Goal: Information Seeking & Learning: Learn about a topic

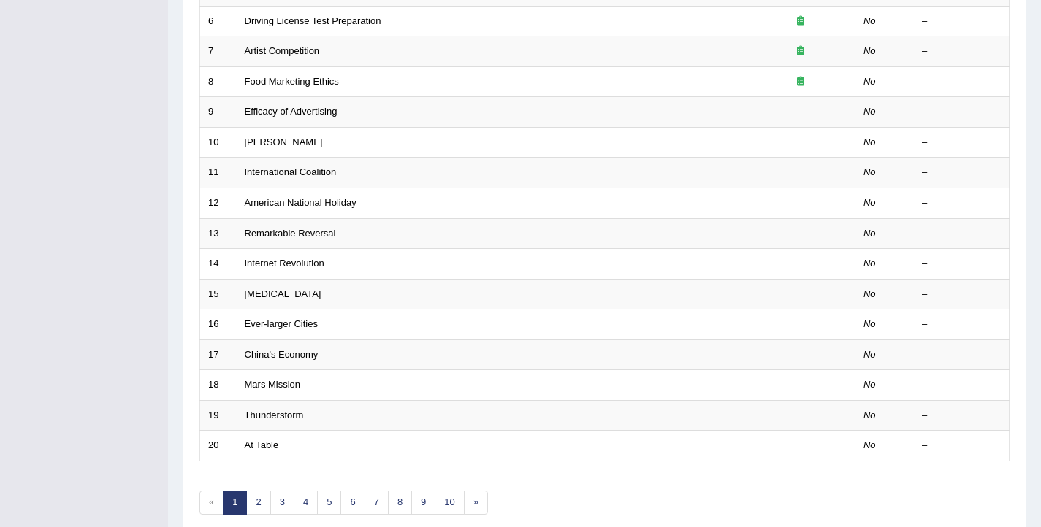
scroll to position [440, 0]
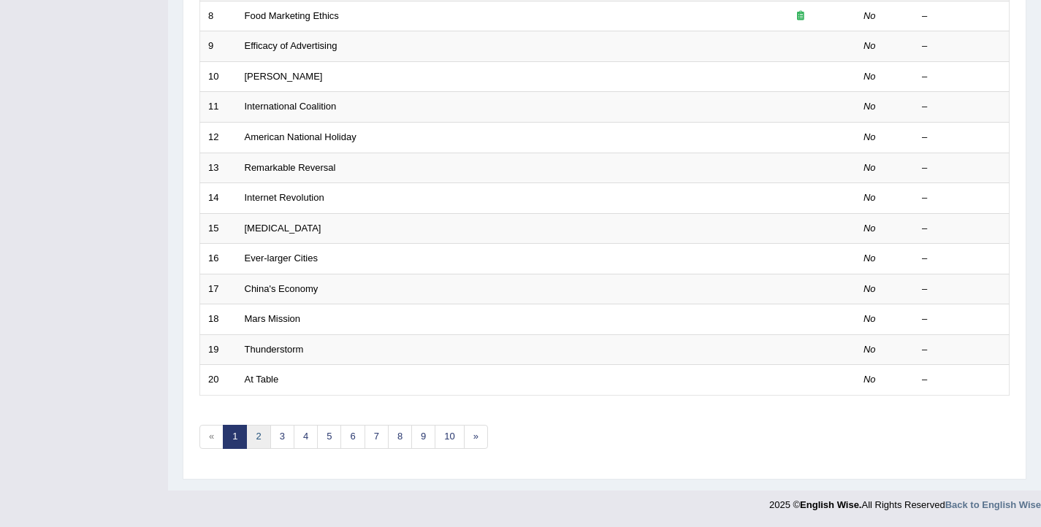
click at [254, 441] on link "2" at bounding box center [258, 437] width 24 height 24
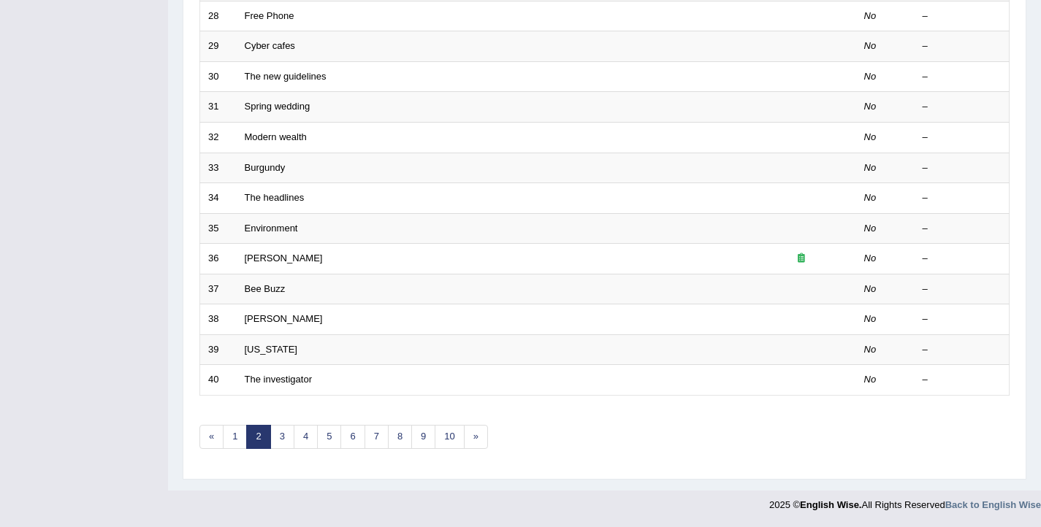
scroll to position [440, 0]
click at [289, 438] on link "3" at bounding box center [282, 437] width 24 height 24
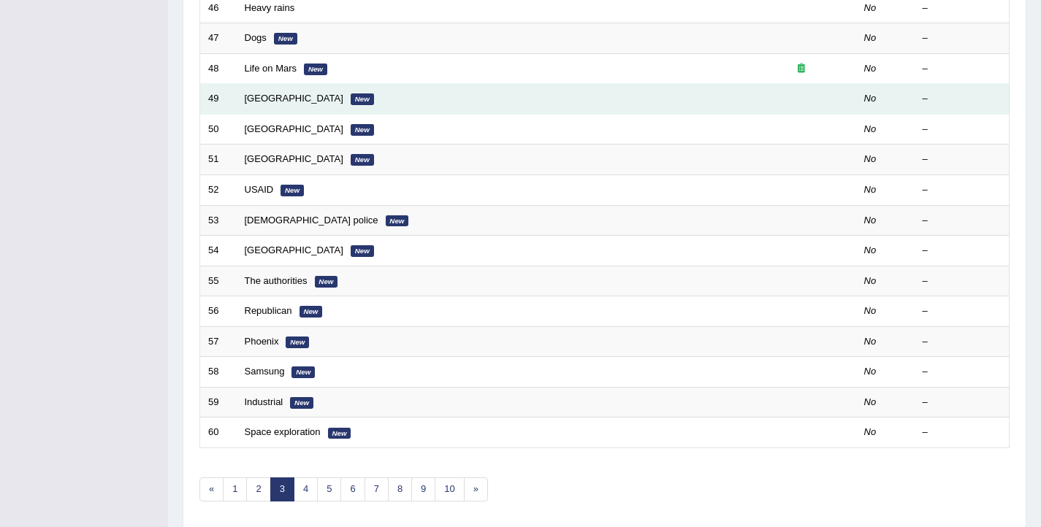
scroll to position [384, 0]
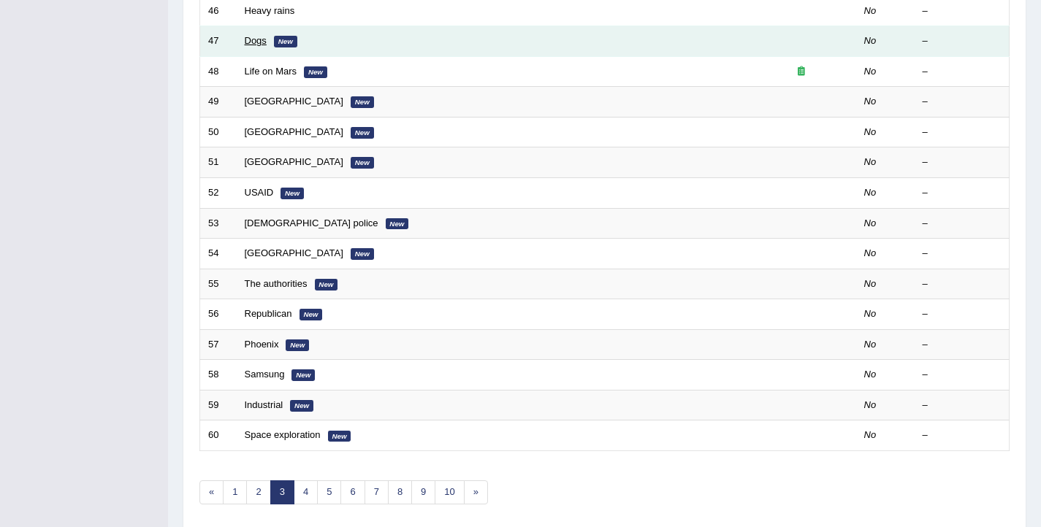
click at [265, 38] on link "Dogs" at bounding box center [256, 40] width 22 height 11
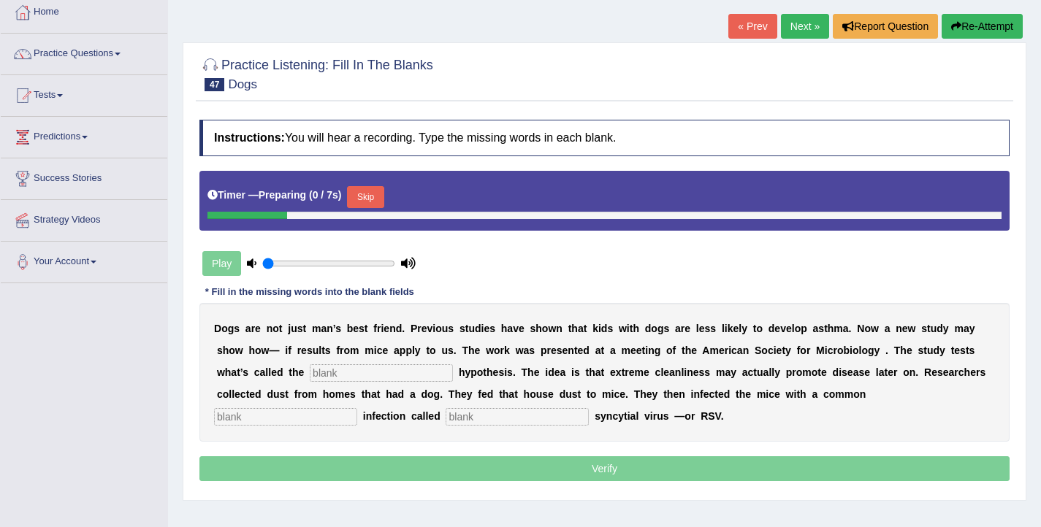
scroll to position [102, 0]
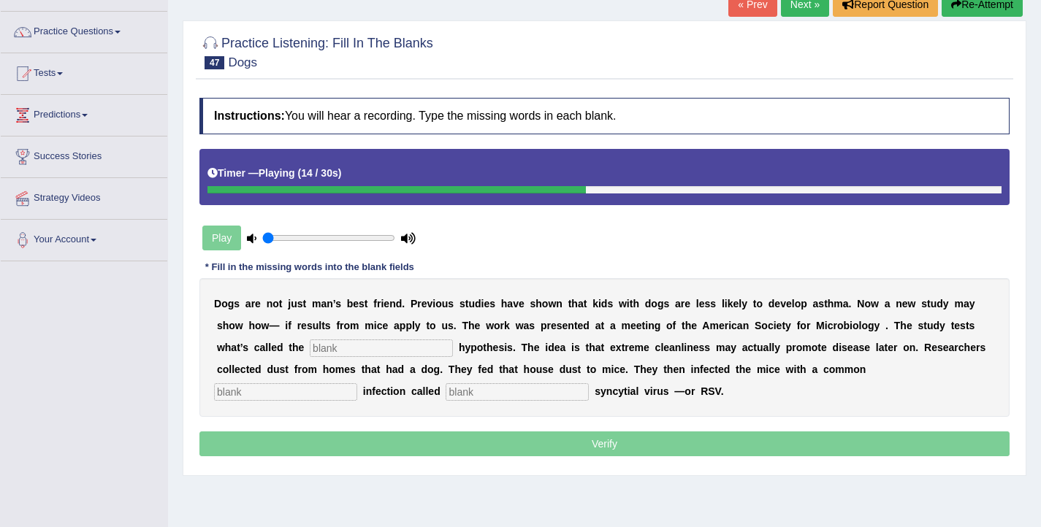
click at [391, 345] on input "text" at bounding box center [381, 349] width 143 height 18
type input "hygine"
click at [357, 384] on input "text" at bounding box center [285, 393] width 143 height 18
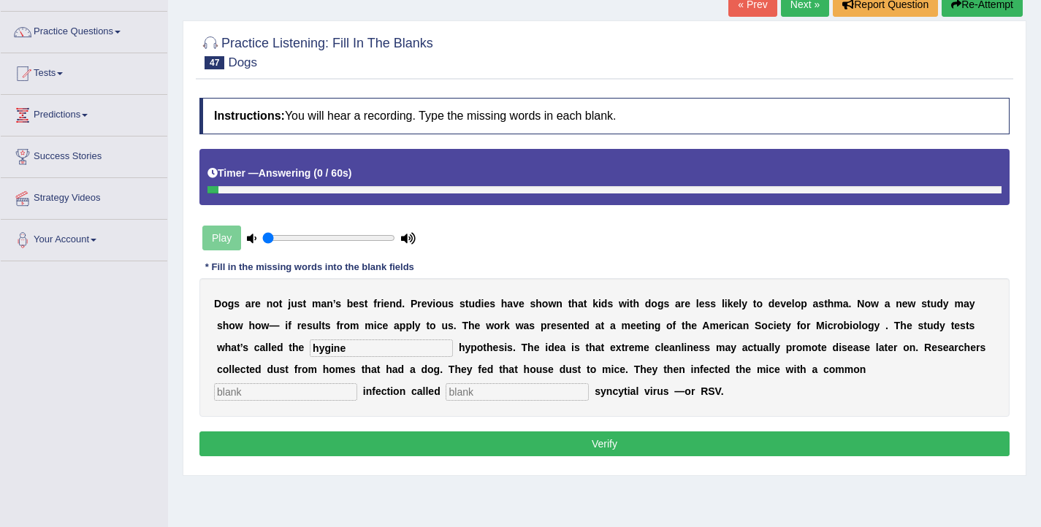
click at [357, 384] on input "text" at bounding box center [285, 393] width 143 height 18
type input "childhood"
click at [372, 444] on button "Verify" at bounding box center [604, 444] width 810 height 25
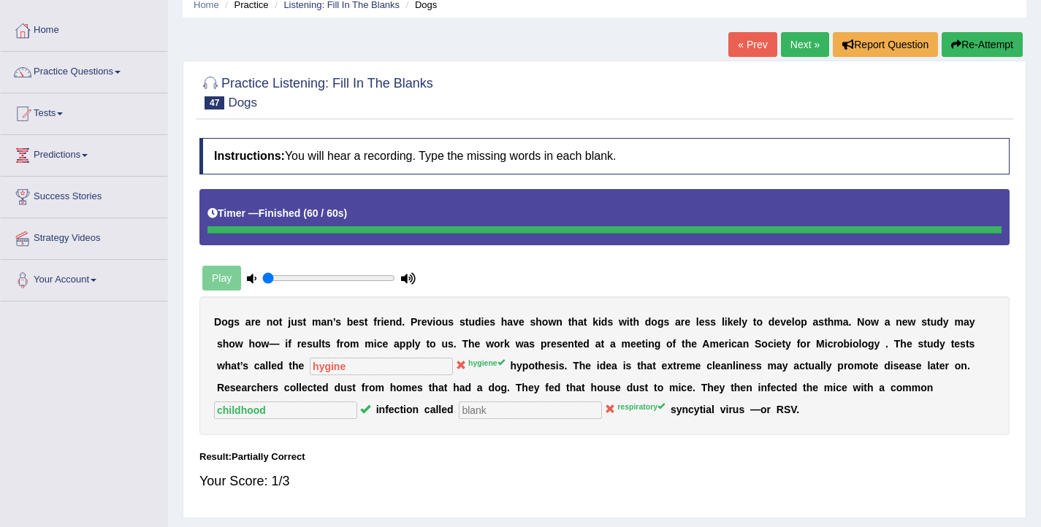
scroll to position [54, 0]
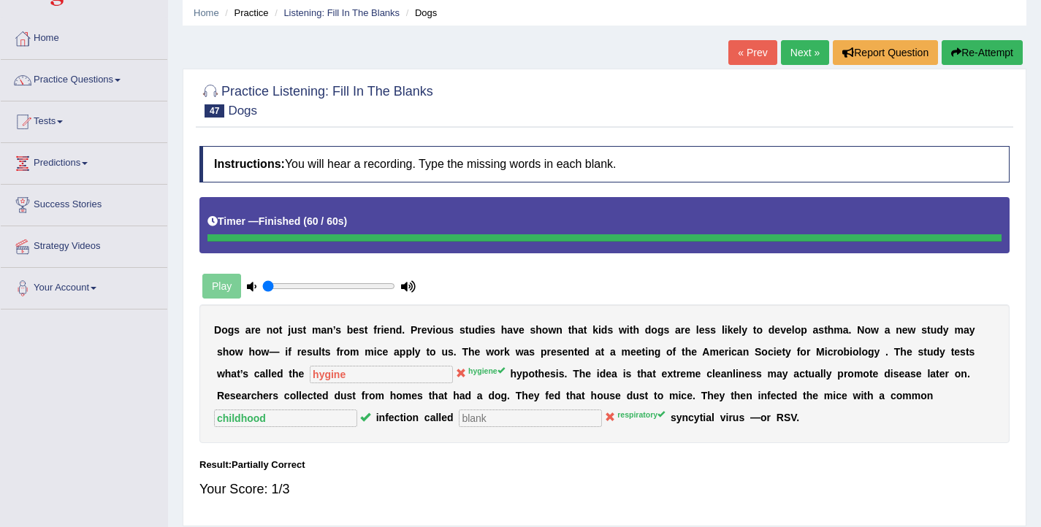
click at [962, 56] on button "Re-Attempt" at bounding box center [982, 52] width 81 height 25
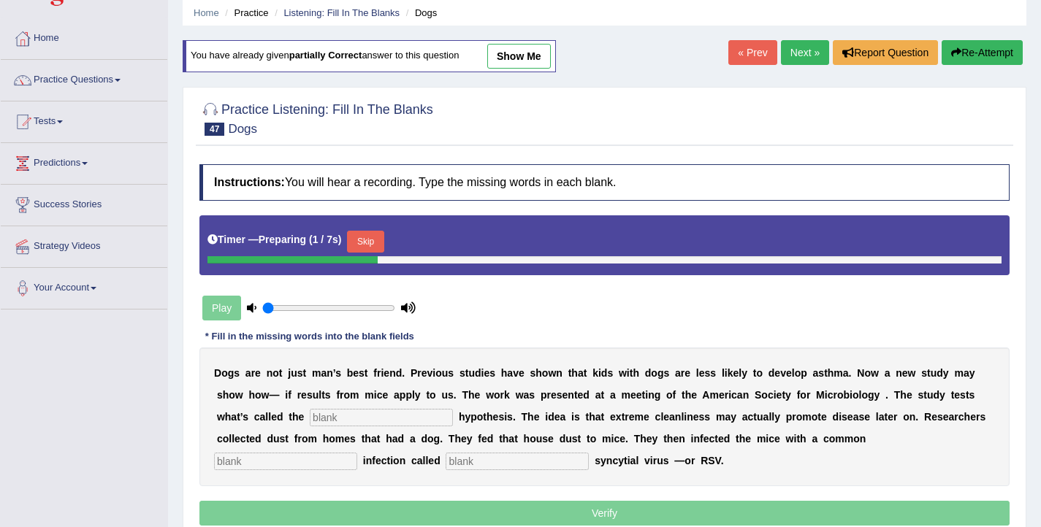
click at [380, 245] on button "Skip" at bounding box center [365, 242] width 37 height 22
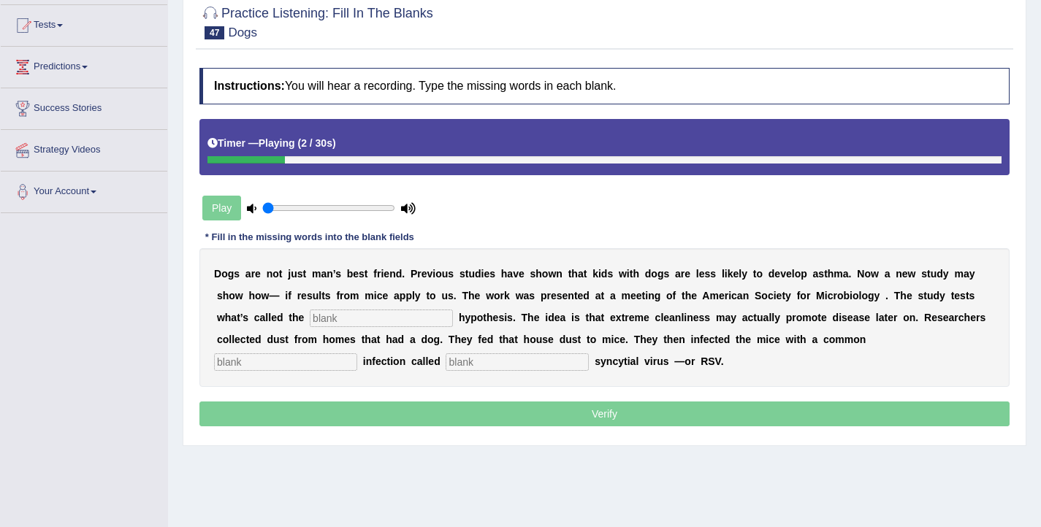
scroll to position [153, 0]
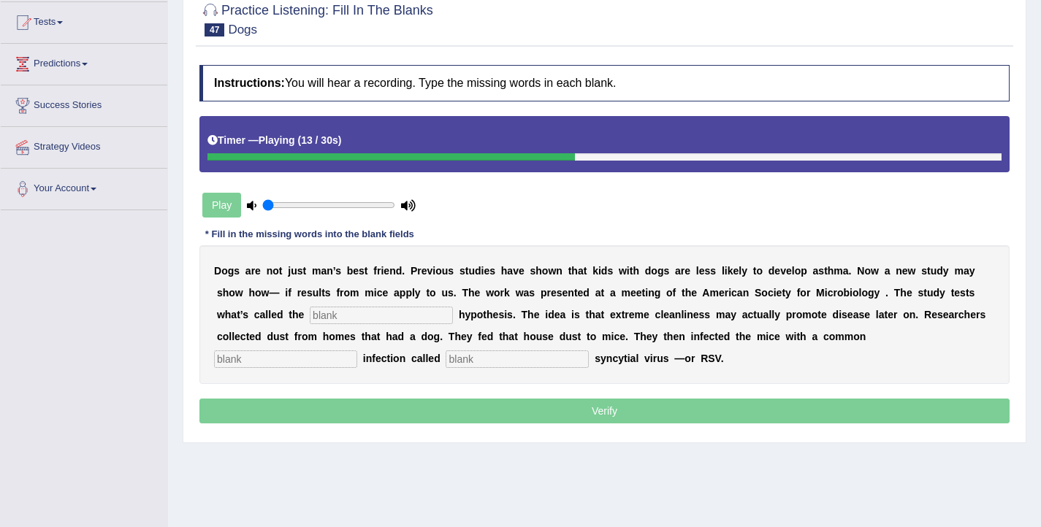
click at [351, 315] on input "text" at bounding box center [381, 316] width 143 height 18
type input "hygine"
click at [357, 351] on input "text" at bounding box center [285, 360] width 143 height 18
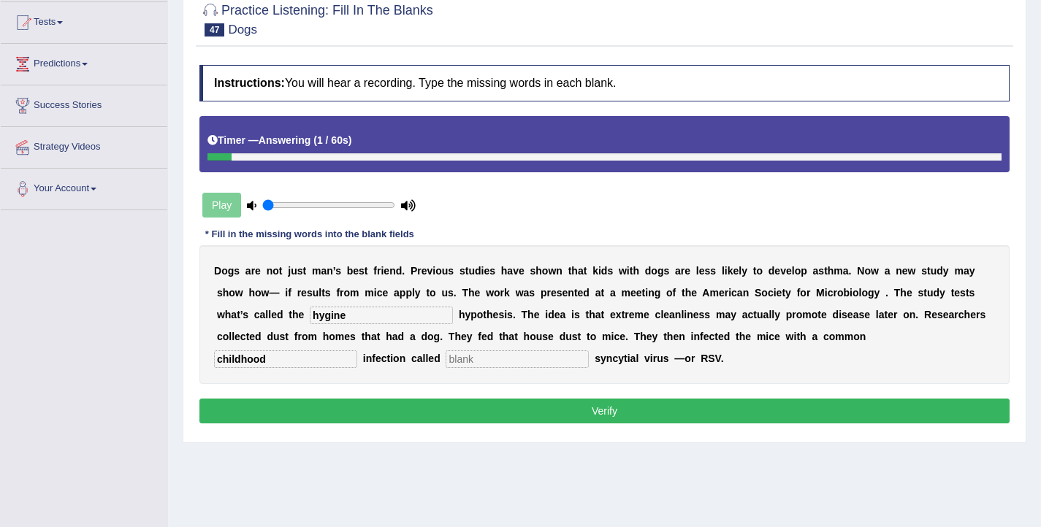
type input "childhood"
click at [446, 351] on input "text" at bounding box center [517, 360] width 143 height 18
type input "respitatory"
click at [333, 316] on input "hygine" at bounding box center [381, 316] width 143 height 18
type input "hygiene"
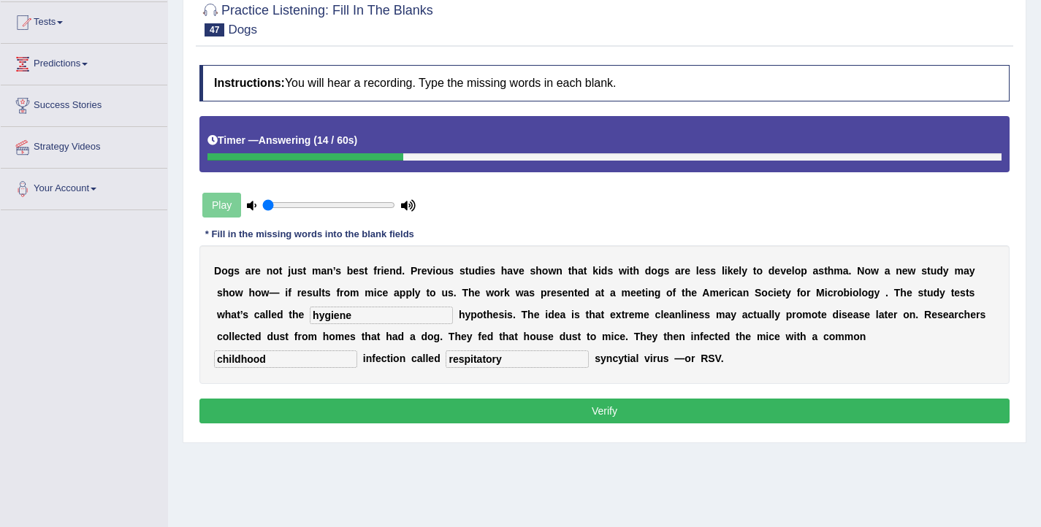
click at [387, 408] on button "Verify" at bounding box center [604, 411] width 810 height 25
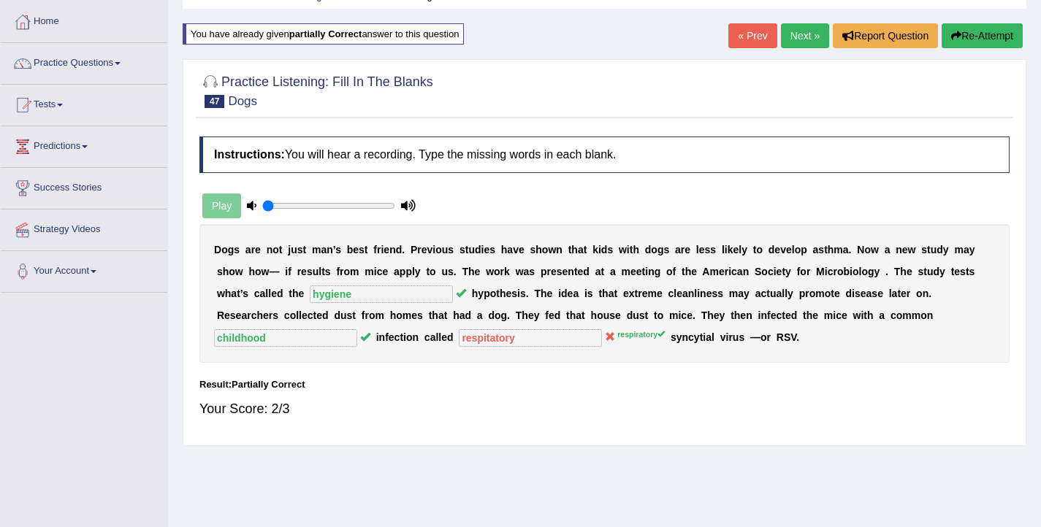
scroll to position [47, 0]
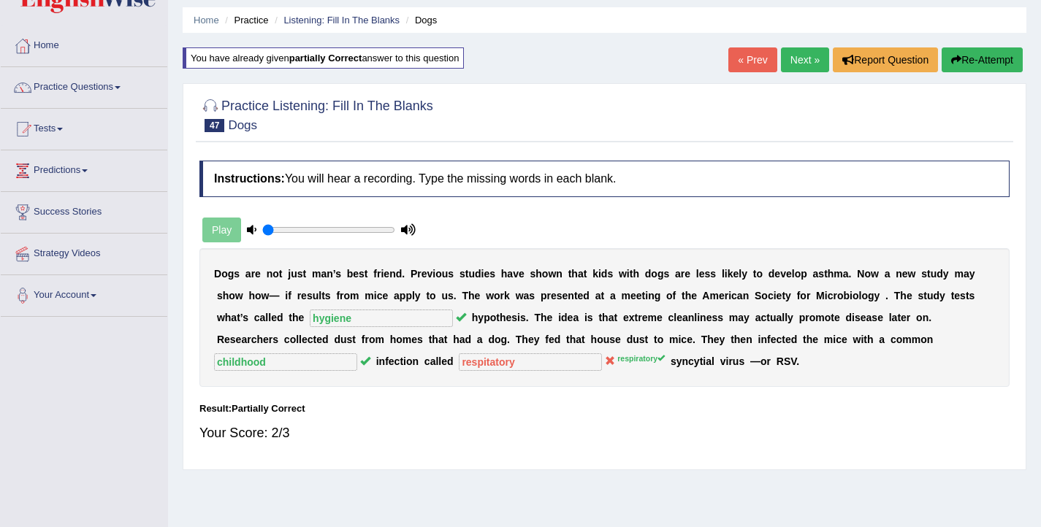
click at [794, 59] on link "Next »" at bounding box center [805, 59] width 48 height 25
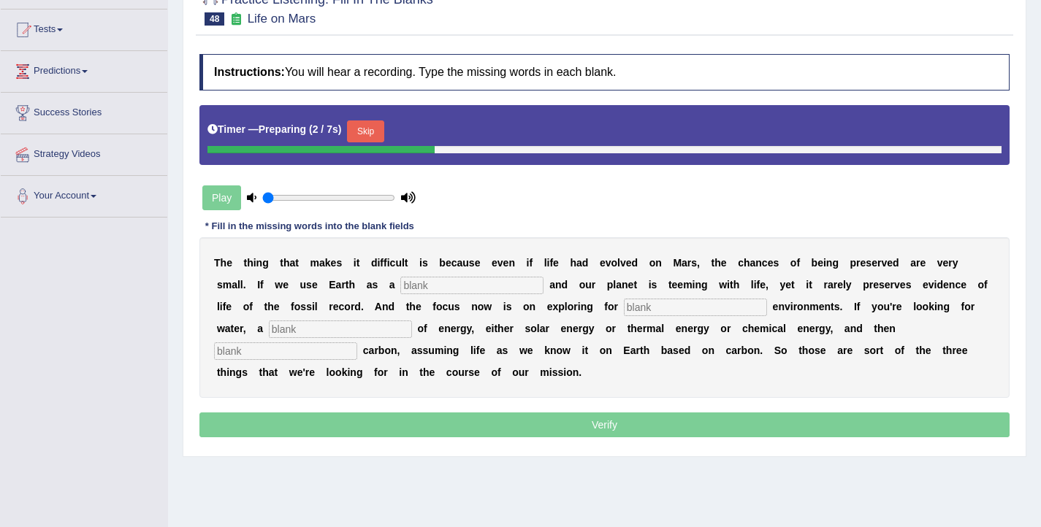
scroll to position [150, 0]
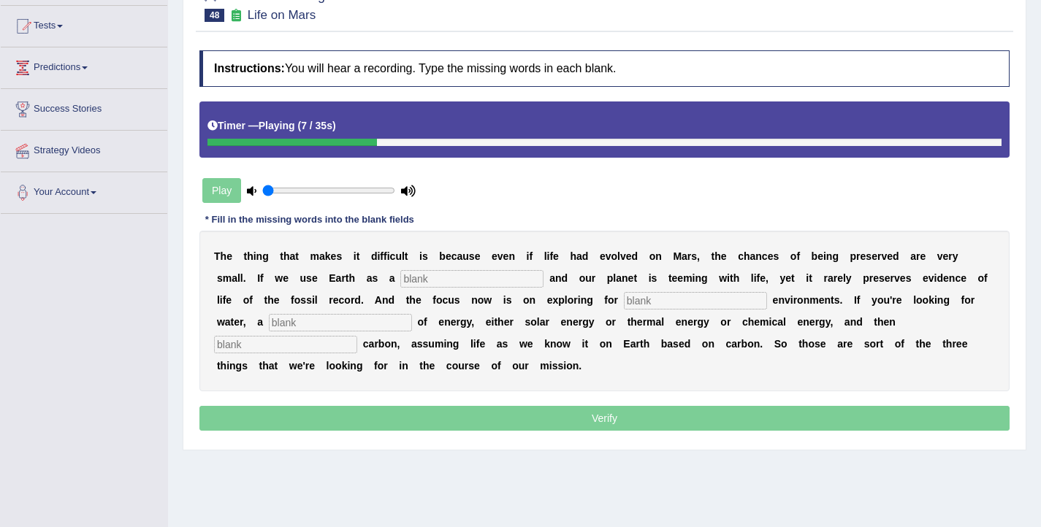
click at [476, 278] on input "text" at bounding box center [471, 279] width 143 height 18
type input "reference"
click at [647, 296] on input "text" at bounding box center [695, 301] width 143 height 18
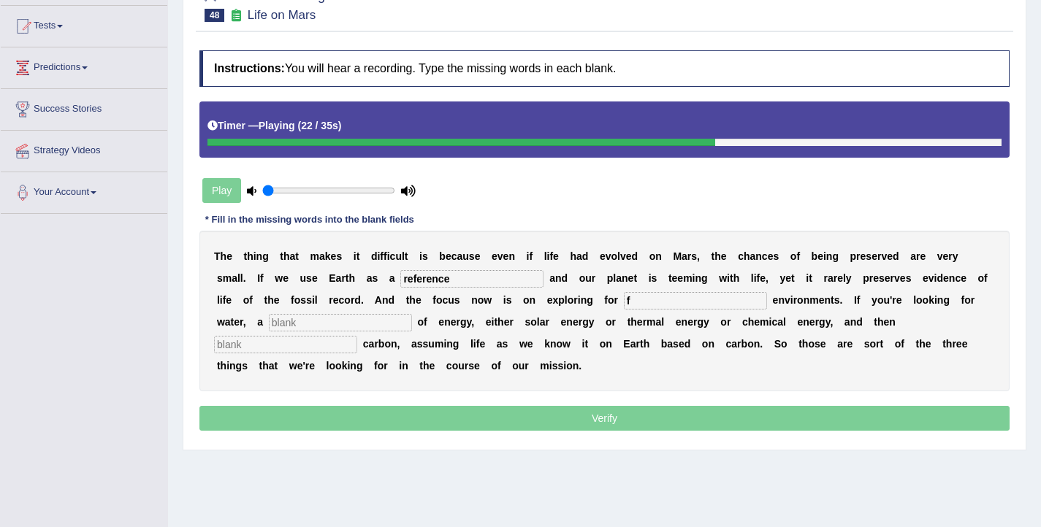
type input "f"
click at [284, 321] on input "text" at bounding box center [340, 323] width 143 height 18
type input "sourse"
click at [357, 336] on input "text" at bounding box center [285, 345] width 143 height 18
type input "organic"
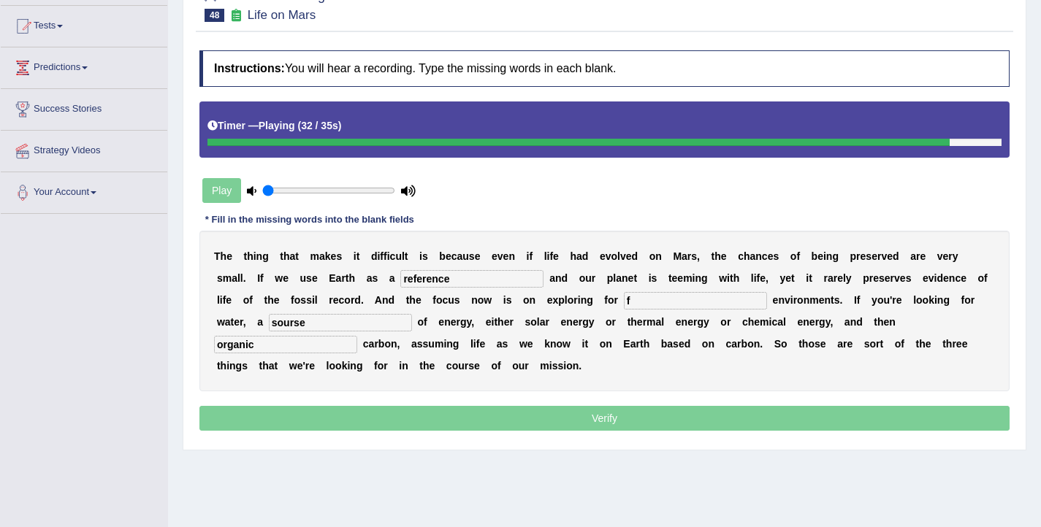
drag, startPoint x: 623, startPoint y: 301, endPoint x: 597, endPoint y: 300, distance: 26.3
click at [597, 300] on div "T h e t h i n g t h a t m a k e s i t d i f f i c u l t i s b e c a u s e e v e…" at bounding box center [604, 311] width 810 height 161
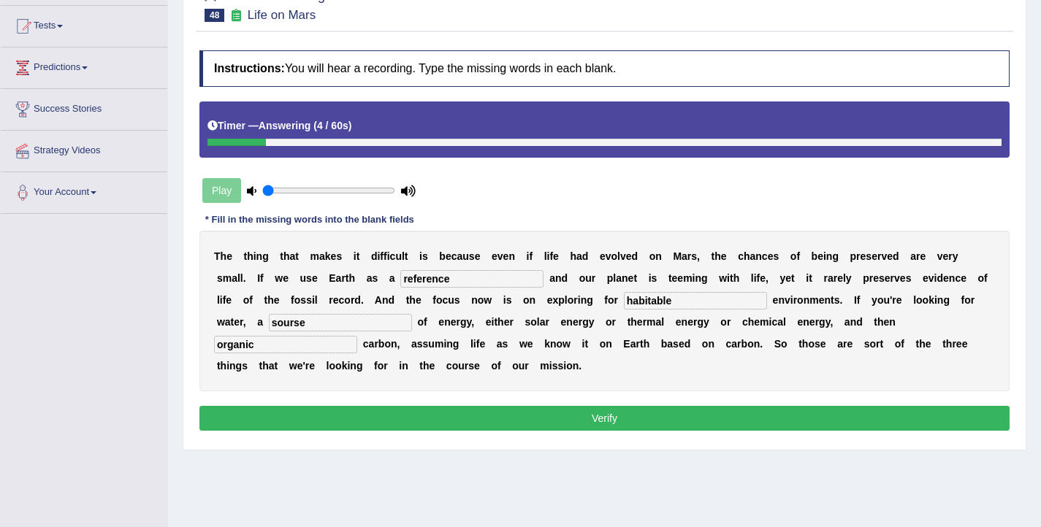
type input "habitable"
click at [269, 329] on input "sourse" at bounding box center [340, 323] width 143 height 18
type input "source"
click at [564, 421] on button "Verify" at bounding box center [604, 418] width 810 height 25
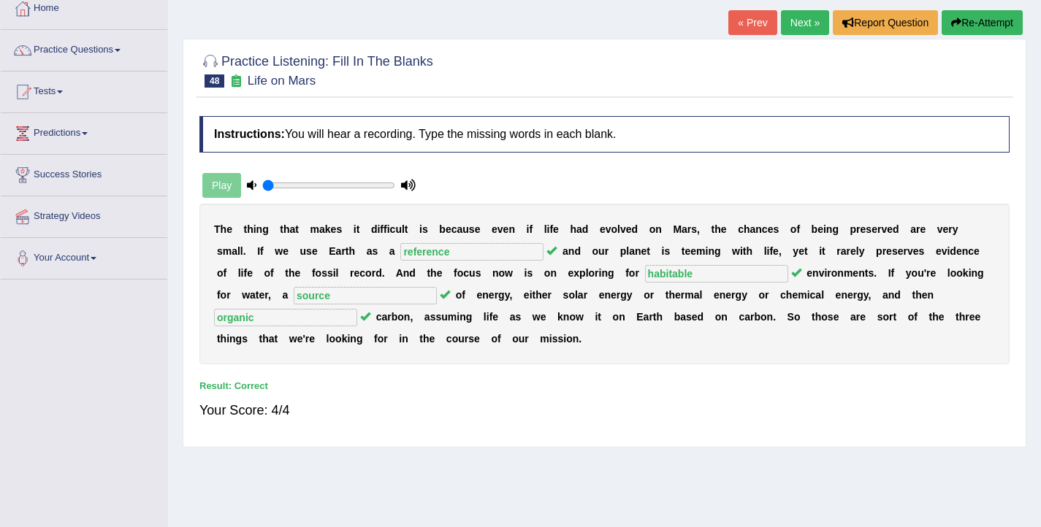
scroll to position [0, 0]
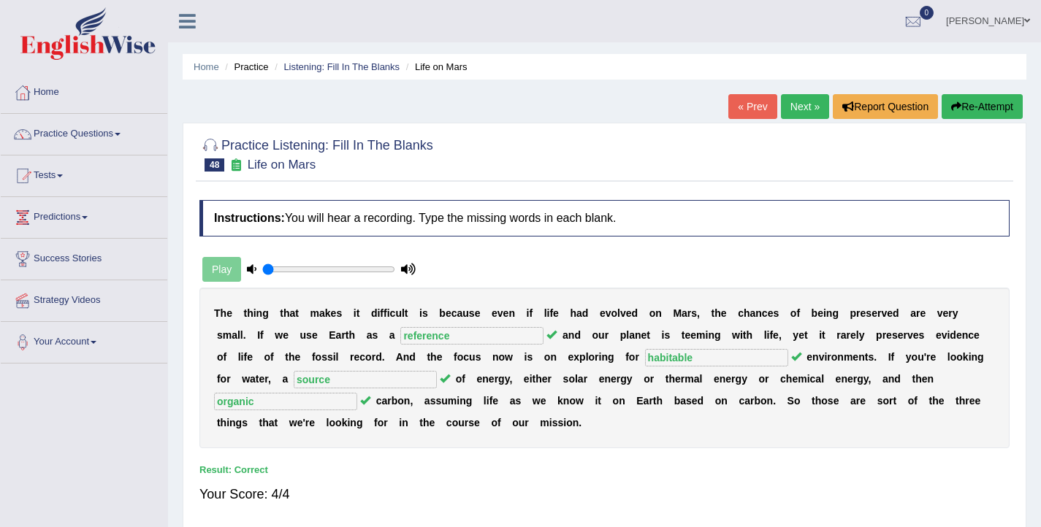
click at [808, 102] on link "Next »" at bounding box center [805, 106] width 48 height 25
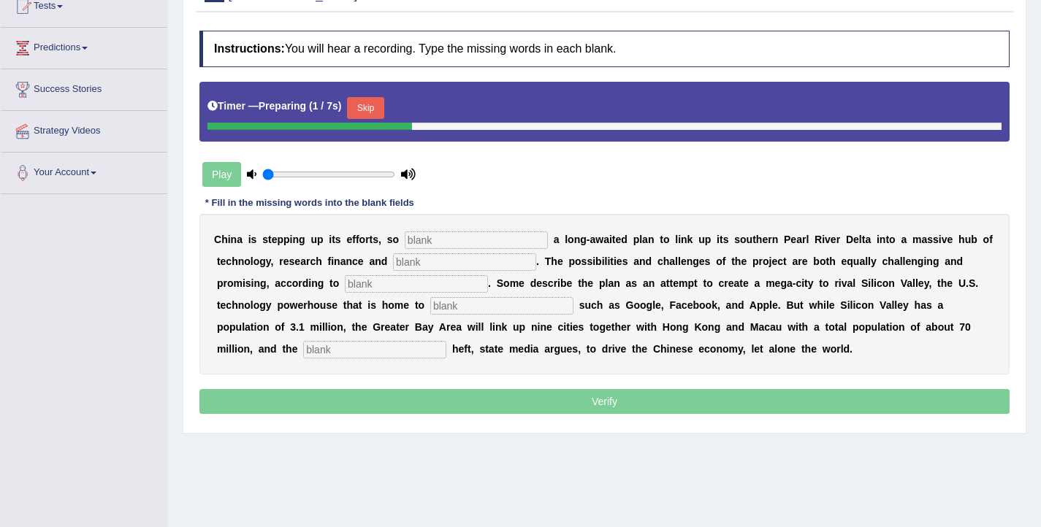
scroll to position [170, 0]
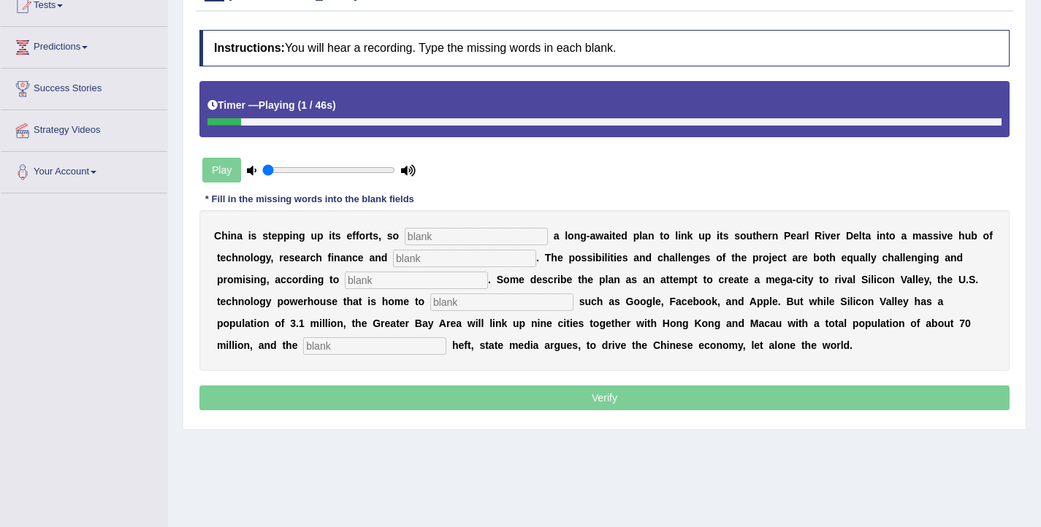
click at [486, 237] on input "text" at bounding box center [476, 237] width 143 height 18
type input "announcing"
click at [439, 266] on input "text" at bounding box center [464, 259] width 143 height 18
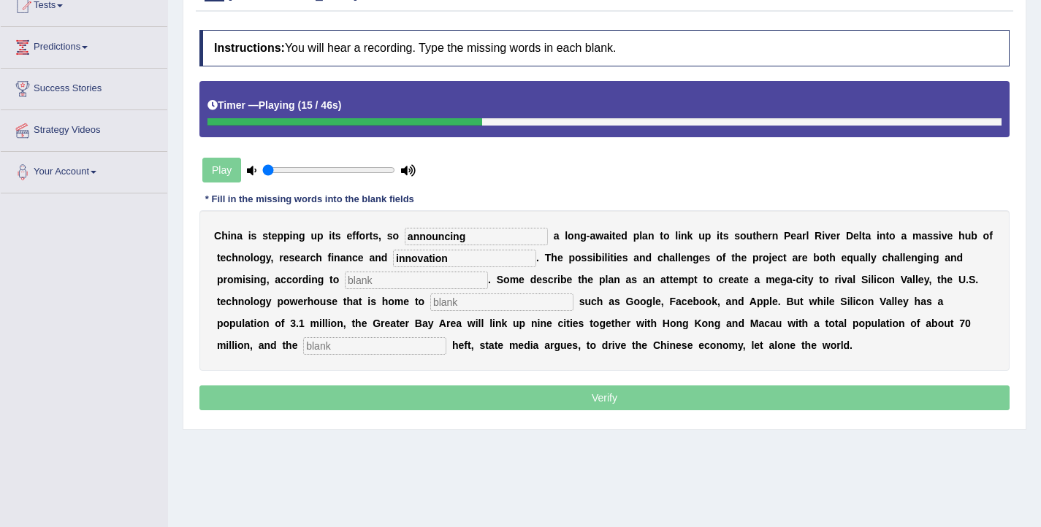
type input "innovation"
click at [351, 286] on input "text" at bounding box center [416, 281] width 143 height 18
type input "analysts"
click at [430, 303] on input "text" at bounding box center [501, 303] width 143 height 18
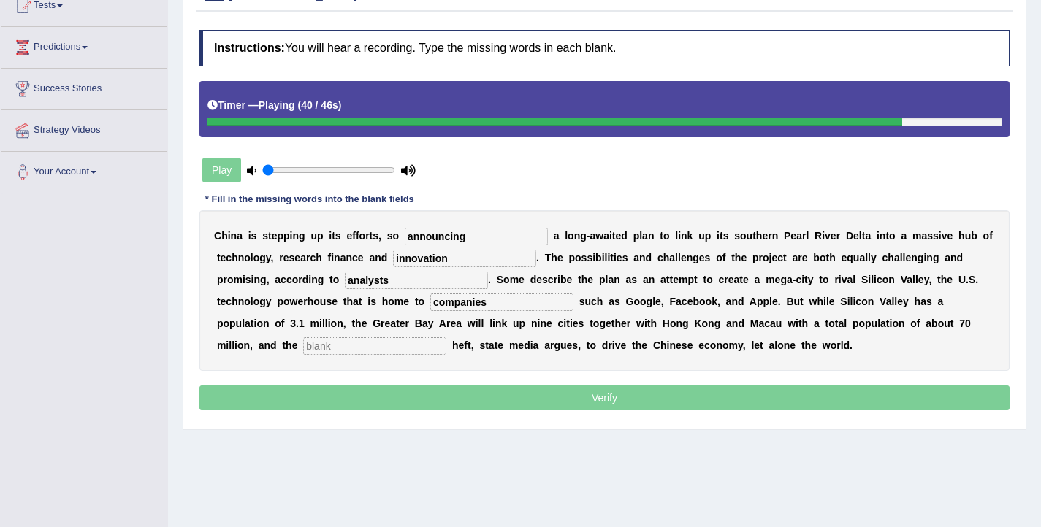
type input "companies"
click at [303, 343] on input "text" at bounding box center [374, 347] width 143 height 18
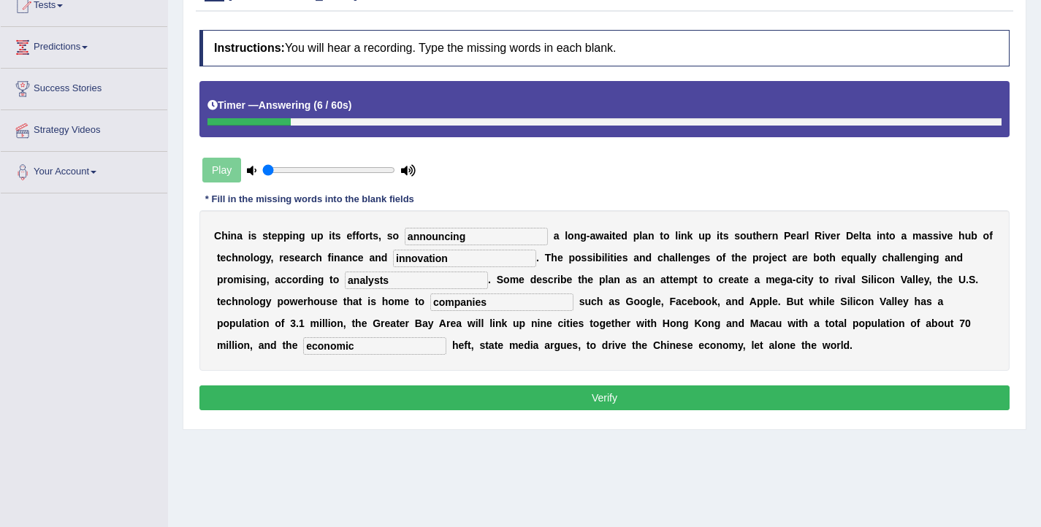
type input "economic"
click at [535, 403] on button "Verify" at bounding box center [604, 398] width 810 height 25
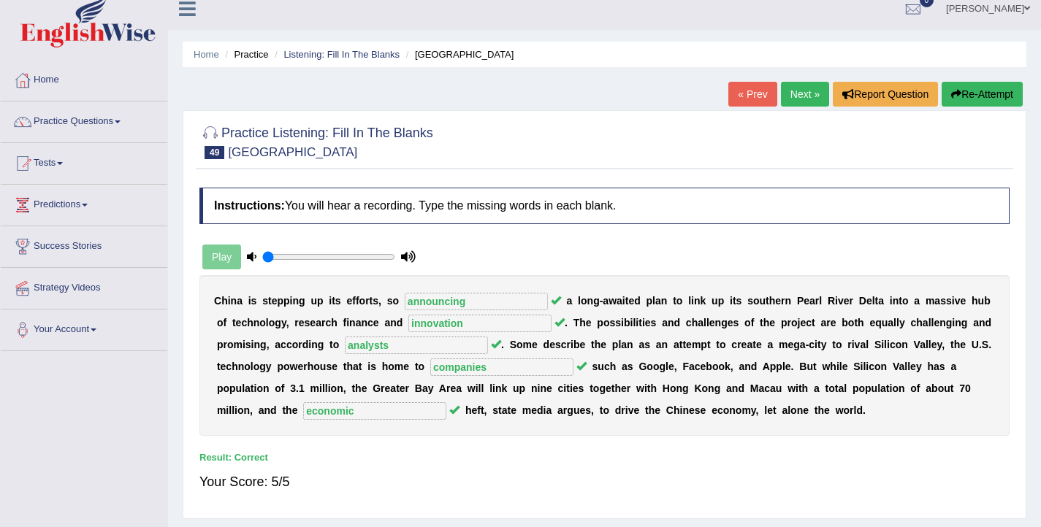
scroll to position [0, 0]
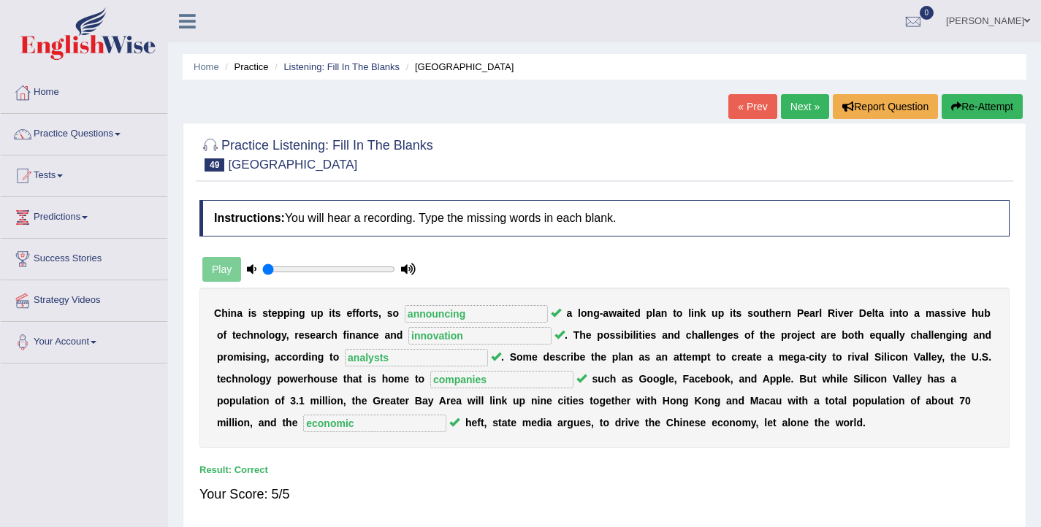
click at [807, 109] on link "Next »" at bounding box center [805, 106] width 48 height 25
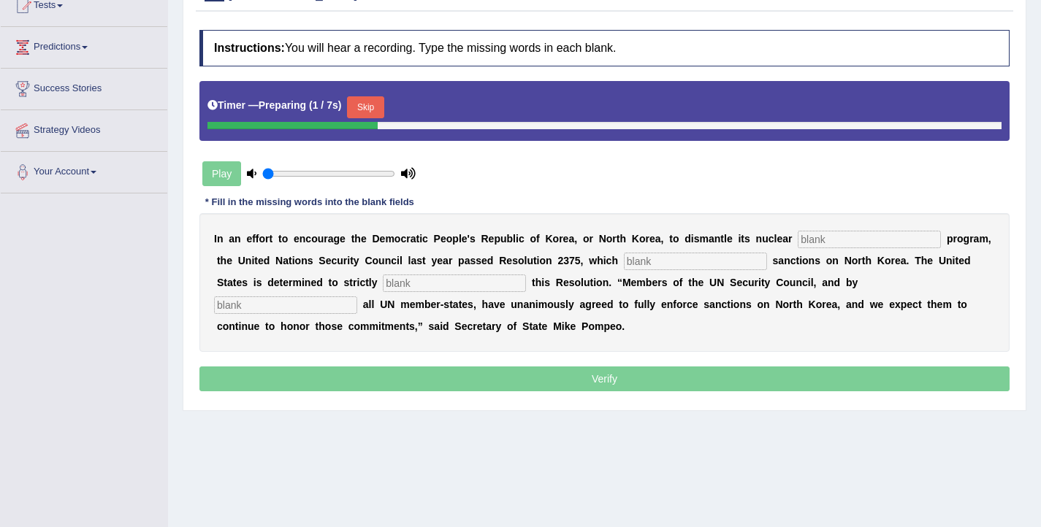
scroll to position [172, 0]
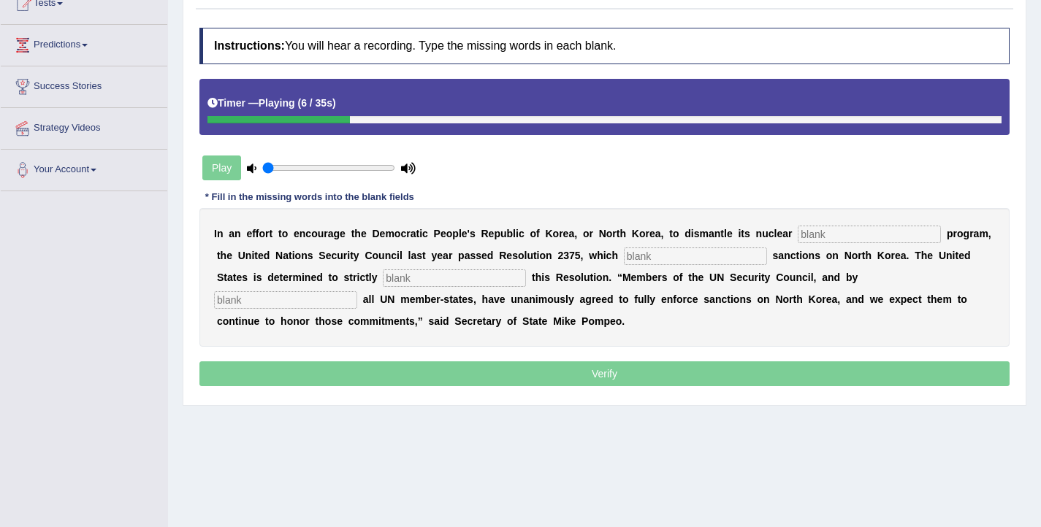
click at [839, 232] on input "text" at bounding box center [869, 235] width 143 height 18
type input "weapons"
click at [624, 255] on input "text" at bounding box center [695, 257] width 143 height 18
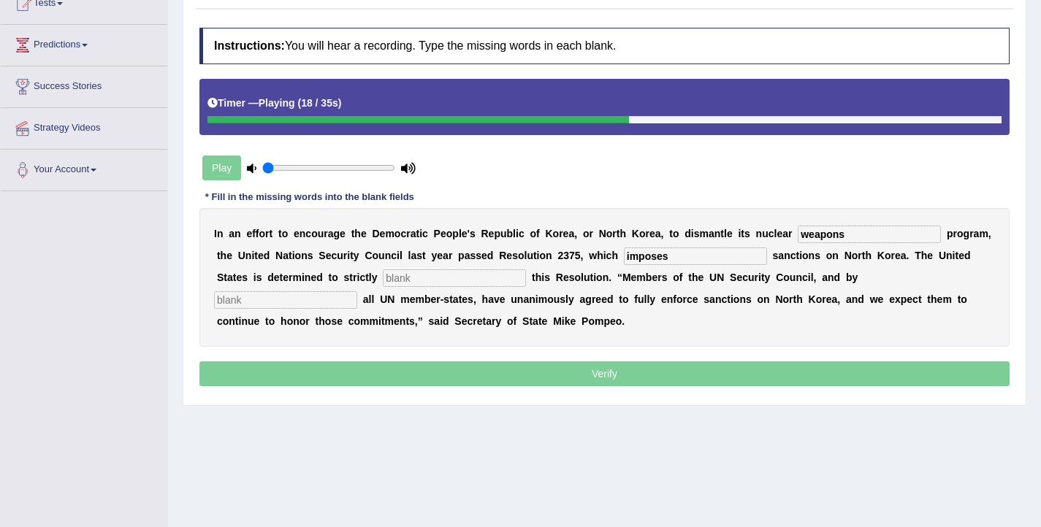
type input "imposes"
click at [383, 280] on input "text" at bounding box center [454, 279] width 143 height 18
type input "implement"
click at [357, 292] on input "text" at bounding box center [285, 301] width 143 height 18
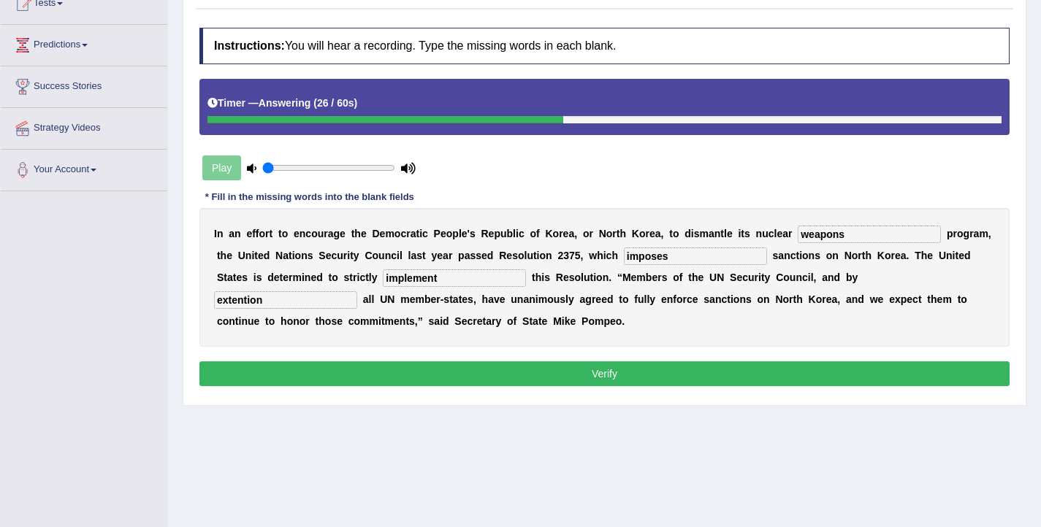
type input "extention"
click at [633, 375] on button "Verify" at bounding box center [604, 374] width 810 height 25
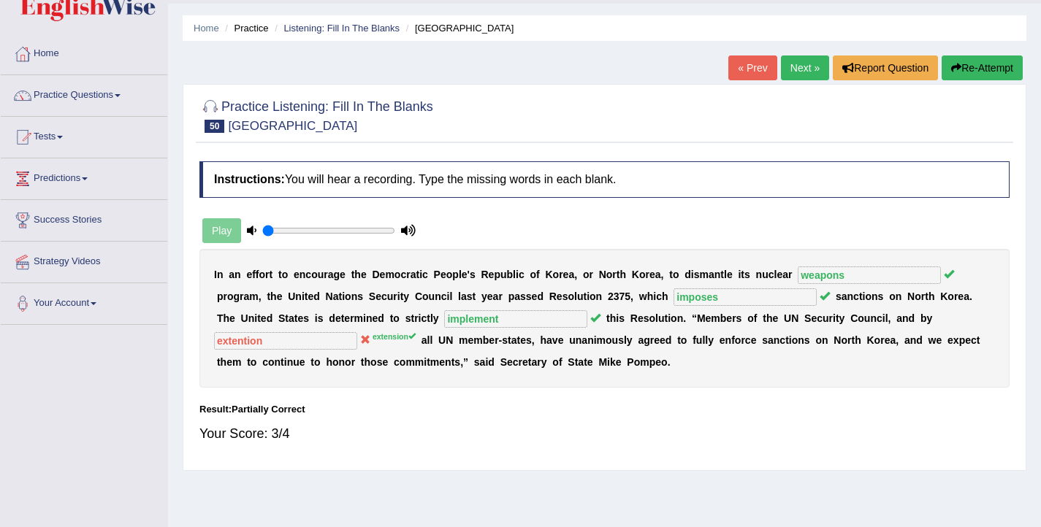
scroll to position [0, 0]
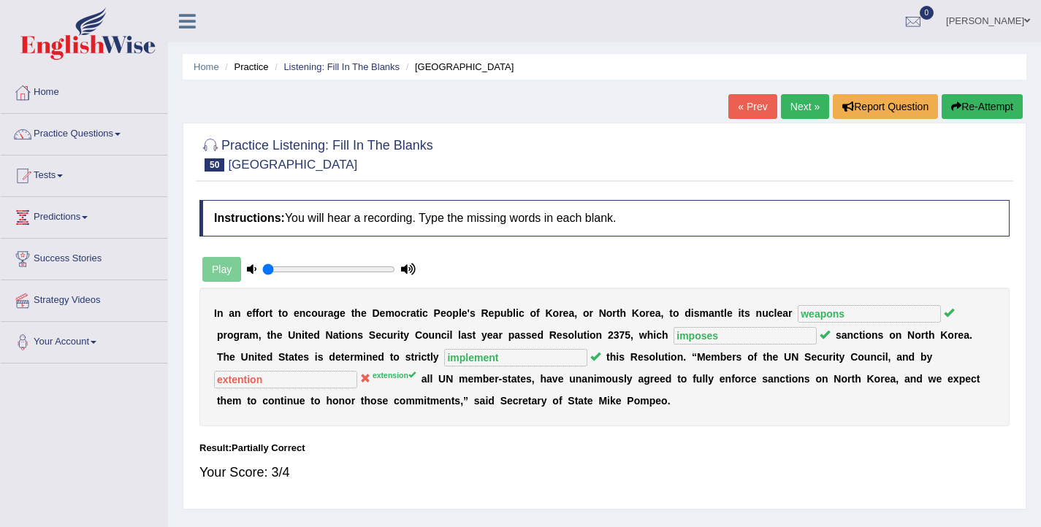
click at [801, 101] on link "Next »" at bounding box center [805, 106] width 48 height 25
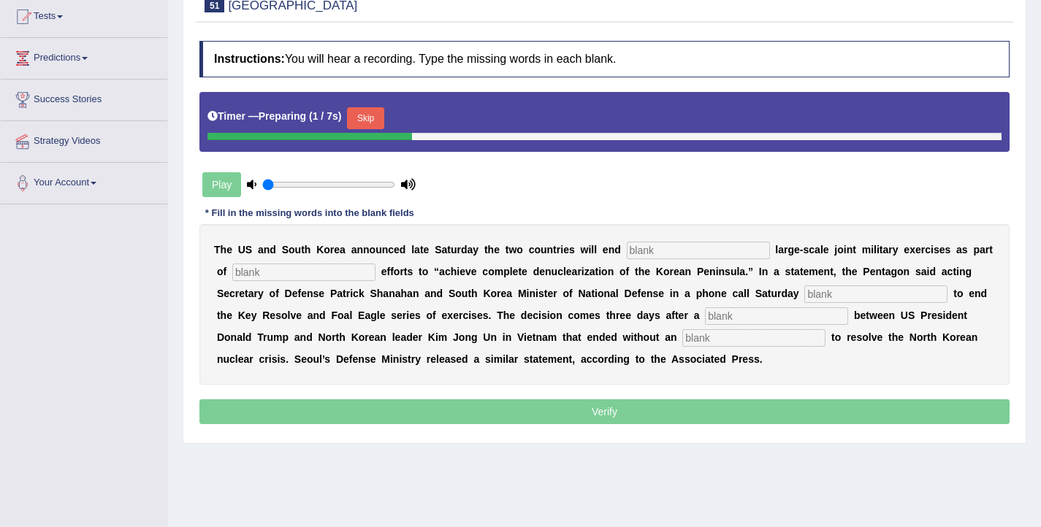
scroll to position [160, 0]
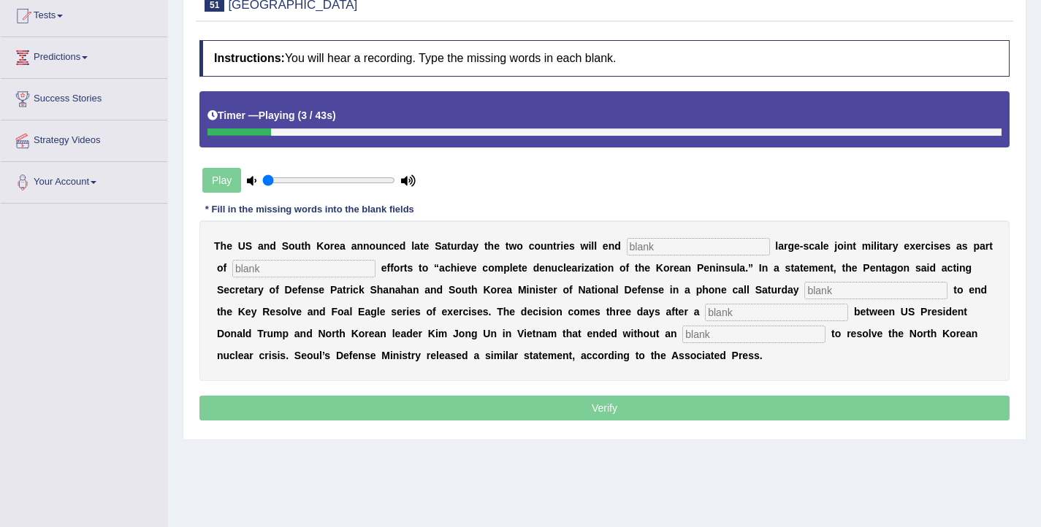
click at [680, 246] on input "text" at bounding box center [698, 247] width 143 height 18
type input "annual"
click at [237, 270] on input "text" at bounding box center [303, 269] width 143 height 18
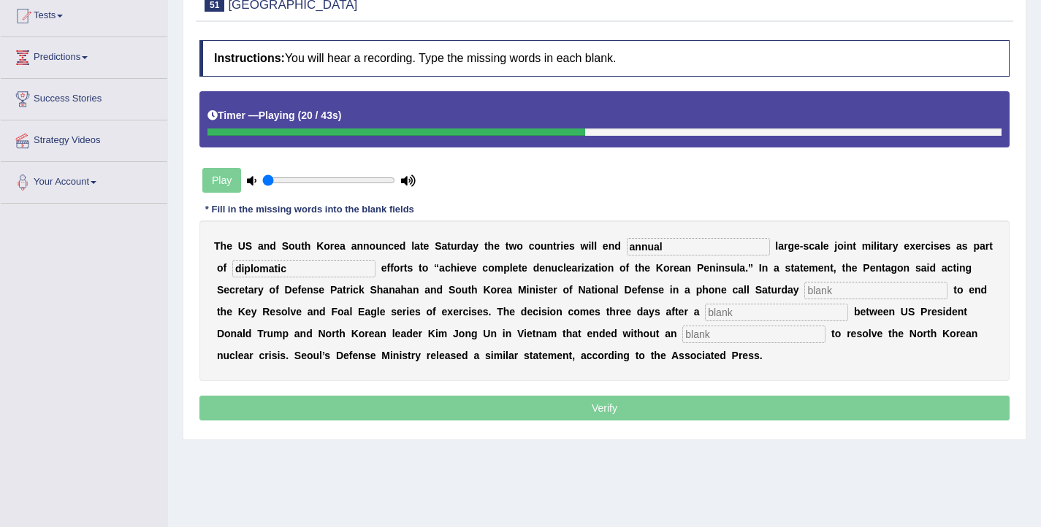
type input "diplomatic"
click at [804, 288] on input "text" at bounding box center [875, 291] width 143 height 18
type input "decided"
click at [705, 315] on input "text" at bounding box center [776, 313] width 143 height 18
type input "submit"
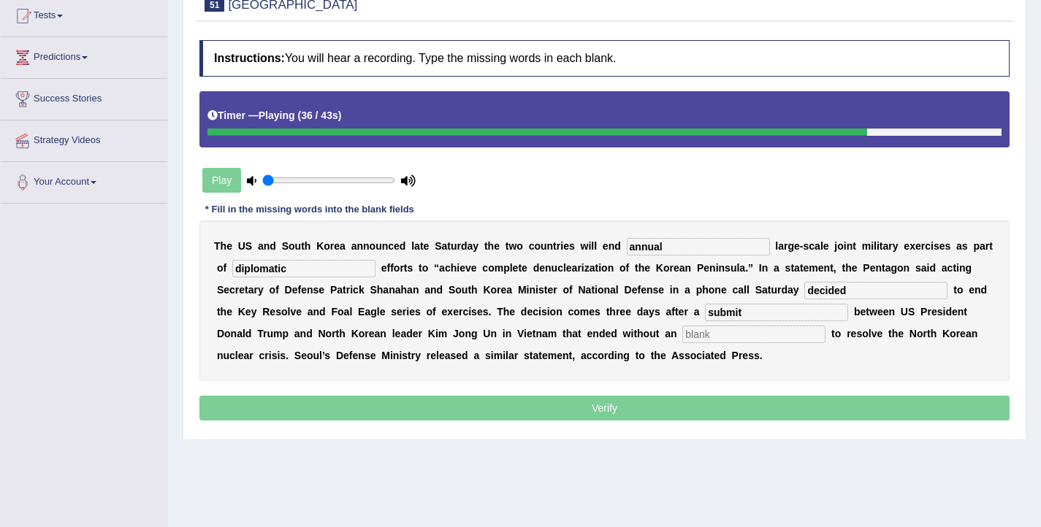
click at [682, 335] on input "text" at bounding box center [753, 335] width 143 height 18
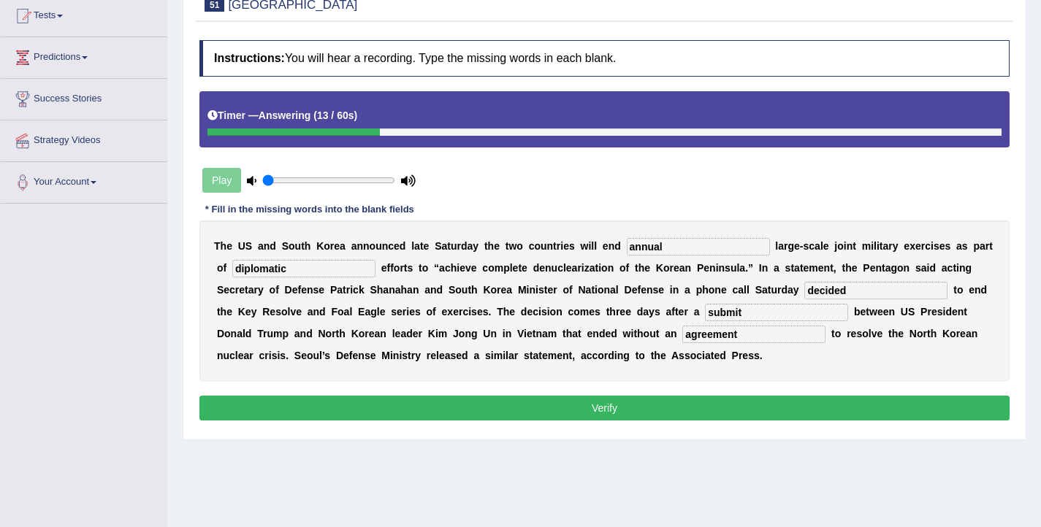
type input "agreement"
click at [705, 316] on input "submit" at bounding box center [776, 313] width 143 height 18
click at [705, 315] on input "sumit" at bounding box center [776, 313] width 143 height 18
type input "sumitt"
click at [601, 407] on button "Verify" at bounding box center [604, 408] width 810 height 25
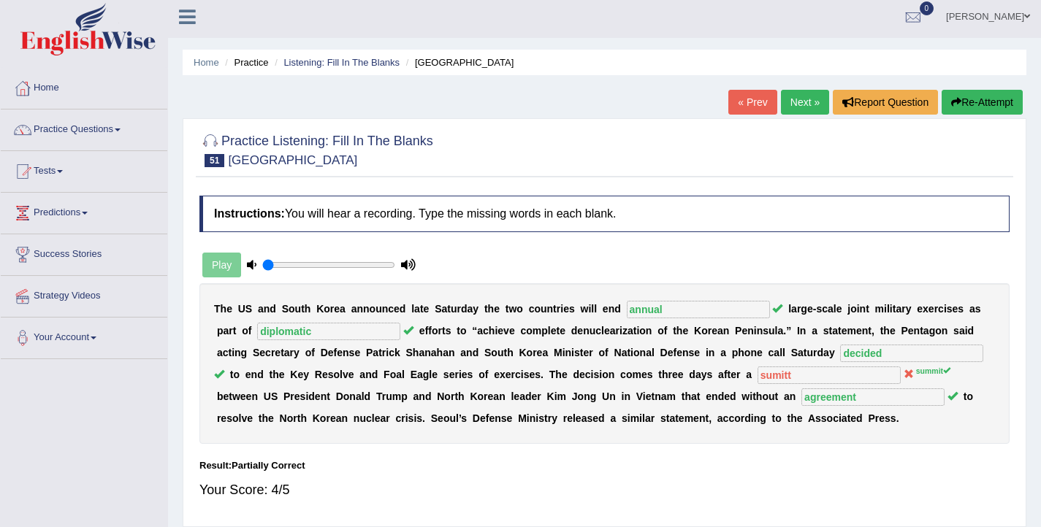
scroll to position [0, 0]
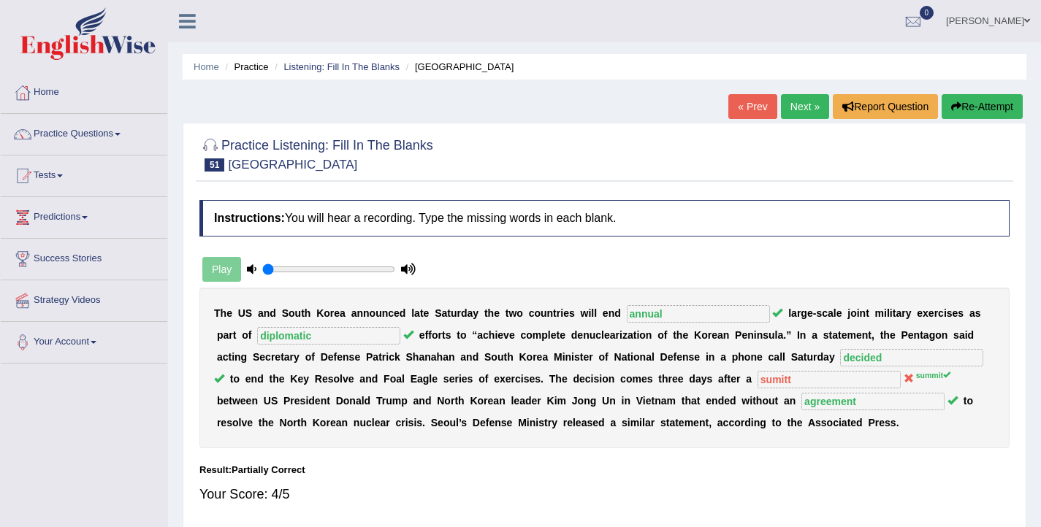
click at [799, 104] on link "Next »" at bounding box center [805, 106] width 48 height 25
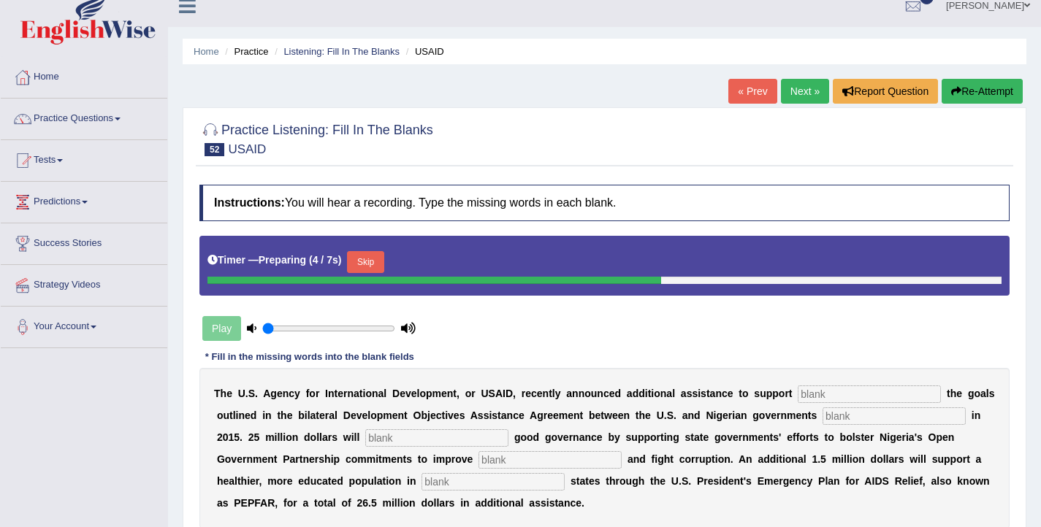
scroll to position [20, 0]
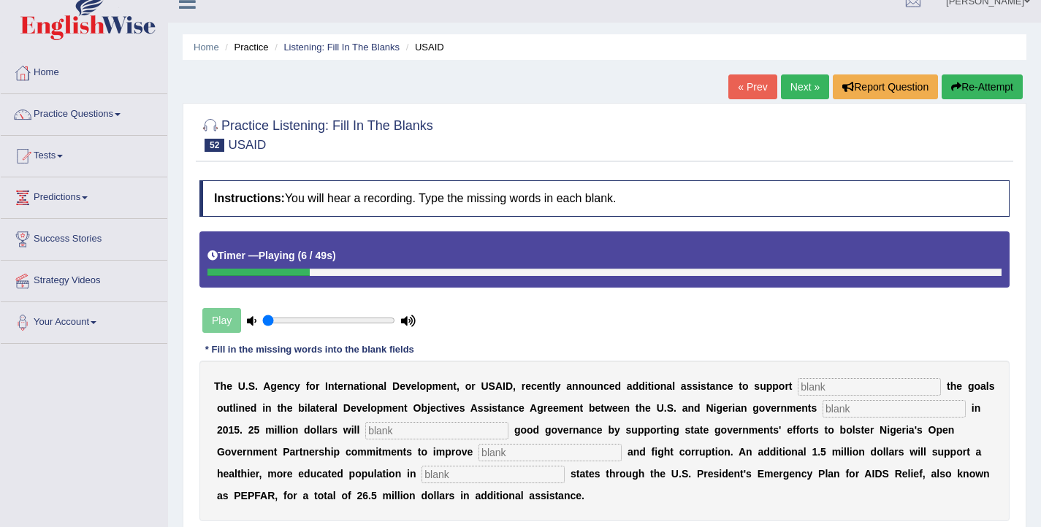
click at [850, 391] on input "text" at bounding box center [869, 387] width 143 height 18
type input "achiving"
click at [846, 412] on input "text" at bounding box center [894, 409] width 143 height 18
type input "signed"
click at [365, 432] on input "text" at bounding box center [436, 431] width 143 height 18
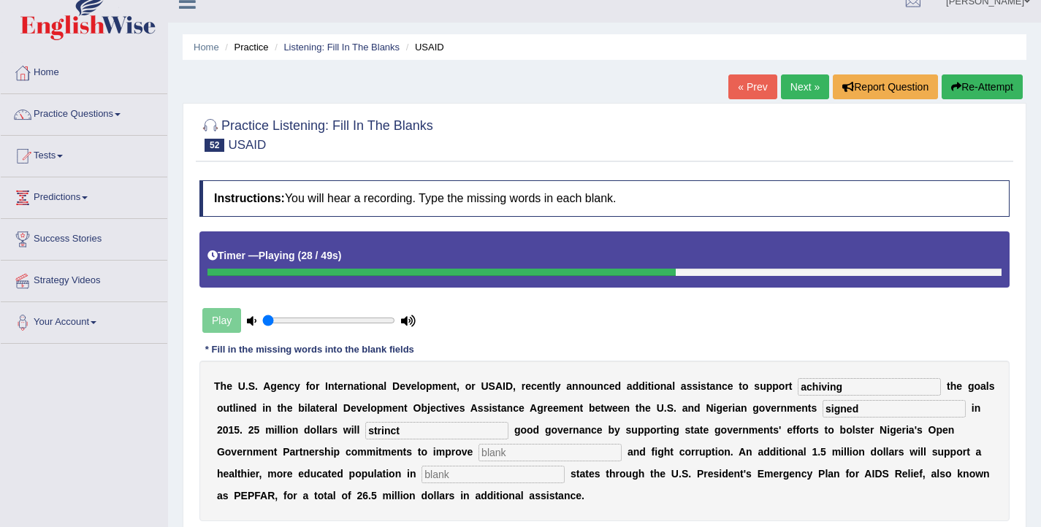
type input "strinct"
click at [479, 452] on input "text" at bounding box center [550, 453] width 143 height 18
type input "transparency"
click at [422, 481] on input "text" at bounding box center [493, 475] width 143 height 18
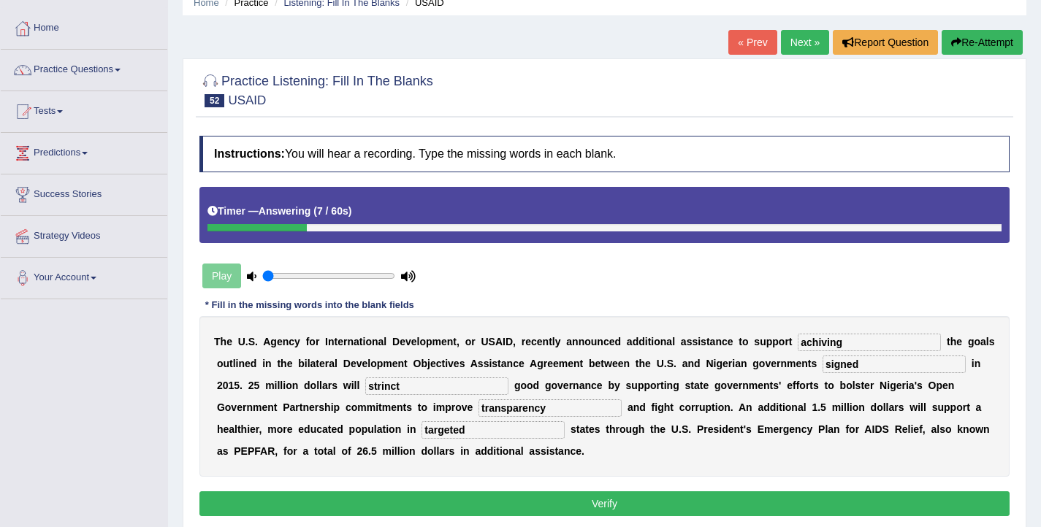
scroll to position [66, 0]
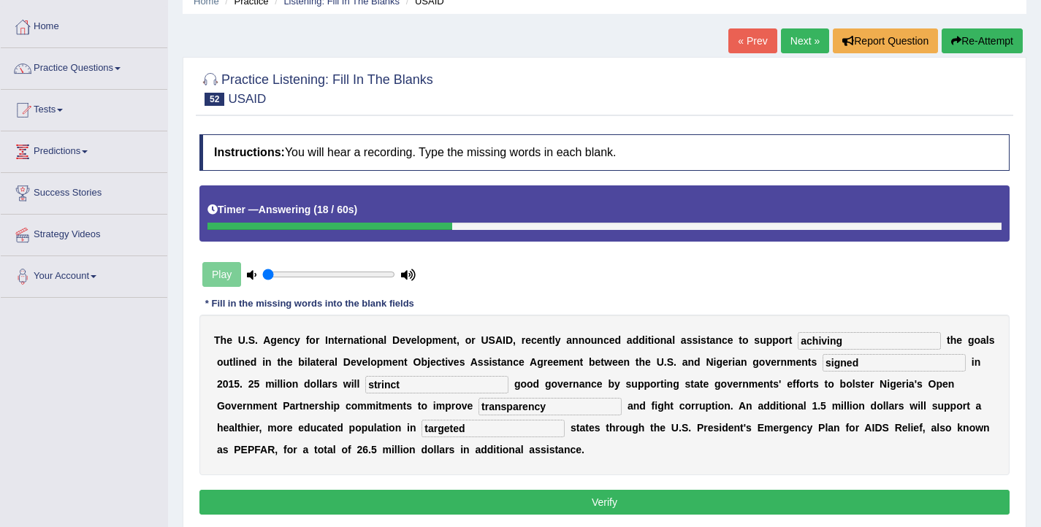
type input "targeted"
drag, startPoint x: 375, startPoint y: 385, endPoint x: 323, endPoint y: 385, distance: 51.9
click at [323, 385] on div "T h e U . S . A g e n c y f o r I n t e r n a t i o n a l D e v e l o p m e n t…" at bounding box center [604, 395] width 810 height 161
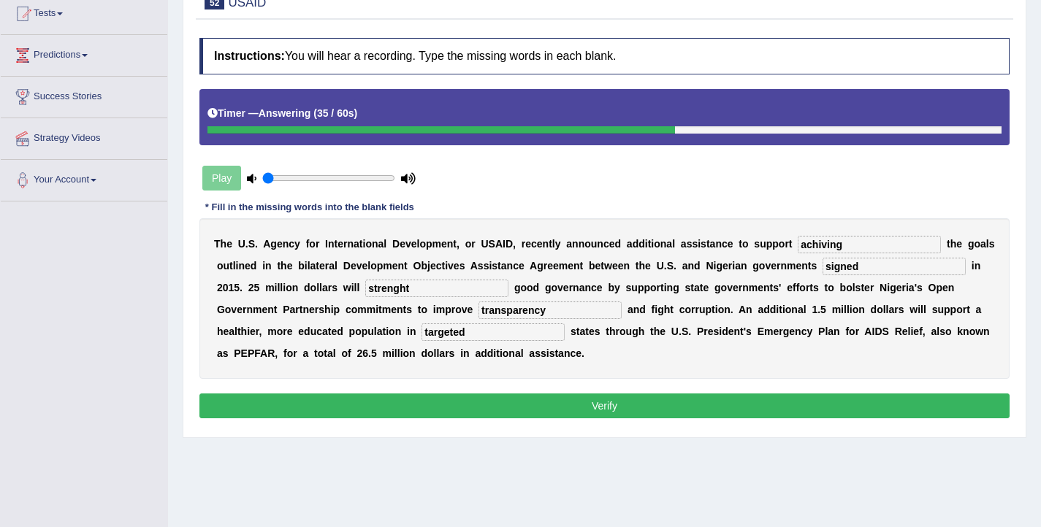
scroll to position [169, 0]
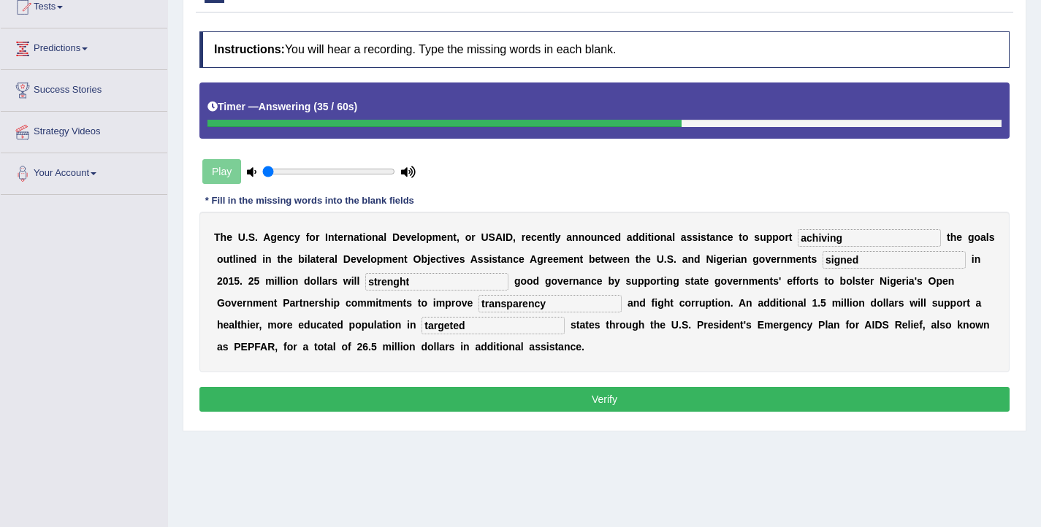
type input "strenght"
click at [579, 398] on button "Verify" at bounding box center [604, 399] width 810 height 25
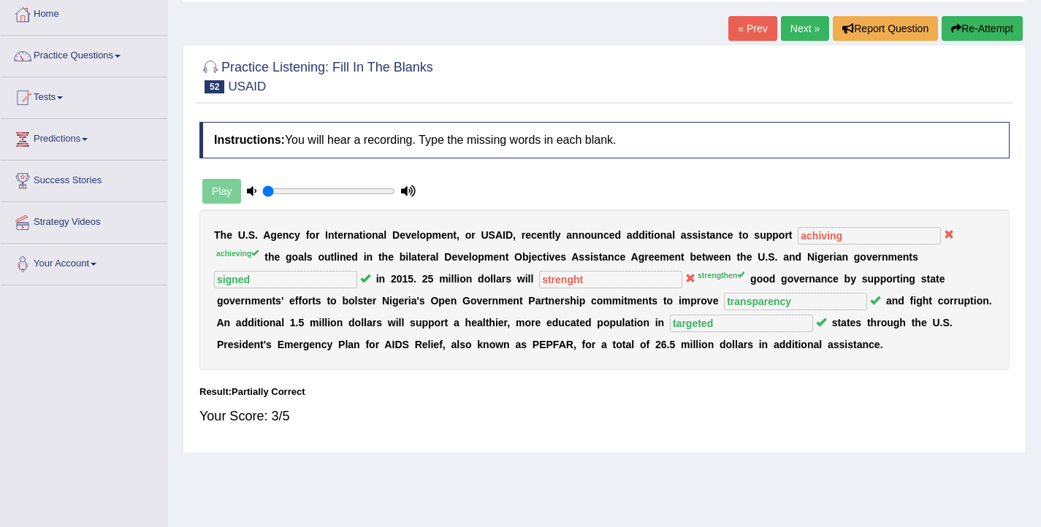
scroll to position [77, 0]
click at [968, 26] on button "Re-Attempt" at bounding box center [982, 29] width 81 height 25
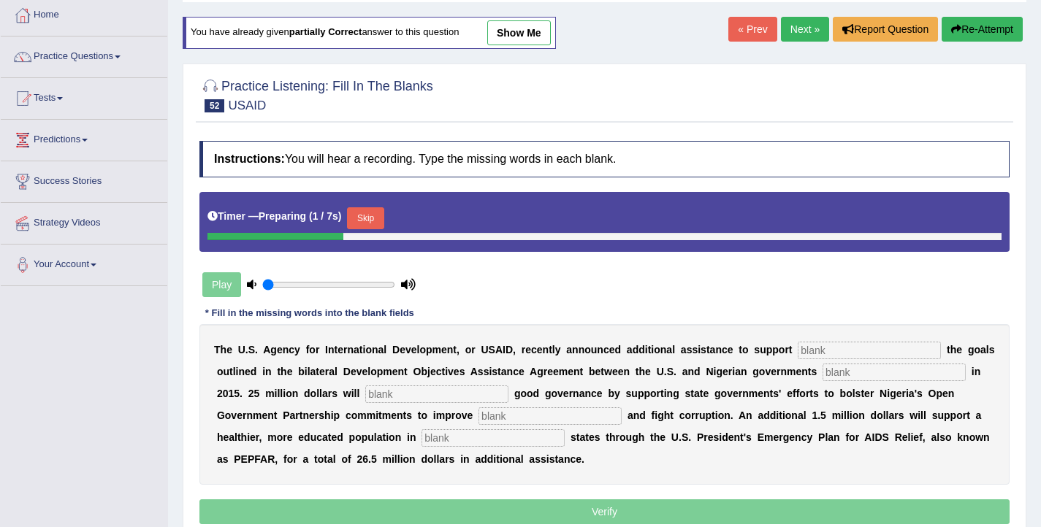
click at [380, 216] on button "Skip" at bounding box center [365, 218] width 37 height 22
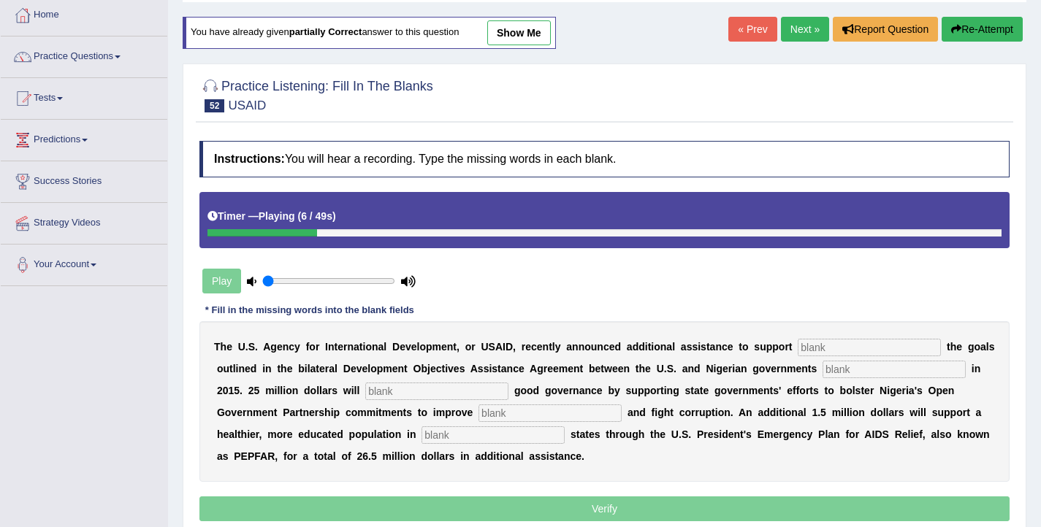
click at [834, 350] on input "text" at bounding box center [869, 348] width 143 height 18
type input "achieving"
click at [849, 378] on input "text" at bounding box center [894, 370] width 143 height 18
type input "signed"
click at [403, 391] on input "text" at bounding box center [436, 392] width 143 height 18
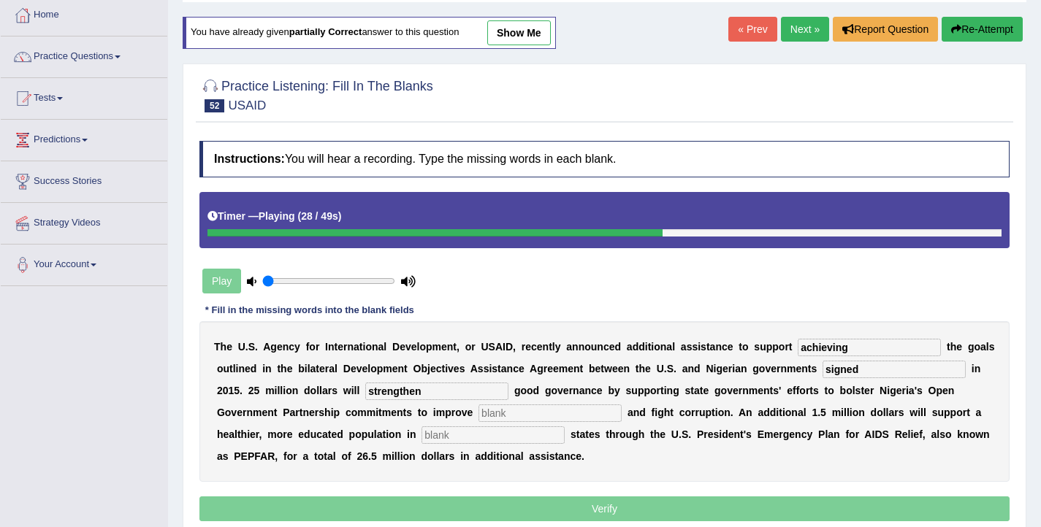
type input "strengthen"
click at [479, 416] on input "text" at bounding box center [550, 414] width 143 height 18
type input "transparency"
click at [422, 442] on input "text" at bounding box center [493, 436] width 143 height 18
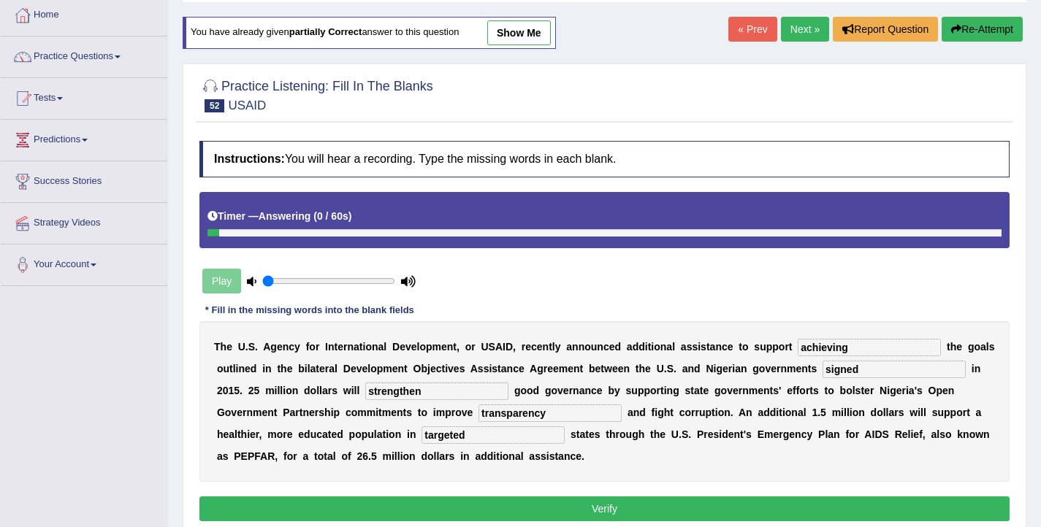
type input "targeted"
click at [398, 512] on button "Verify" at bounding box center [604, 509] width 810 height 25
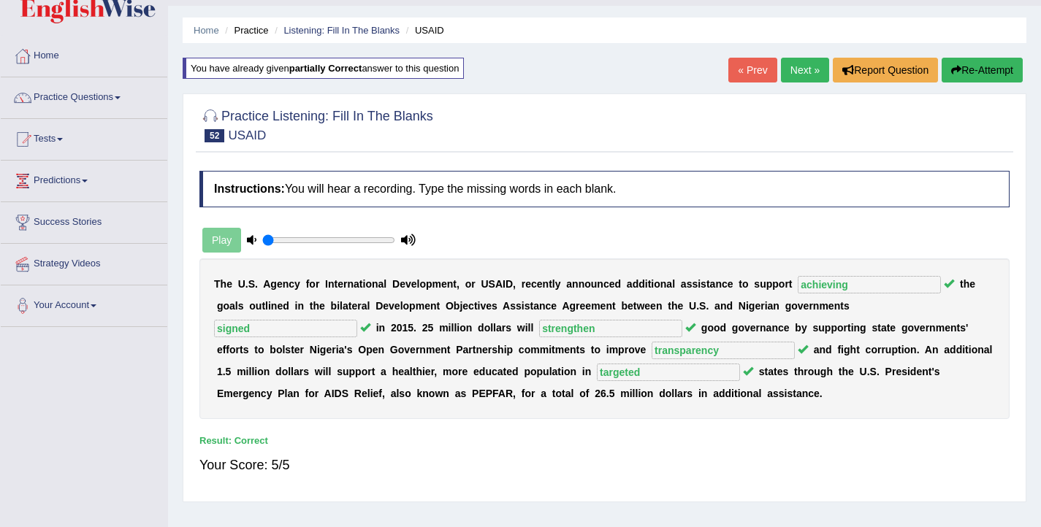
scroll to position [32, 0]
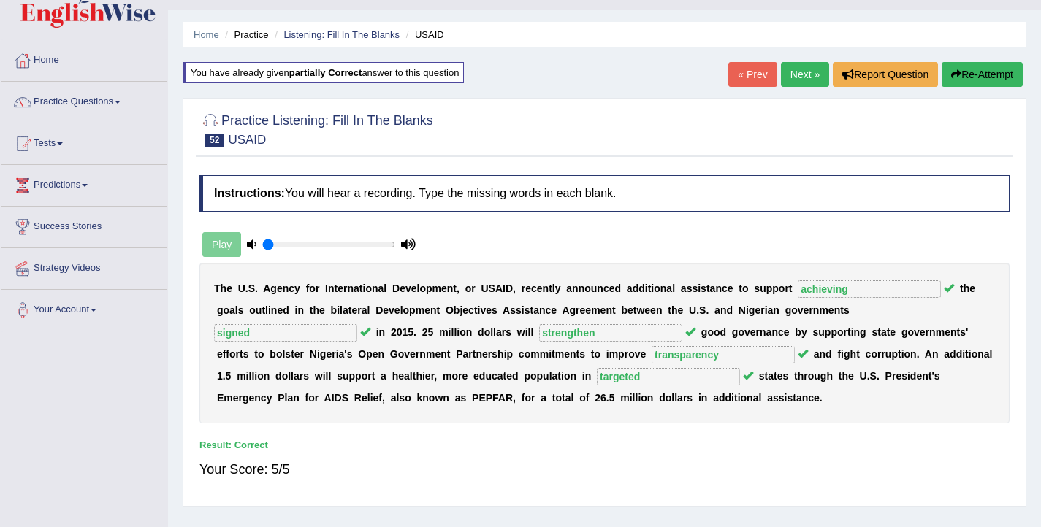
click at [340, 38] on link "Listening: Fill In The Blanks" at bounding box center [341, 34] width 116 height 11
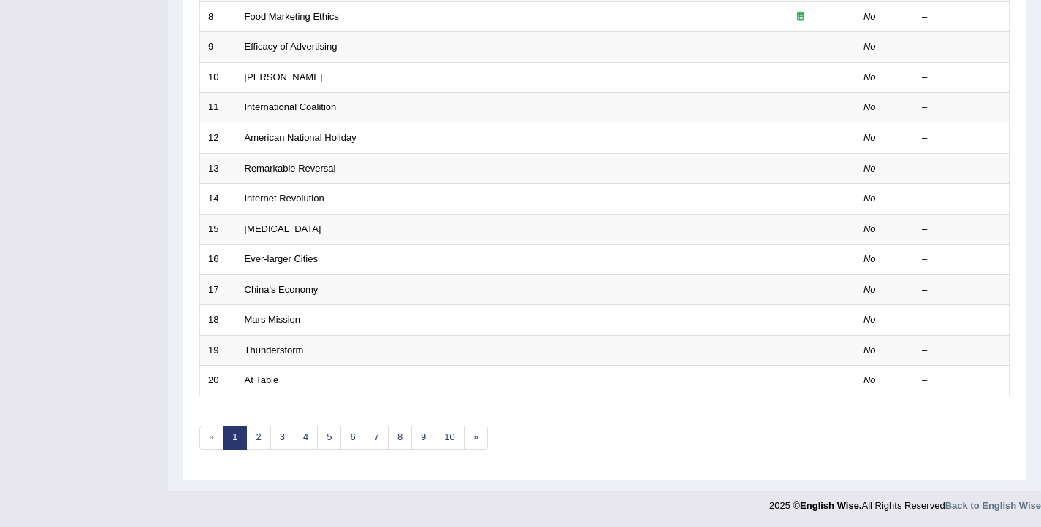
scroll to position [440, 0]
click at [400, 445] on link "8" at bounding box center [400, 437] width 24 height 24
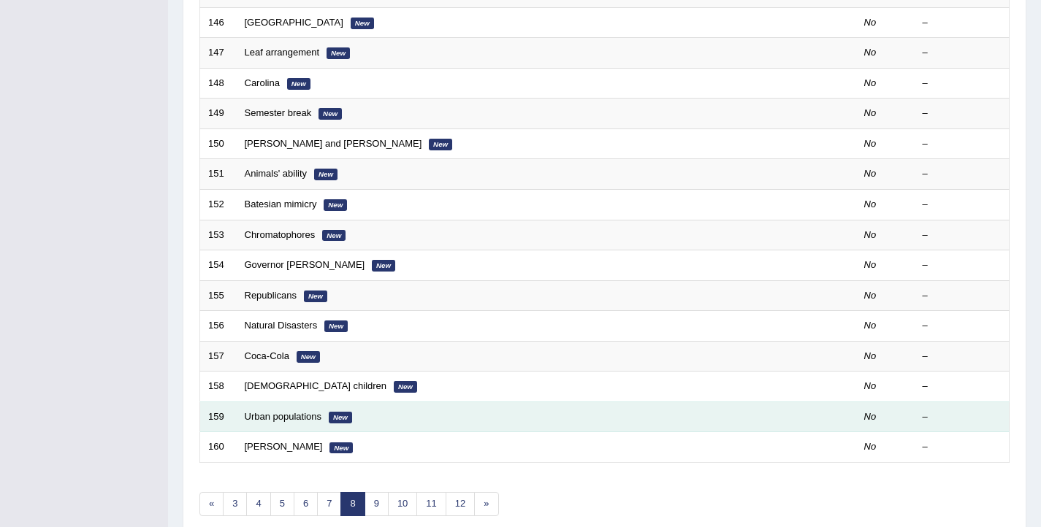
scroll to position [388, 0]
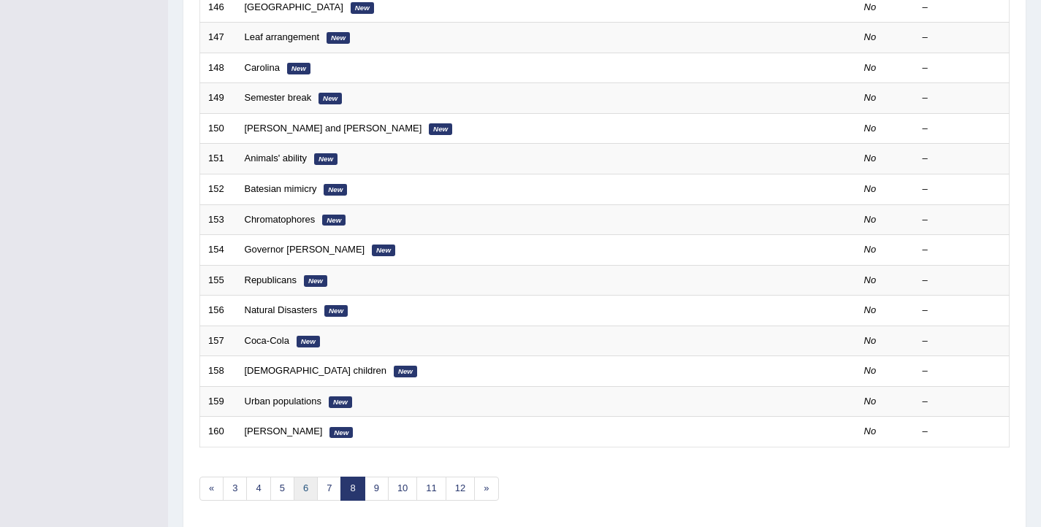
click at [305, 492] on link "6" at bounding box center [306, 489] width 24 height 24
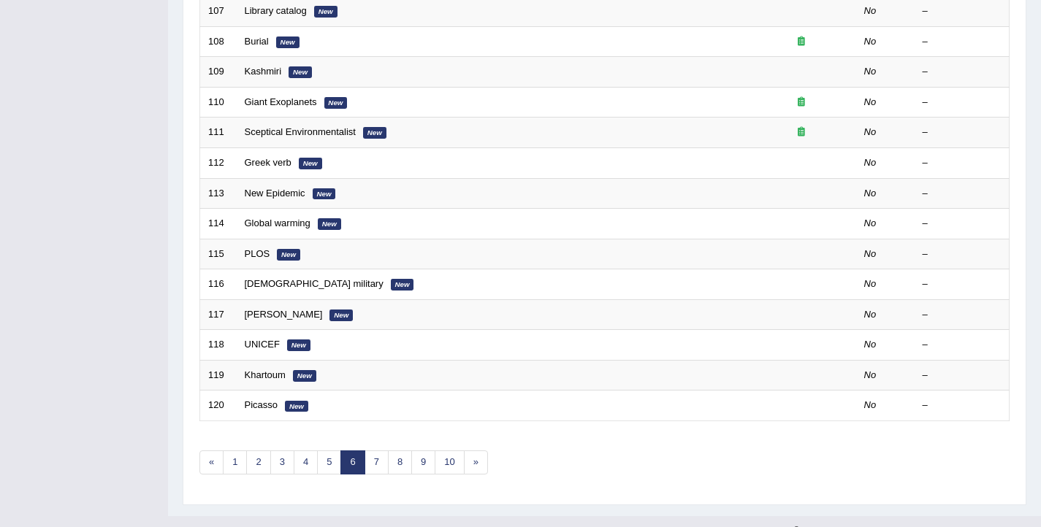
scroll to position [433, 0]
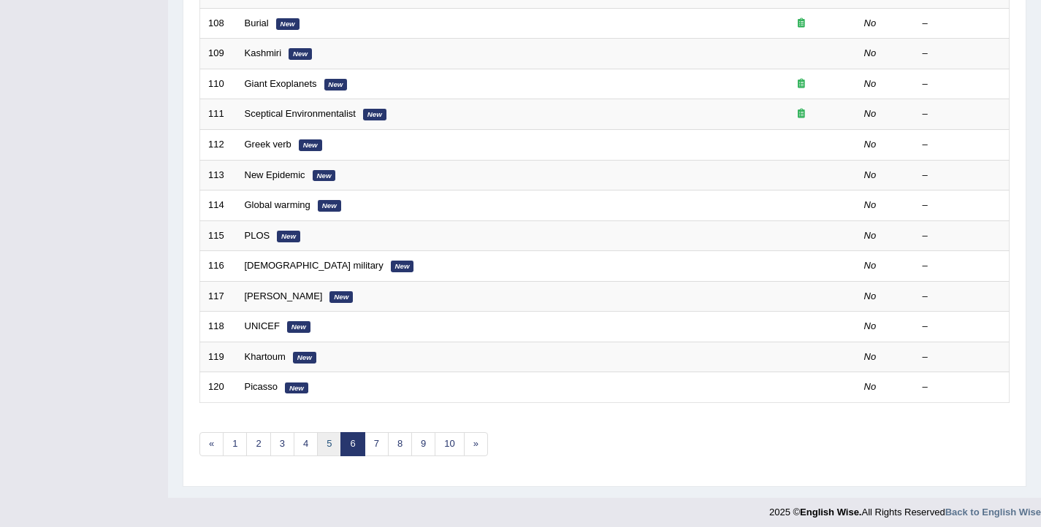
click at [327, 454] on link "5" at bounding box center [329, 445] width 24 height 24
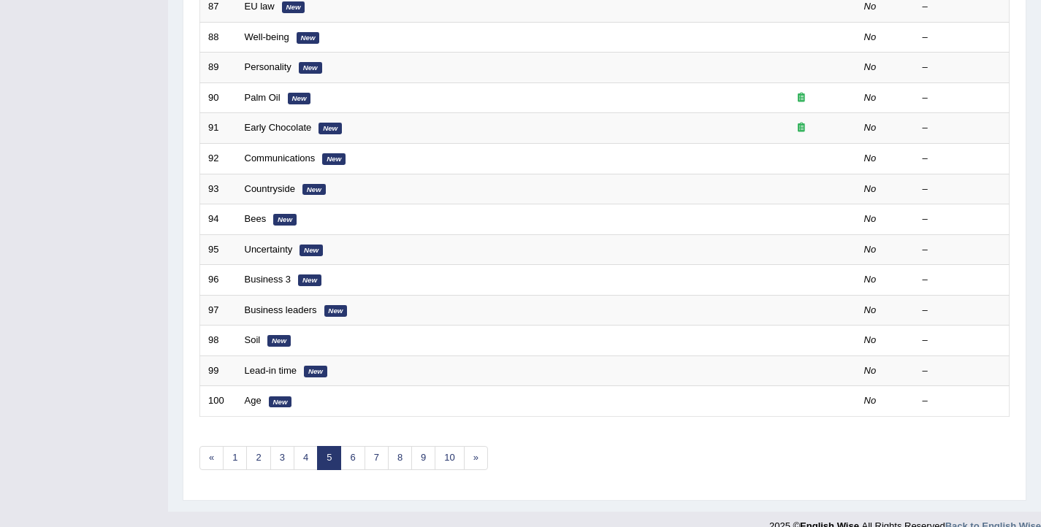
scroll to position [440, 0]
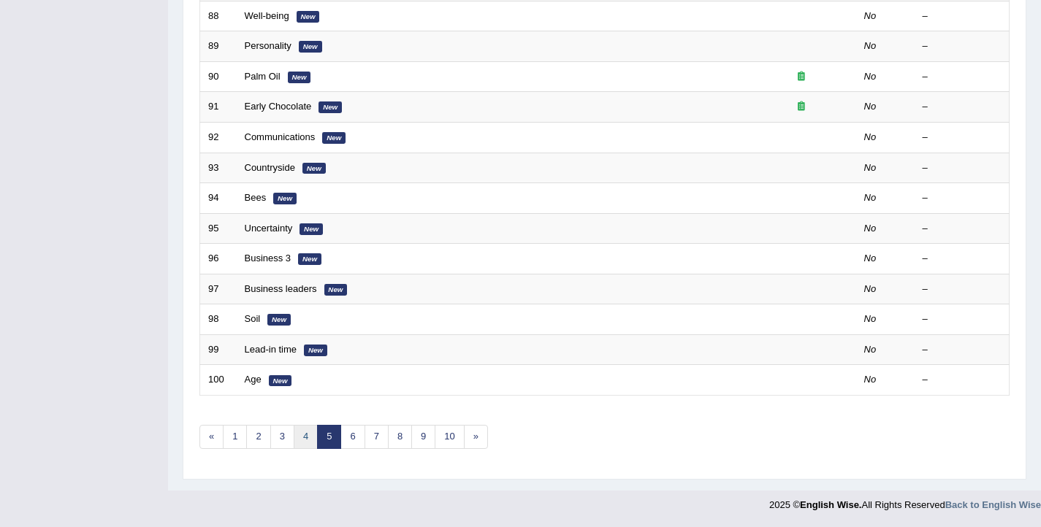
click at [303, 438] on link "4" at bounding box center [306, 437] width 24 height 24
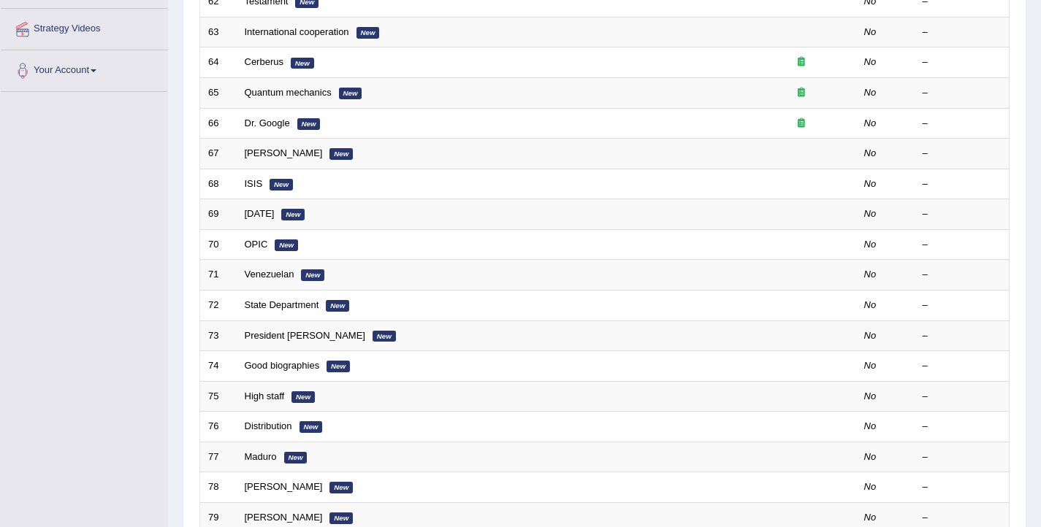
scroll to position [440, 0]
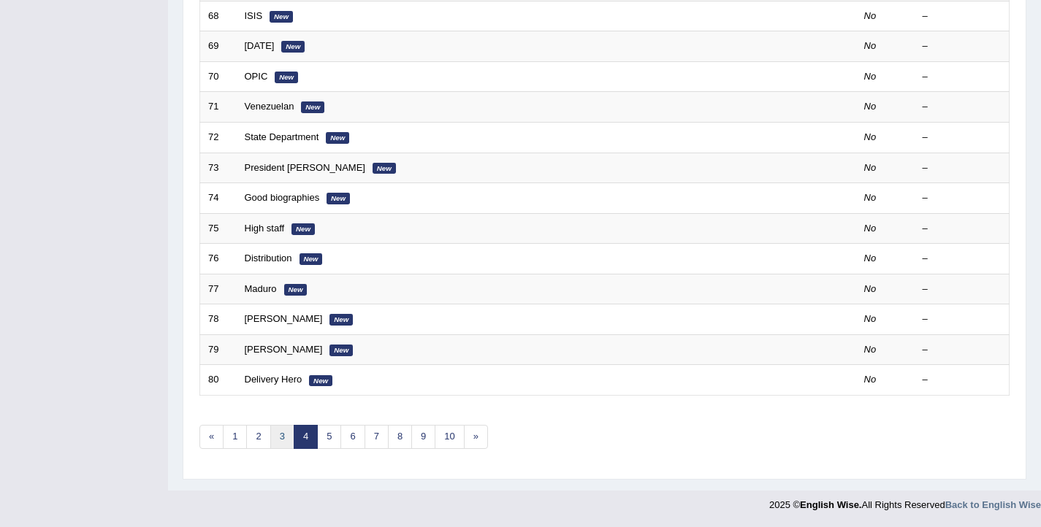
click at [281, 440] on link "3" at bounding box center [282, 437] width 24 height 24
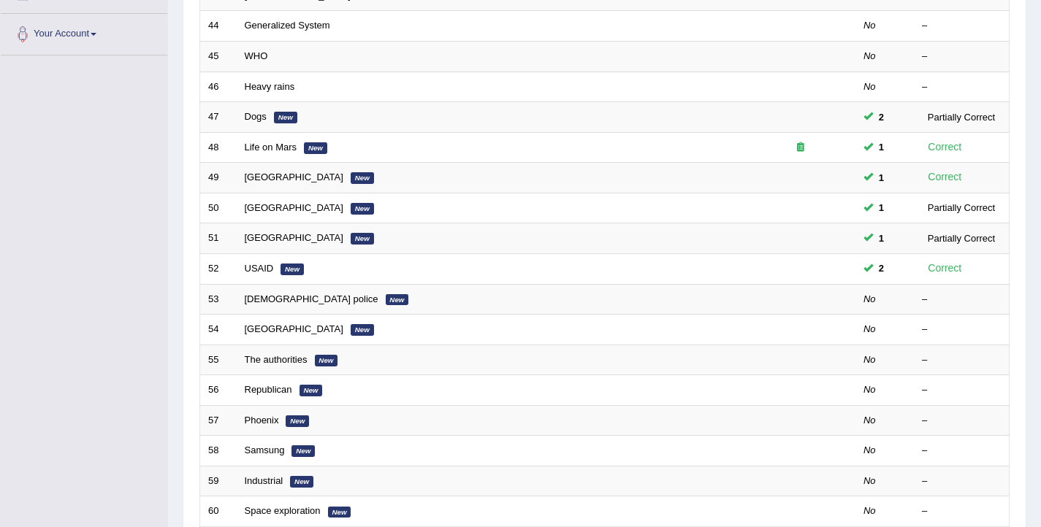
scroll to position [307, 0]
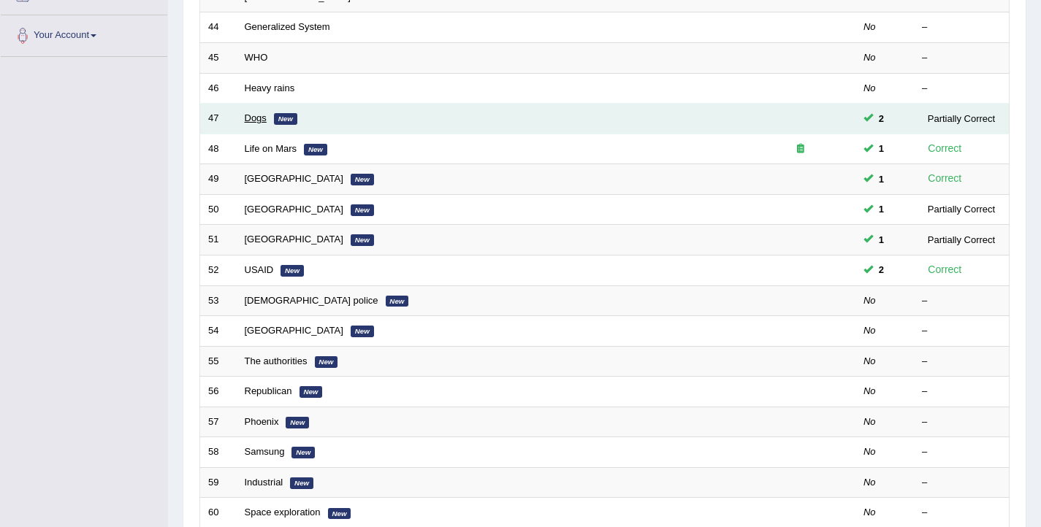
click at [258, 118] on link "Dogs" at bounding box center [256, 118] width 22 height 11
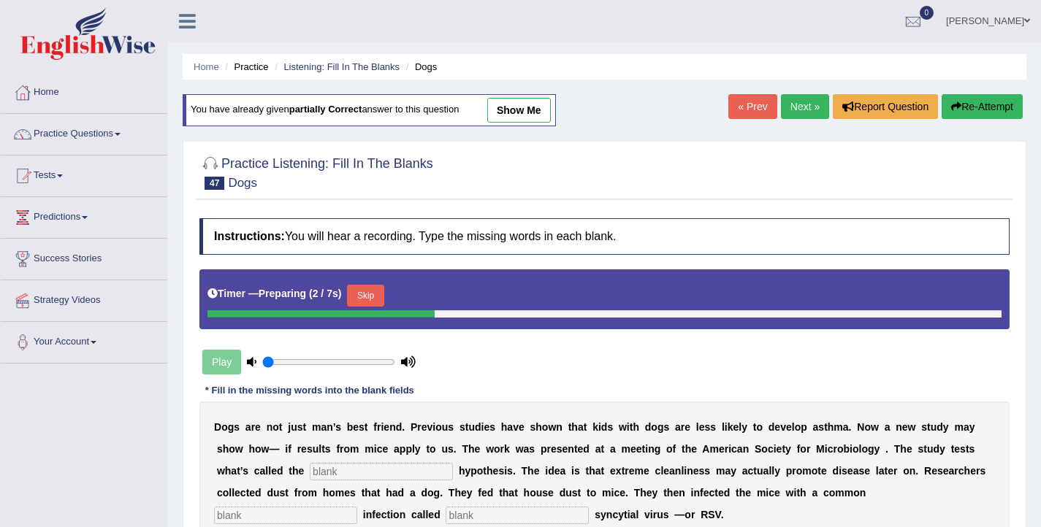
click at [522, 114] on link "show me" at bounding box center [519, 110] width 64 height 25
type input "hygiene"
type input "childhood"
type input "respitatory"
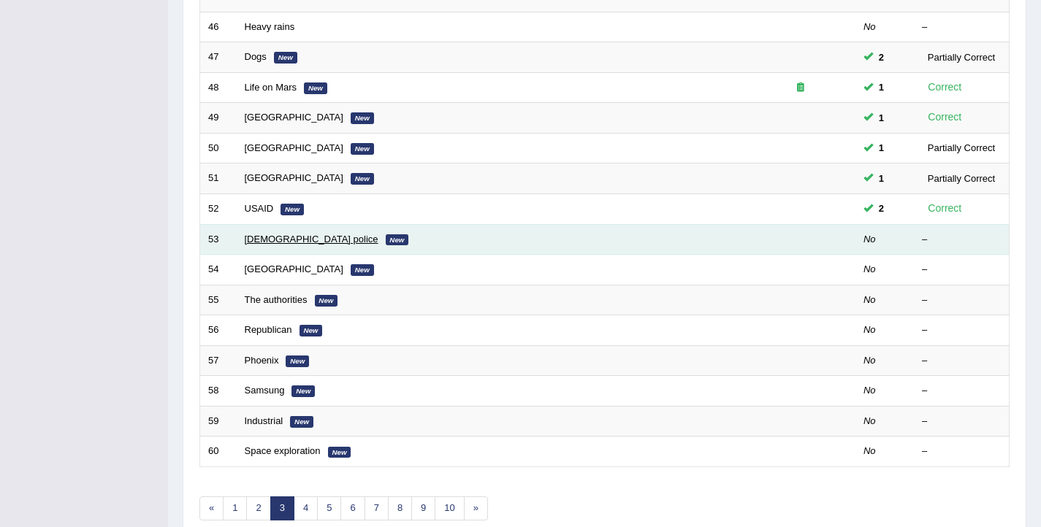
scroll to position [365, 0]
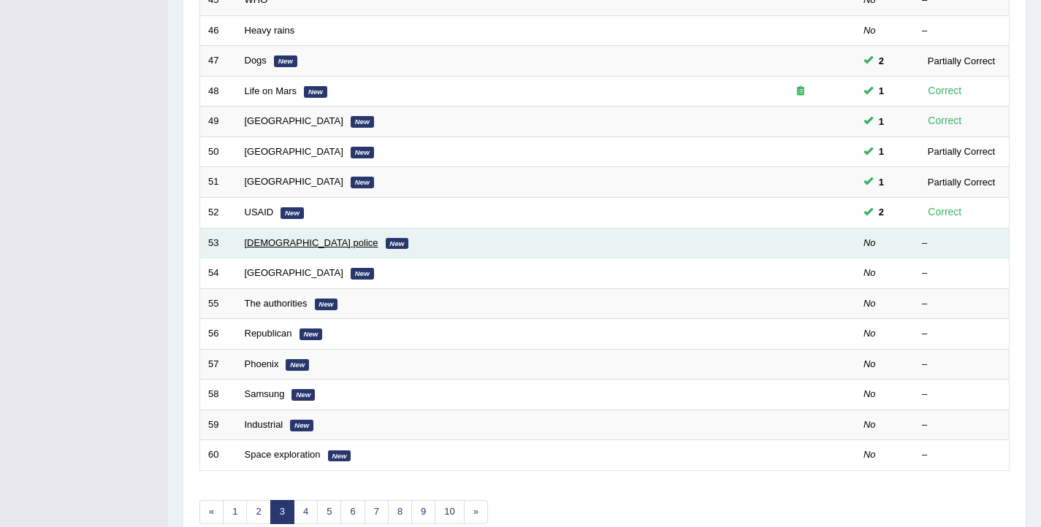
click at [282, 244] on link "[DEMOGRAPHIC_DATA] police" at bounding box center [312, 242] width 134 height 11
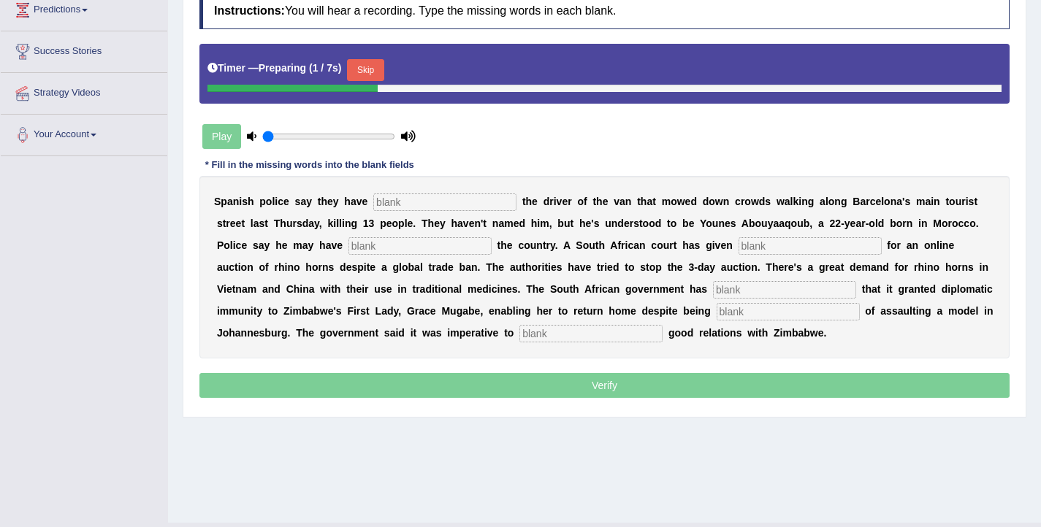
scroll to position [210, 0]
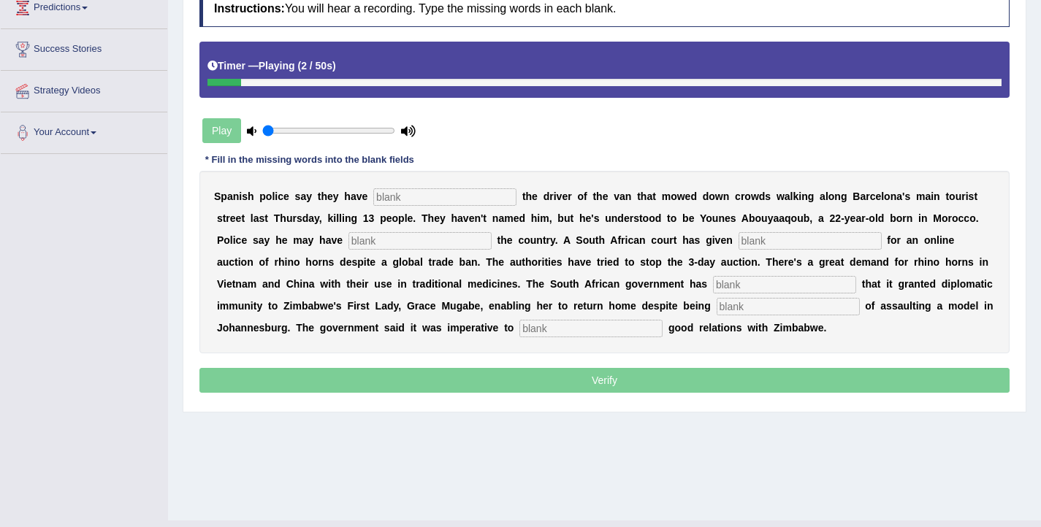
click at [408, 201] on input "text" at bounding box center [444, 197] width 143 height 18
type input "identified"
click at [378, 243] on input "text" at bounding box center [419, 241] width 143 height 18
type input "flet"
click at [746, 237] on input "text" at bounding box center [810, 241] width 143 height 18
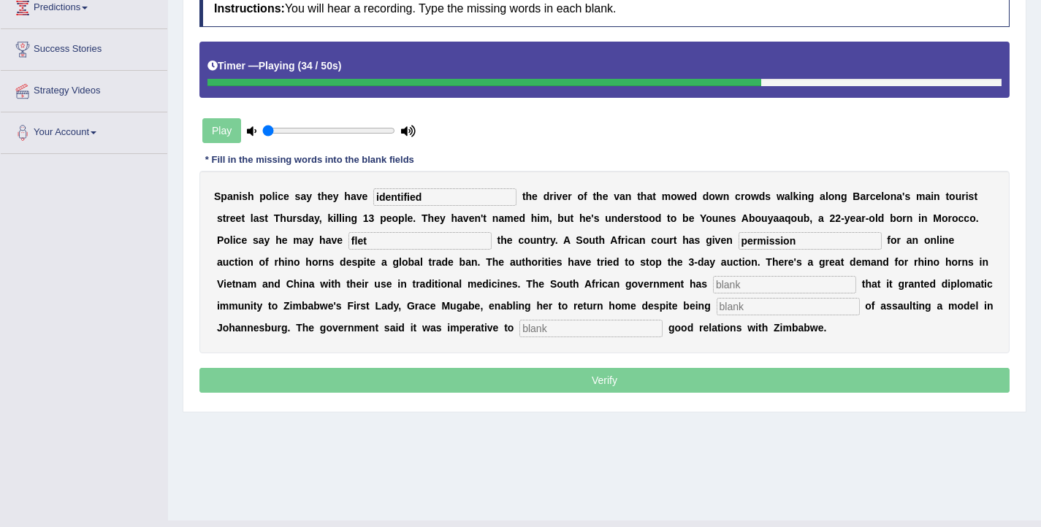
type input "permission"
click at [713, 283] on input "text" at bounding box center [784, 285] width 143 height 18
type input "confirmed"
click at [717, 308] on input "text" at bounding box center [788, 307] width 143 height 18
type input "accused"
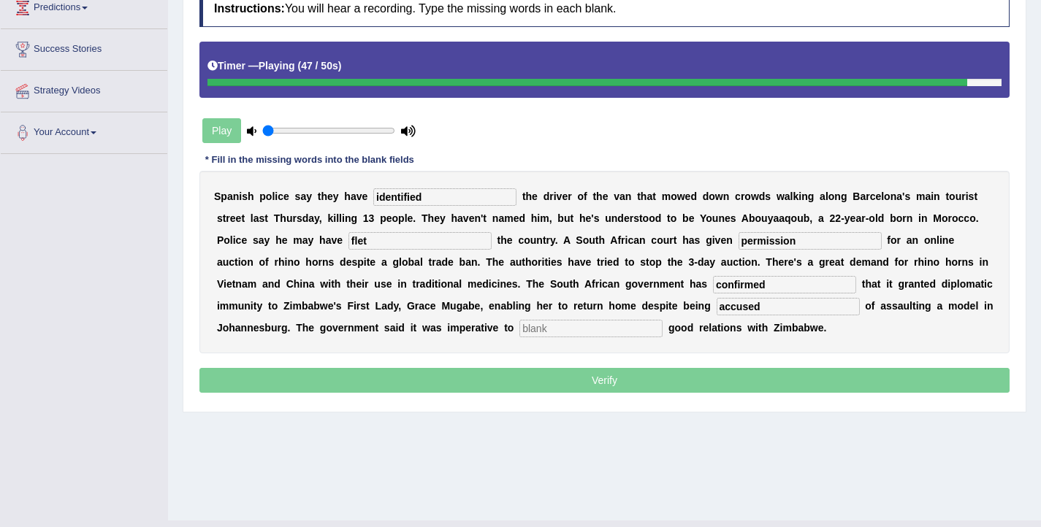
click at [519, 331] on input "text" at bounding box center [590, 329] width 143 height 18
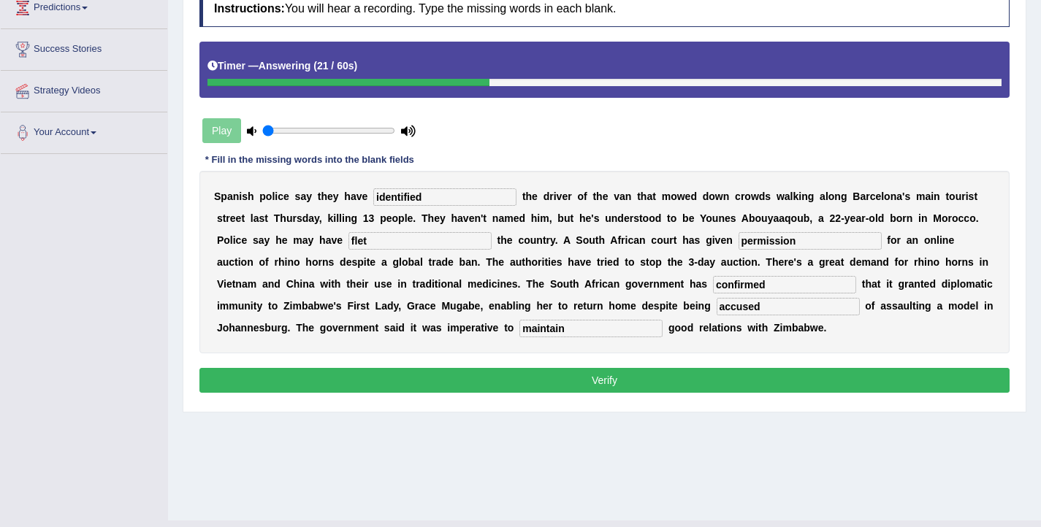
type input "maintain"
click at [527, 386] on button "Verify" at bounding box center [604, 380] width 810 height 25
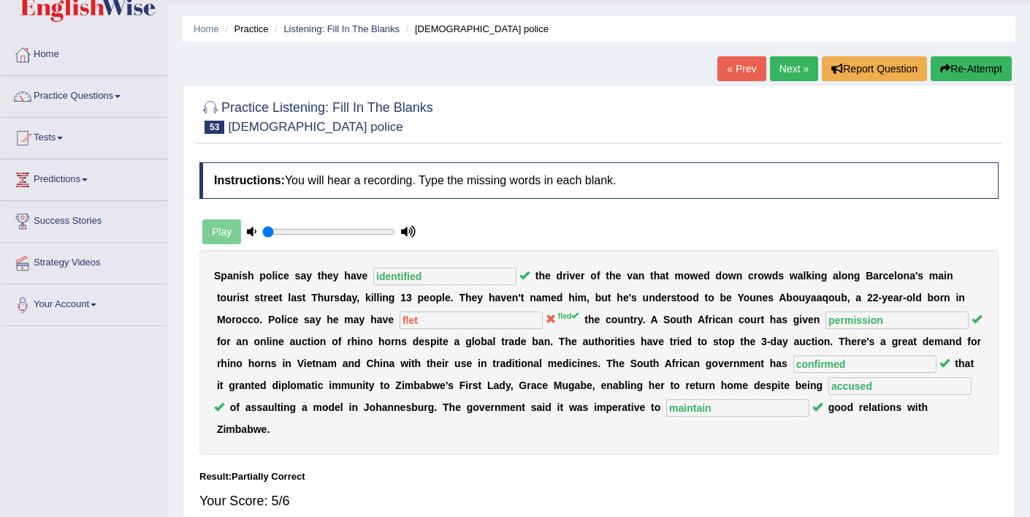
scroll to position [0, 0]
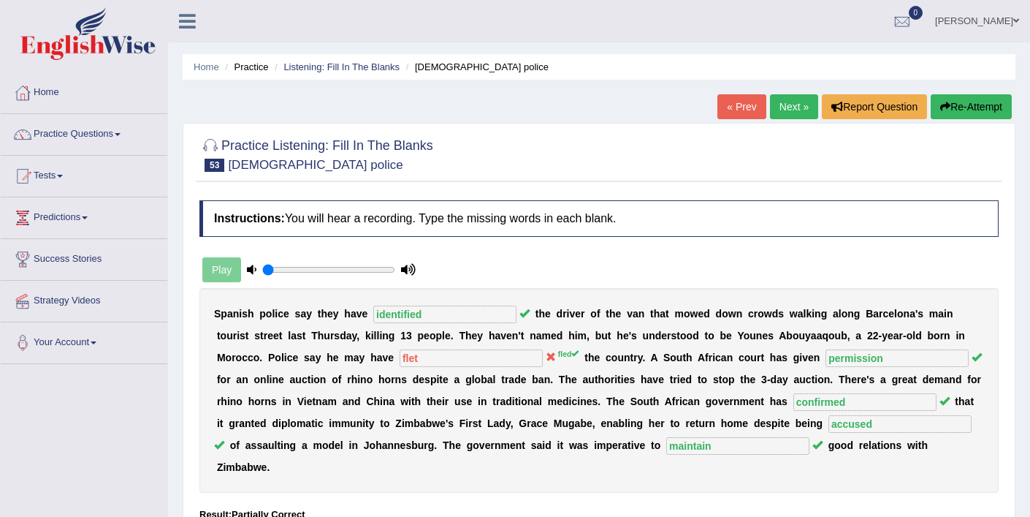
click at [788, 107] on link "Next »" at bounding box center [794, 106] width 48 height 25
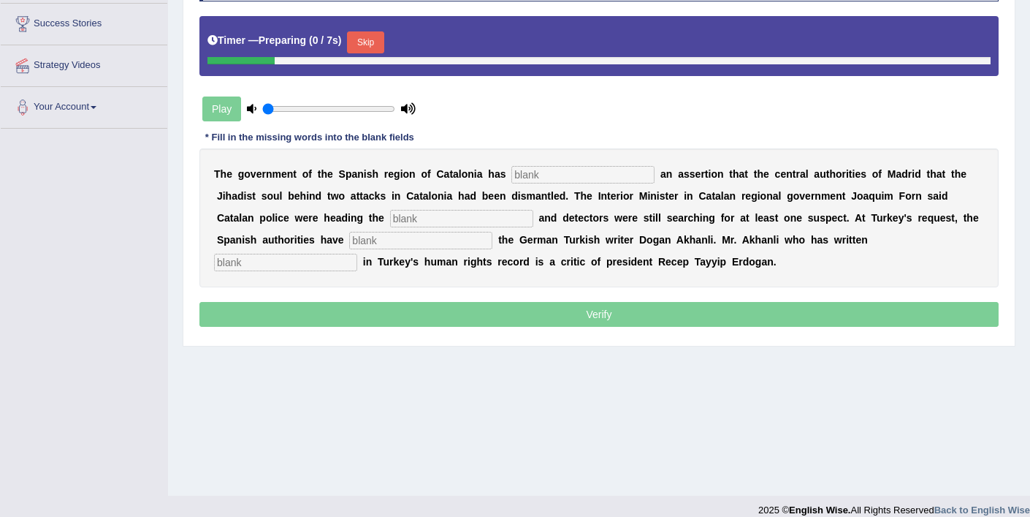
scroll to position [251, 0]
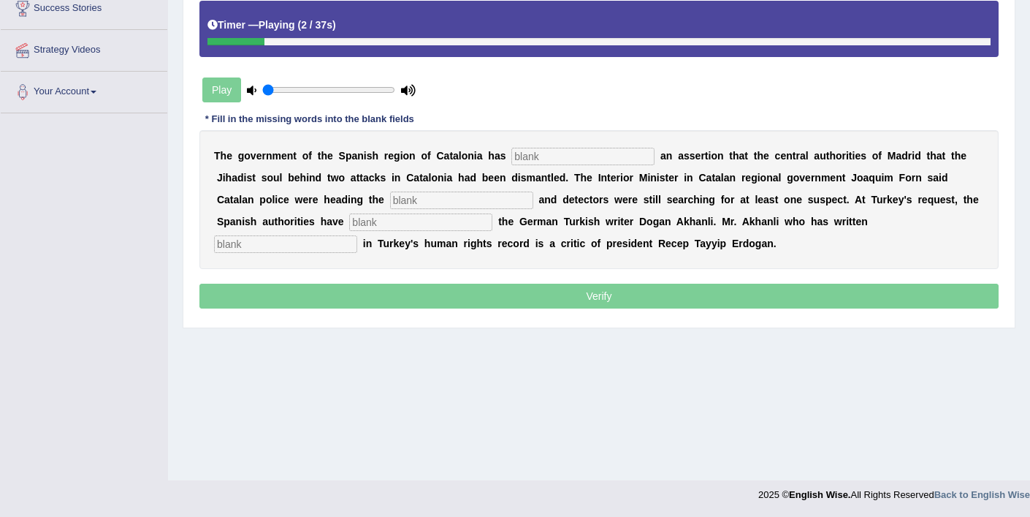
click at [580, 161] on input "text" at bounding box center [582, 157] width 143 height 18
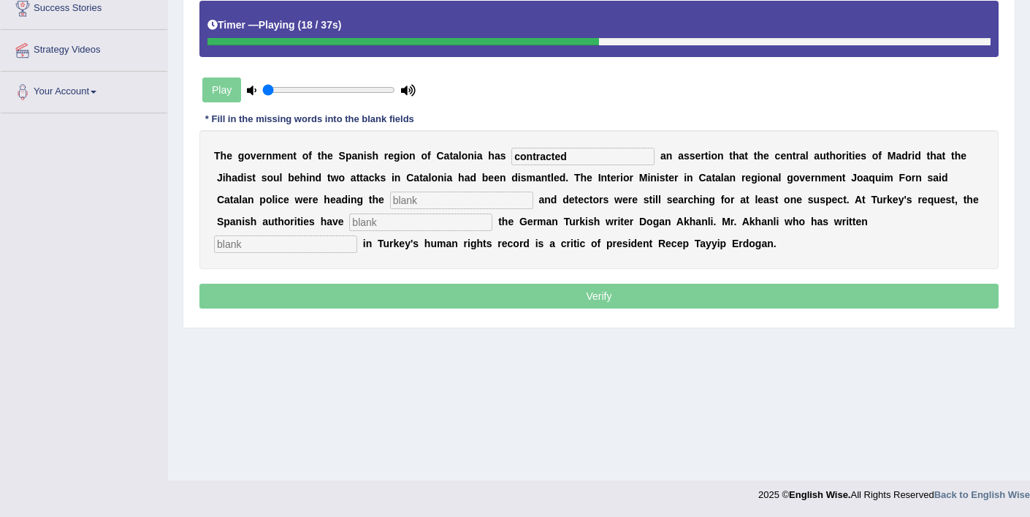
type input "contracted"
click at [416, 204] on input "text" at bounding box center [461, 200] width 143 height 18
type input "enquiry"
click at [380, 224] on input "text" at bounding box center [420, 222] width 143 height 18
type input "arrested"
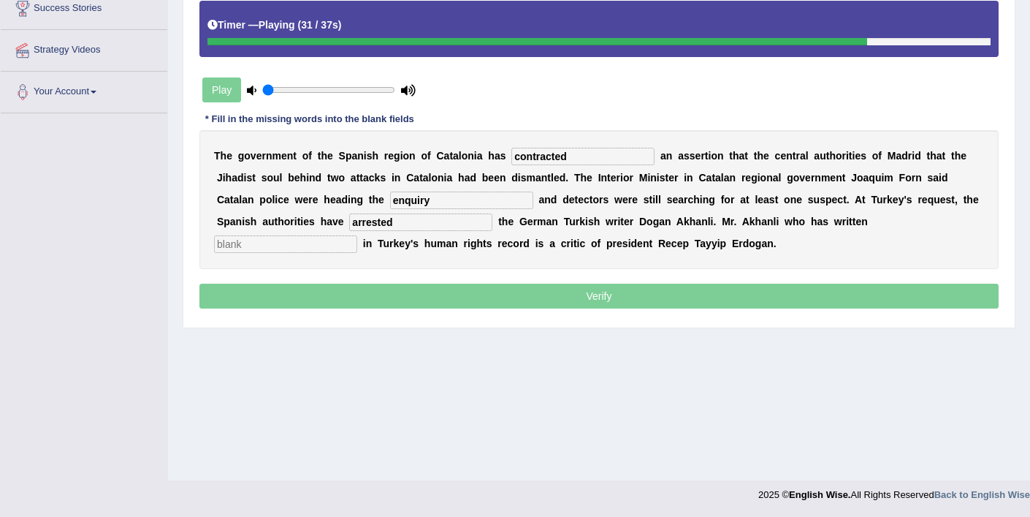
click at [357, 235] on input "text" at bounding box center [285, 244] width 143 height 18
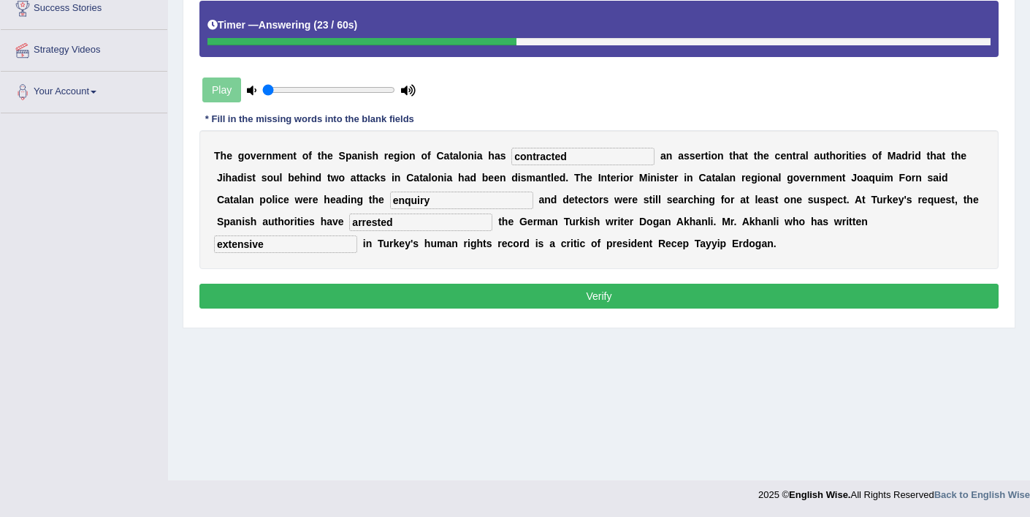
type input "extensive"
click at [526, 297] on button "Verify" at bounding box center [598, 295] width 799 height 25
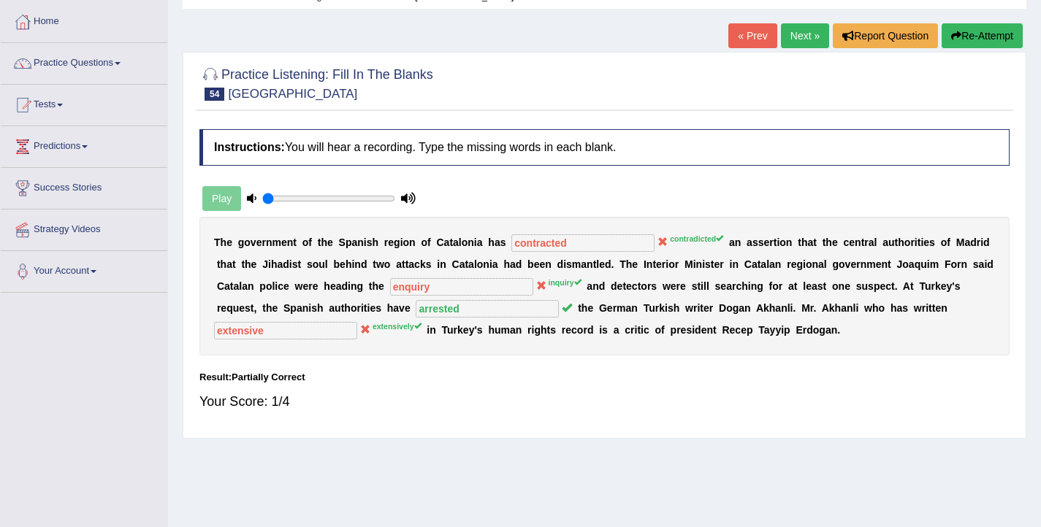
scroll to position [65, 0]
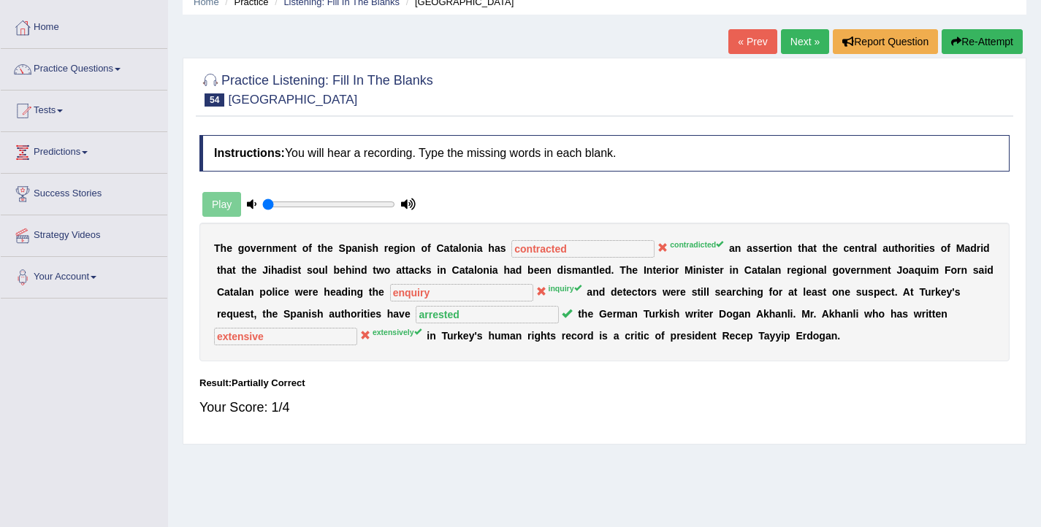
click at [791, 43] on link "Next »" at bounding box center [805, 41] width 48 height 25
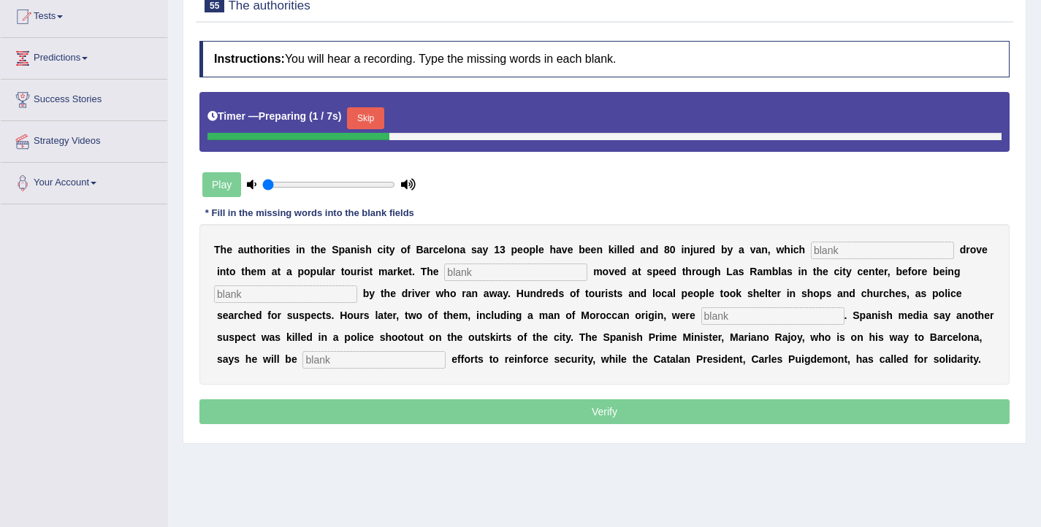
scroll to position [162, 0]
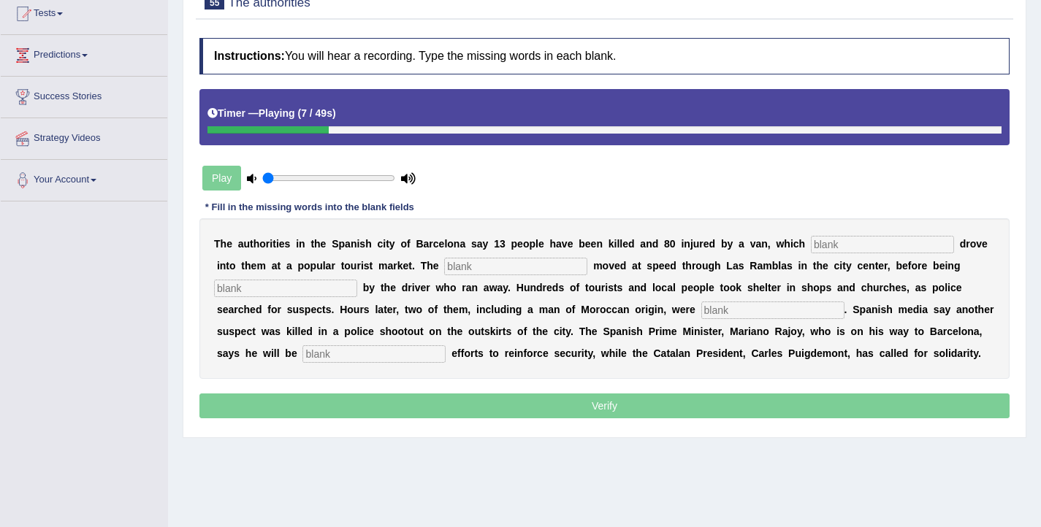
click at [817, 249] on input "text" at bounding box center [882, 245] width 143 height 18
type input "deliberatly"
click at [480, 262] on input "text" at bounding box center [515, 267] width 143 height 18
type input "vehivle"
click at [302, 294] on input "text" at bounding box center [285, 289] width 143 height 18
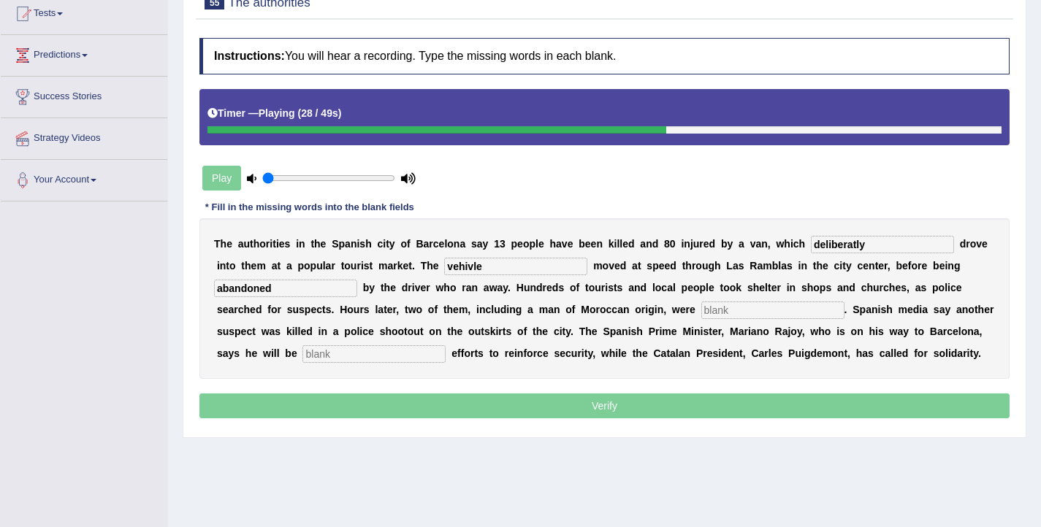
type input "abandoned"
click at [701, 309] on input "text" at bounding box center [772, 311] width 143 height 18
type input "arrested"
click at [302, 357] on input "text" at bounding box center [373, 355] width 143 height 18
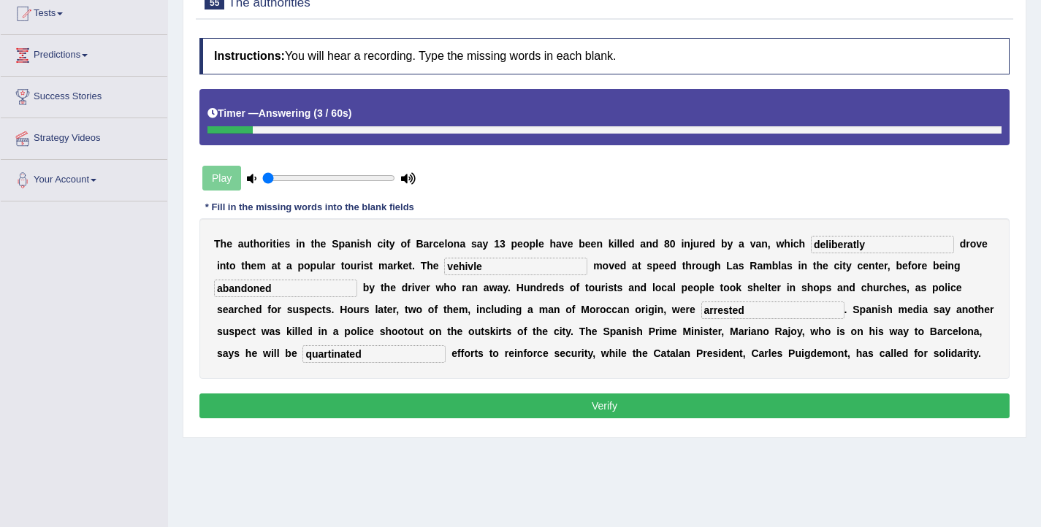
type input "quartinated"
click at [445, 266] on input "vehivle" at bounding box center [515, 267] width 143 height 18
type input "vehicle"
click at [853, 248] on input "deliberatly" at bounding box center [882, 245] width 143 height 18
type input "deliberately"
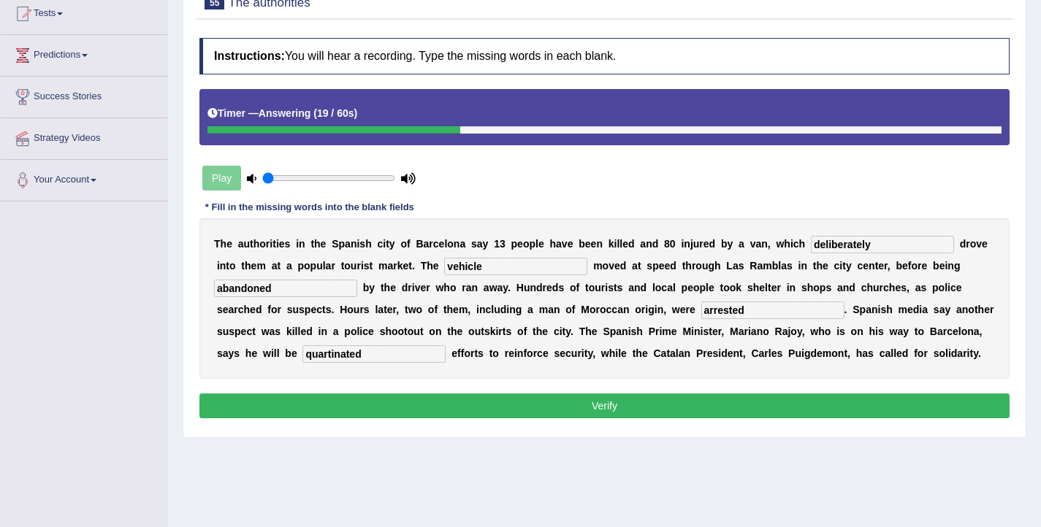
click at [326, 401] on button "Verify" at bounding box center [604, 406] width 810 height 25
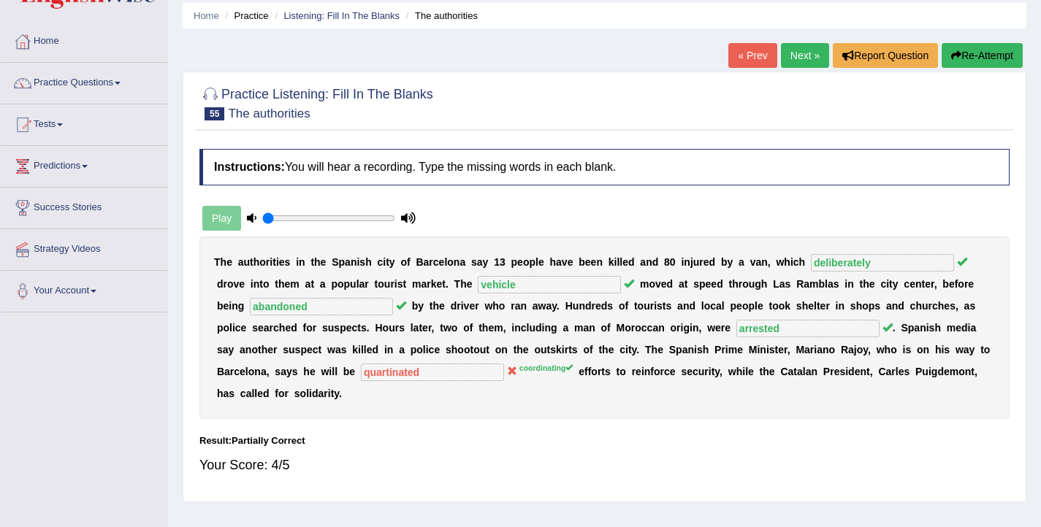
scroll to position [49, 0]
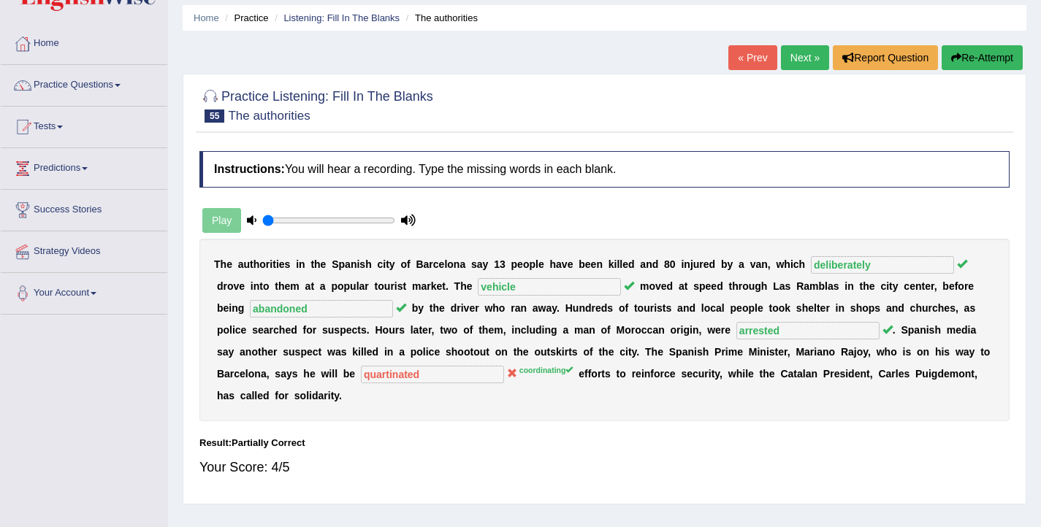
click at [962, 50] on button "Re-Attempt" at bounding box center [982, 57] width 81 height 25
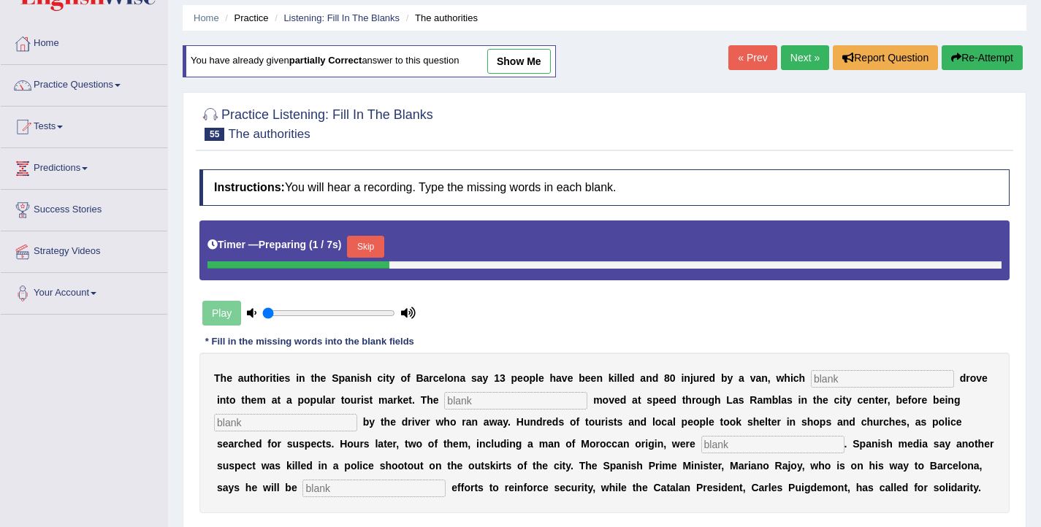
click at [377, 248] on button "Skip" at bounding box center [365, 247] width 37 height 22
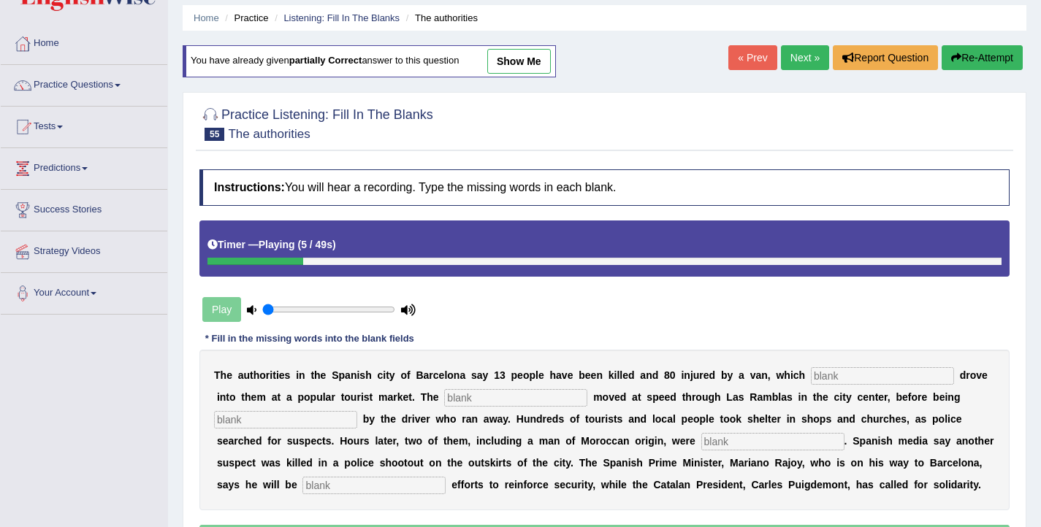
click at [850, 378] on input "text" at bounding box center [882, 376] width 143 height 18
type input "deliberatly"
click at [451, 399] on input "text" at bounding box center [515, 398] width 143 height 18
type input "vehicle"
click at [268, 426] on input "text" at bounding box center [285, 420] width 143 height 18
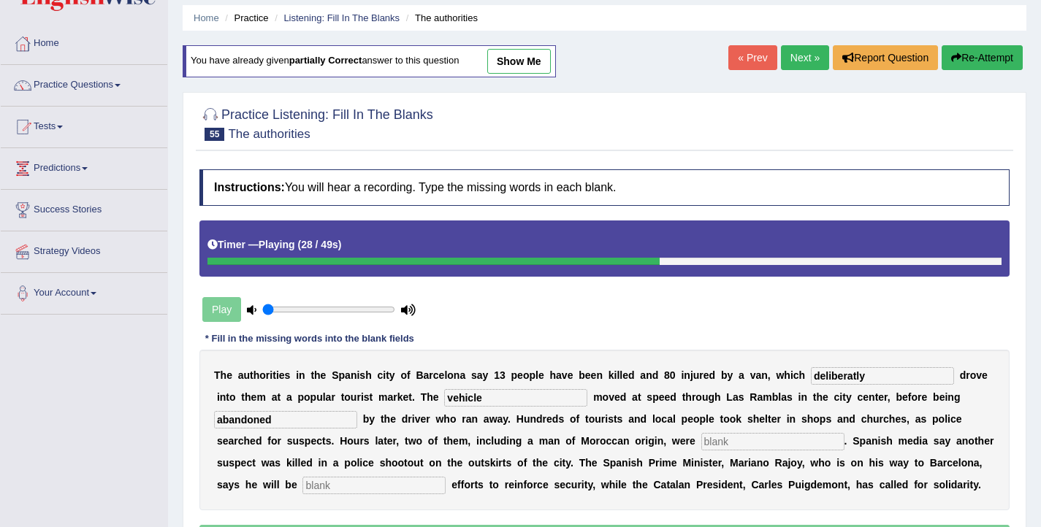
type input "abandoned"
click at [701, 446] on input "text" at bounding box center [772, 442] width 143 height 18
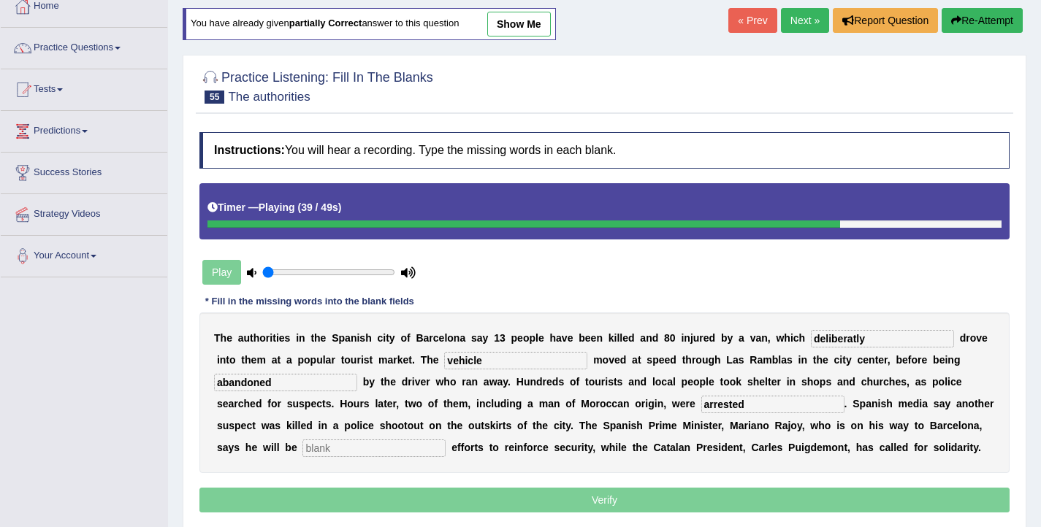
scroll to position [87, 0]
type input "arrested"
click at [302, 450] on input "text" at bounding box center [373, 448] width 143 height 18
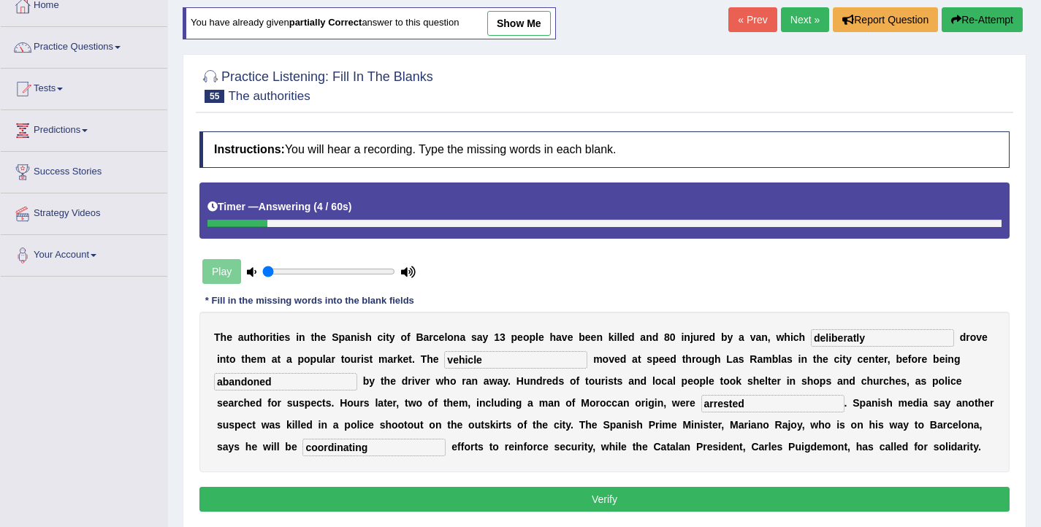
type input "coordinating"
click at [853, 342] on input "deliberatly" at bounding box center [882, 339] width 143 height 18
type input "deliberately"
click at [615, 500] on button "Verify" at bounding box center [604, 499] width 810 height 25
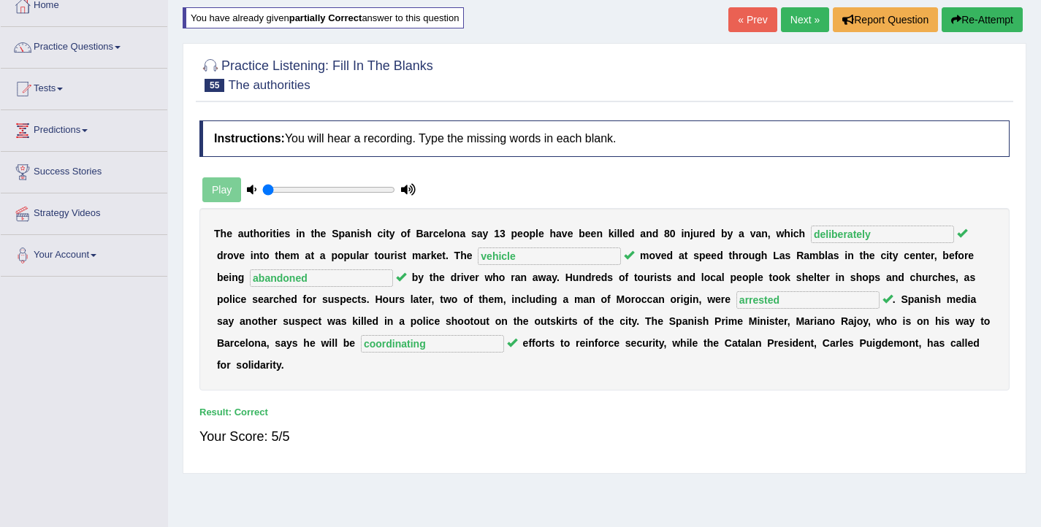
click at [791, 23] on link "Next »" at bounding box center [805, 19] width 48 height 25
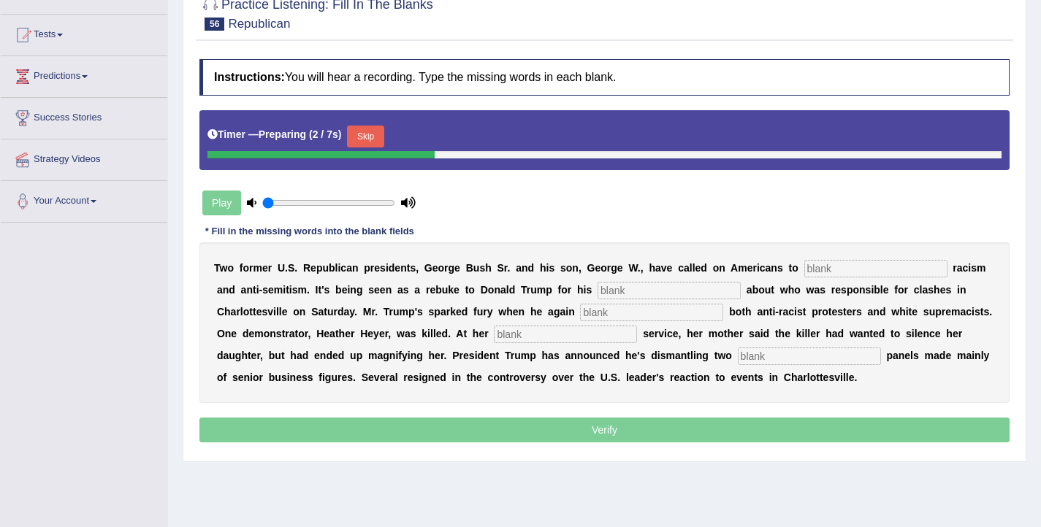
scroll to position [147, 0]
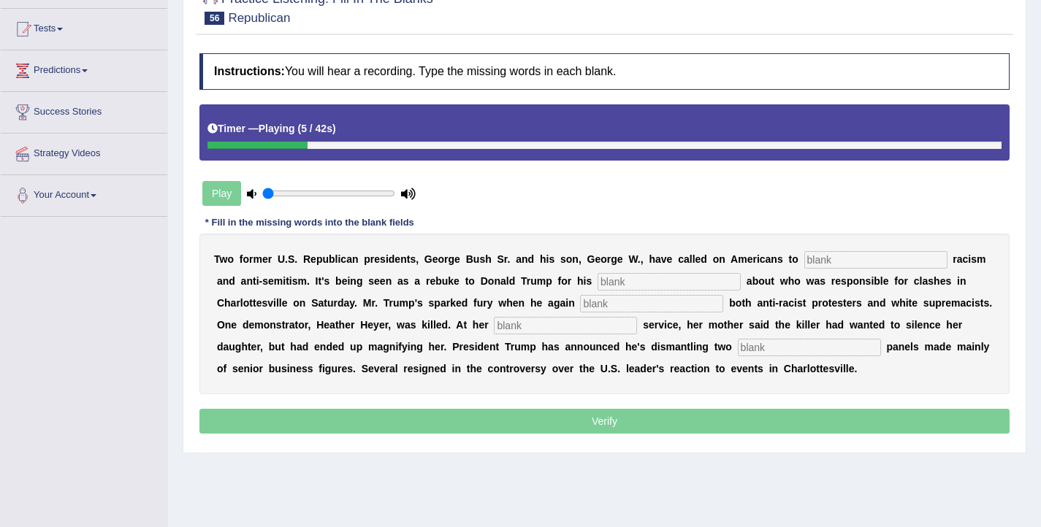
click at [850, 264] on input "text" at bounding box center [875, 260] width 143 height 18
type input "reject"
click at [598, 281] on input "text" at bounding box center [669, 282] width 143 height 18
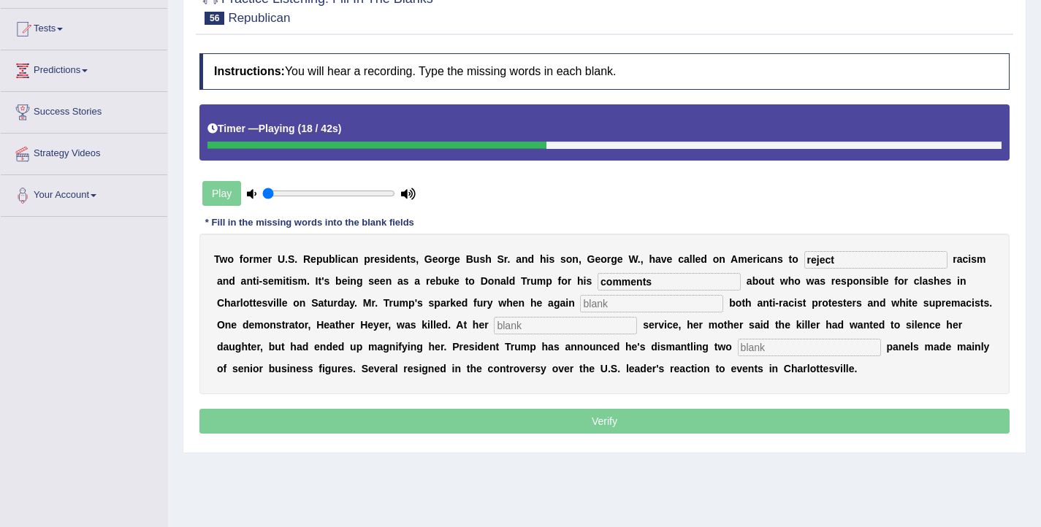
type input "comments"
click at [580, 304] on input "text" at bounding box center [651, 304] width 143 height 18
type input "blamed"
click at [494, 326] on input "text" at bounding box center [565, 326] width 143 height 18
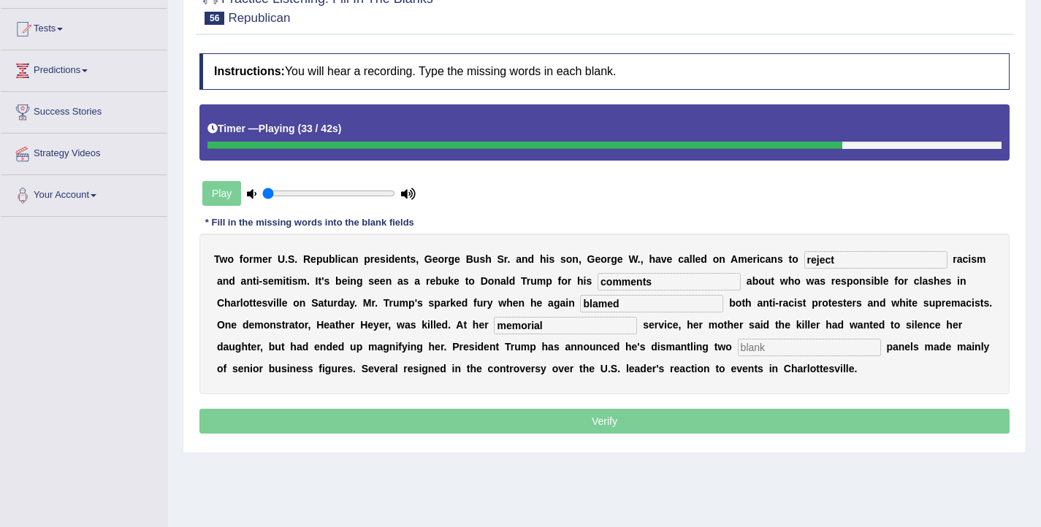
type input "memorial"
click at [738, 351] on input "text" at bounding box center [809, 348] width 143 height 18
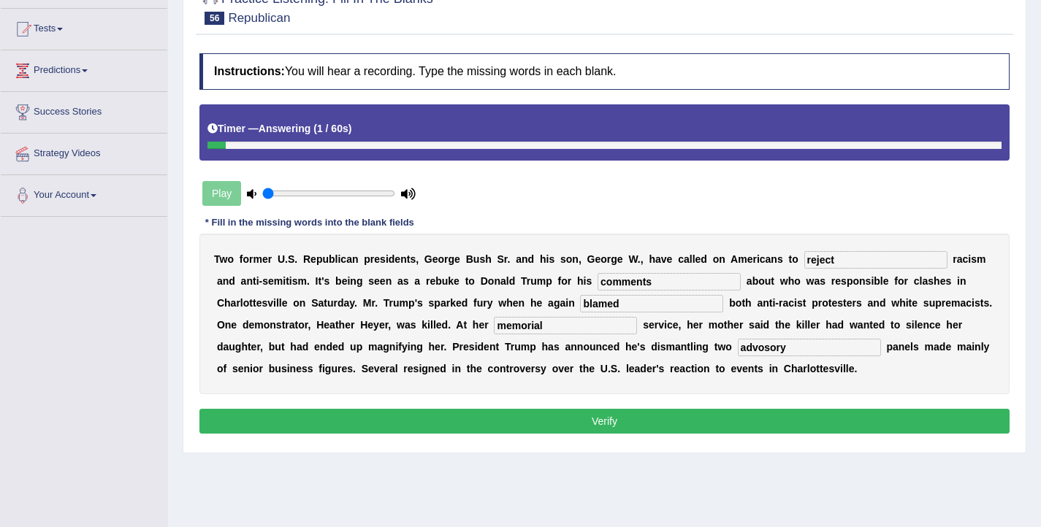
click at [738, 351] on input "advosory" at bounding box center [809, 348] width 143 height 18
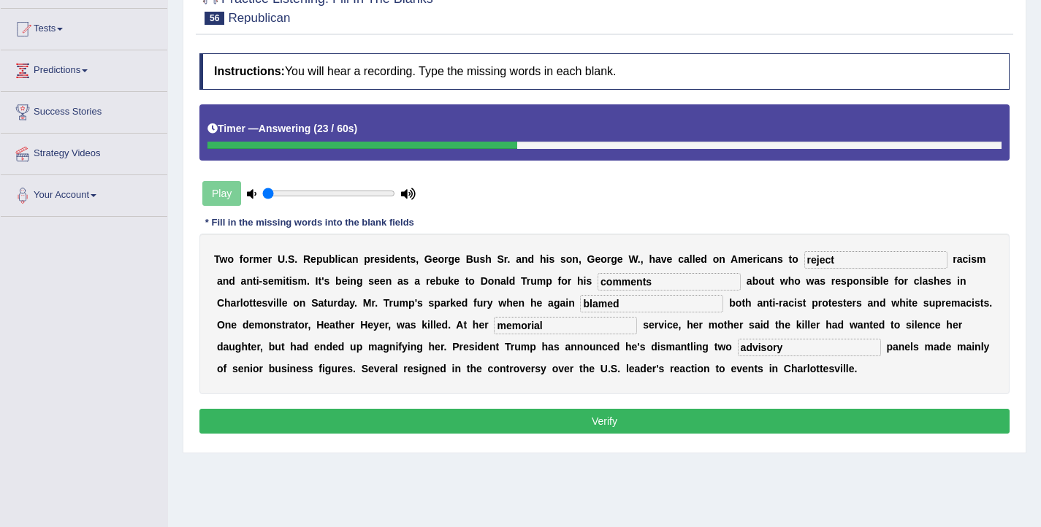
type input "advisory"
click at [684, 418] on button "Verify" at bounding box center [604, 421] width 810 height 25
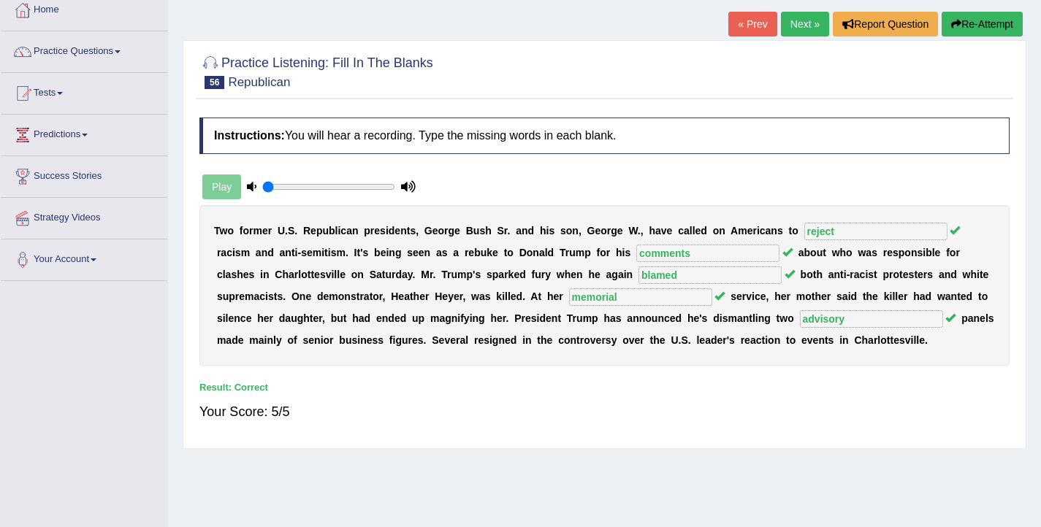
scroll to position [0, 0]
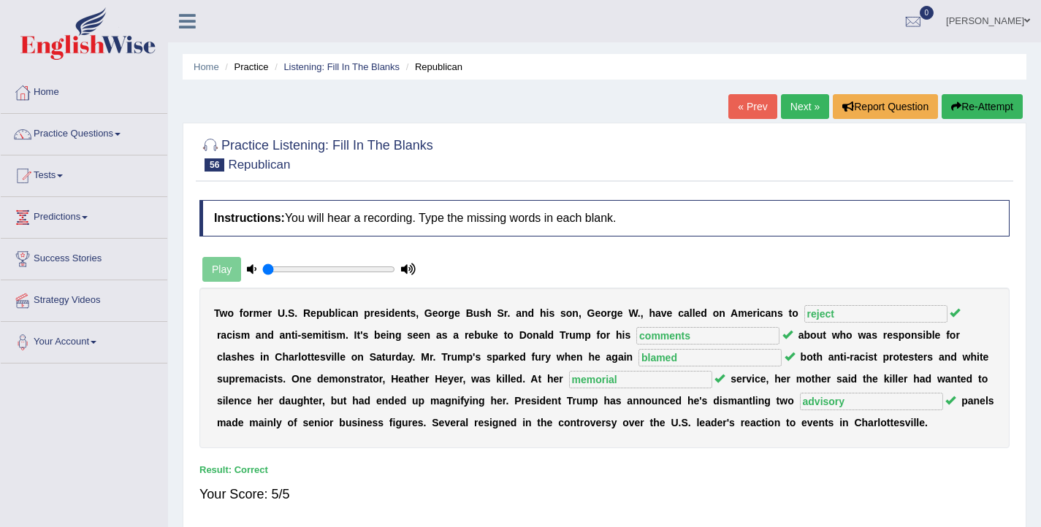
click at [792, 111] on link "Next »" at bounding box center [805, 106] width 48 height 25
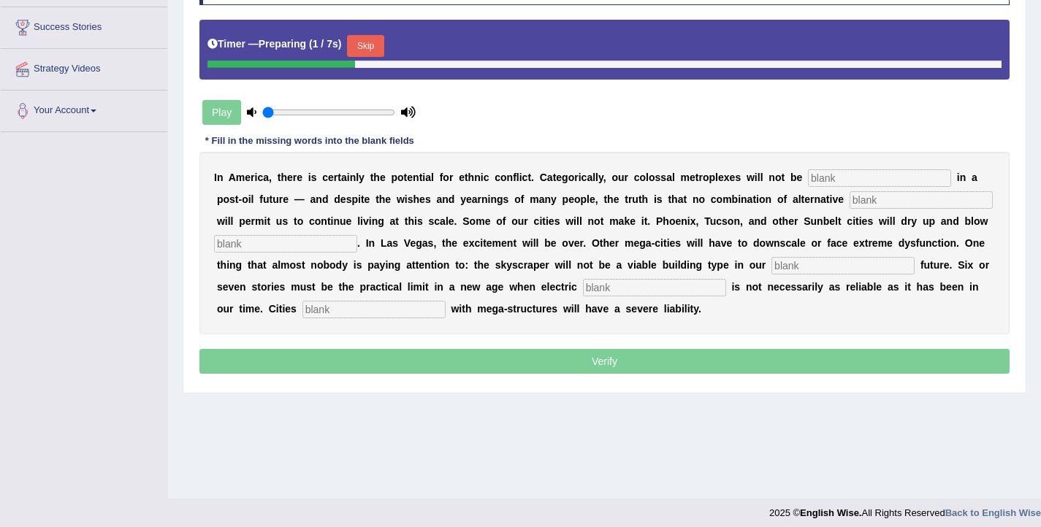
scroll to position [240, 0]
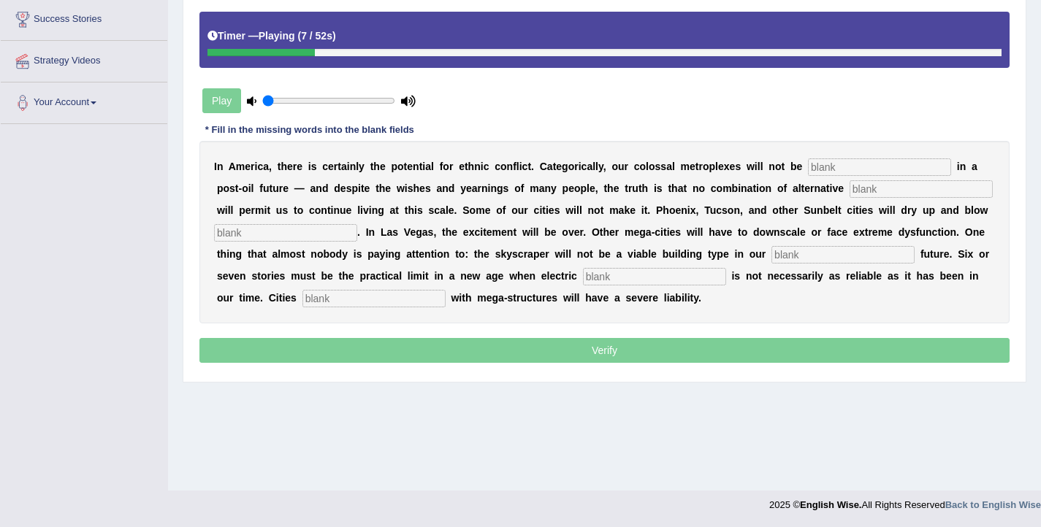
click at [869, 172] on input "text" at bounding box center [879, 168] width 143 height 18
type input "sustainable"
click at [850, 194] on input "text" at bounding box center [921, 189] width 143 height 18
type input "fuels"
click at [237, 229] on input "text" at bounding box center [285, 233] width 143 height 18
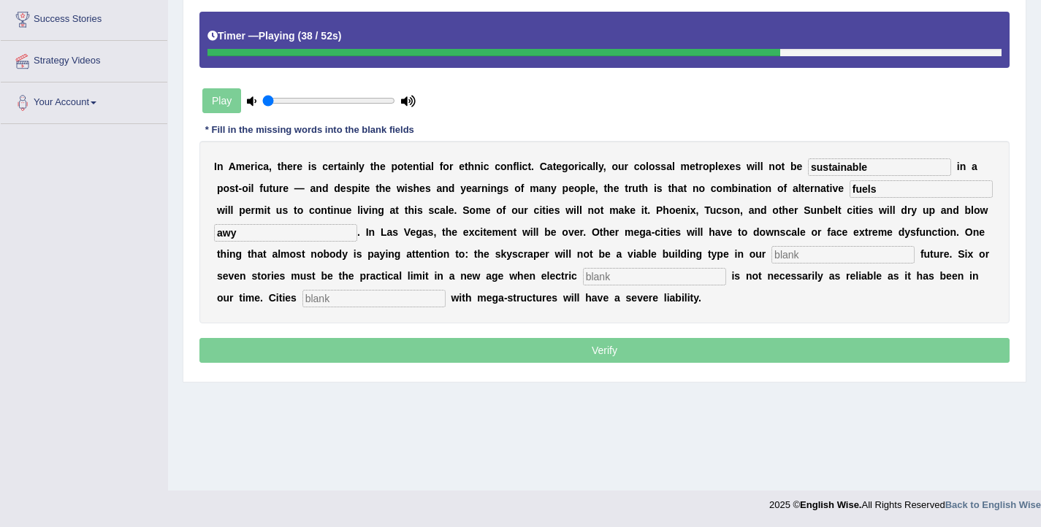
type input "awy"
click at [772, 255] on input "text" at bounding box center [843, 255] width 143 height 18
type input "energy"
click at [584, 279] on input "text" at bounding box center [654, 277] width 143 height 18
type input "suplies"
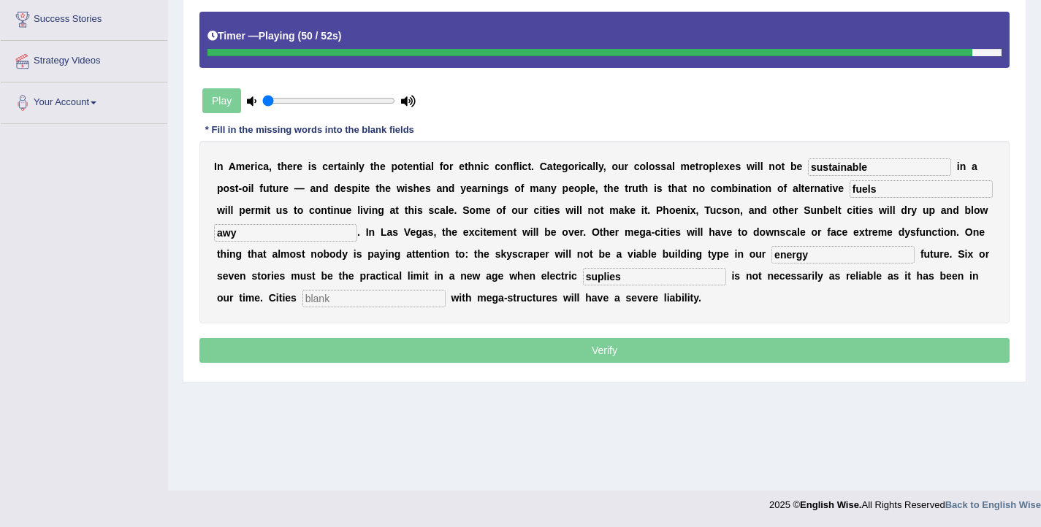
click at [302, 300] on input "text" at bounding box center [373, 299] width 143 height 18
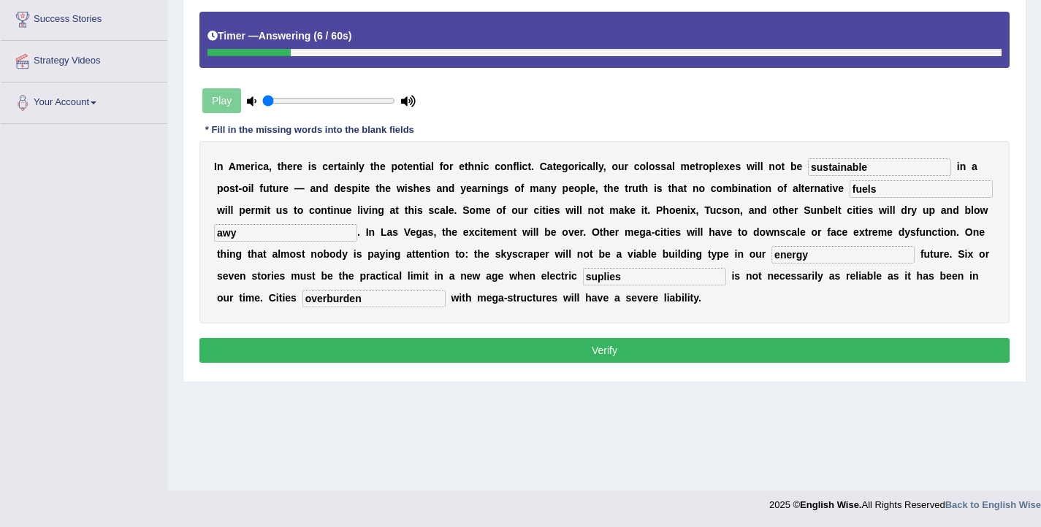
type input "overburden"
click at [583, 281] on input "suplies" at bounding box center [654, 277] width 143 height 18
type input "supplies"
drag, startPoint x: 851, startPoint y: 186, endPoint x: 820, endPoint y: 187, distance: 30.7
click at [850, 187] on input "fuels" at bounding box center [921, 189] width 143 height 18
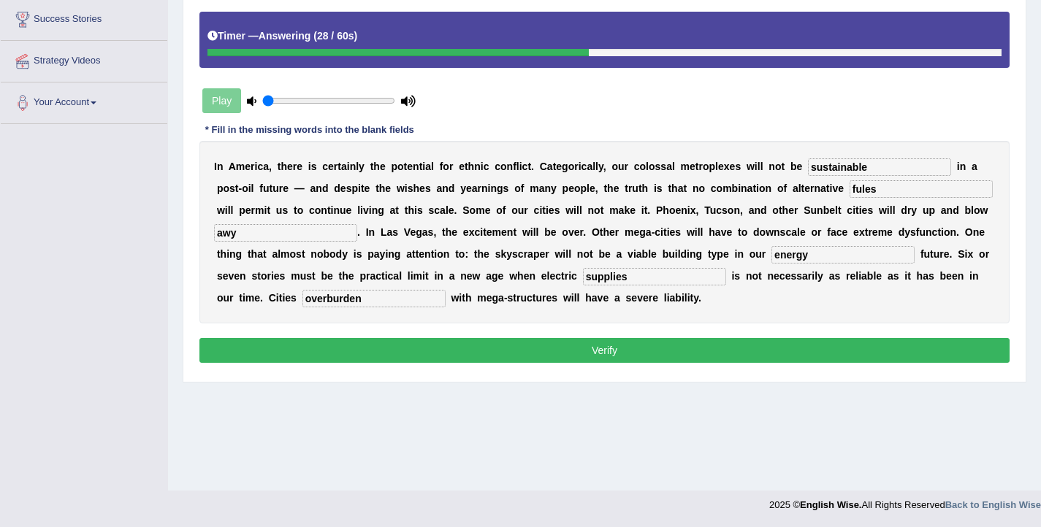
type input "fules"
click at [232, 235] on input "awy" at bounding box center [285, 233] width 143 height 18
type input "away"
click at [415, 359] on button "Verify" at bounding box center [604, 350] width 810 height 25
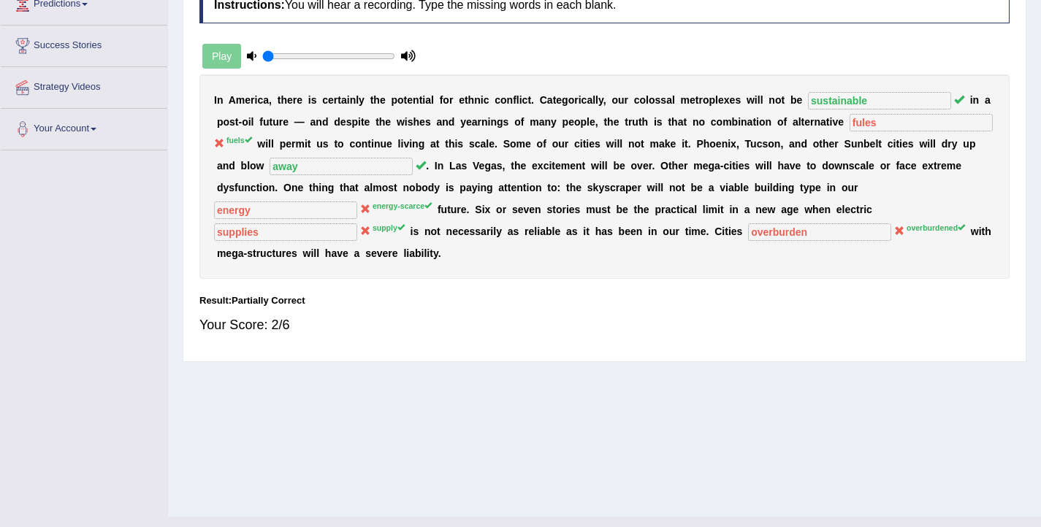
scroll to position [0, 0]
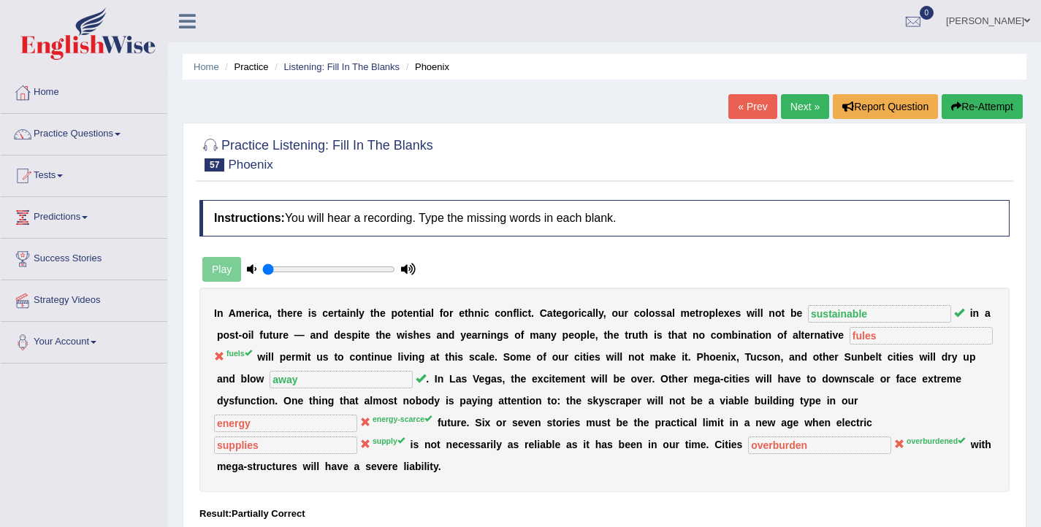
click at [955, 111] on icon "button" at bounding box center [956, 107] width 10 height 10
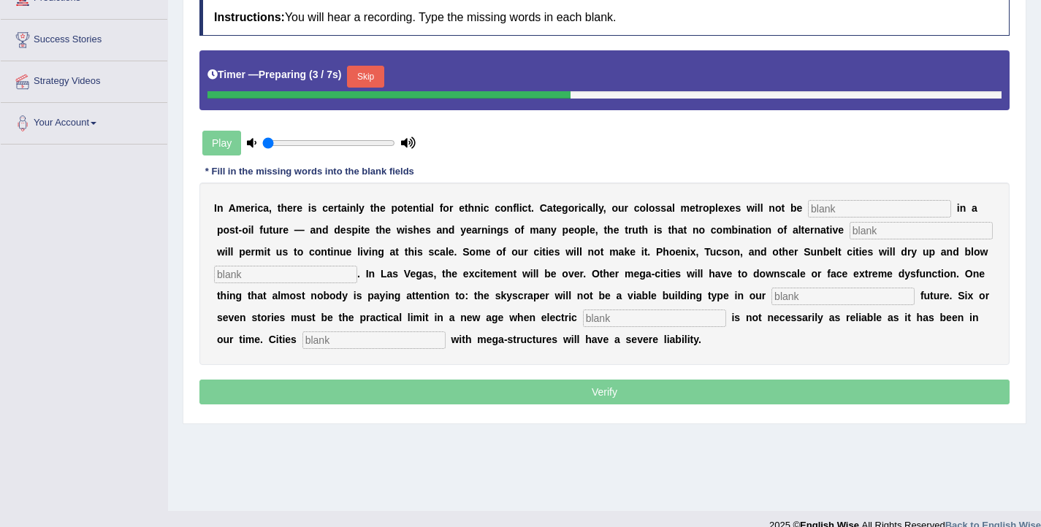
scroll to position [224, 0]
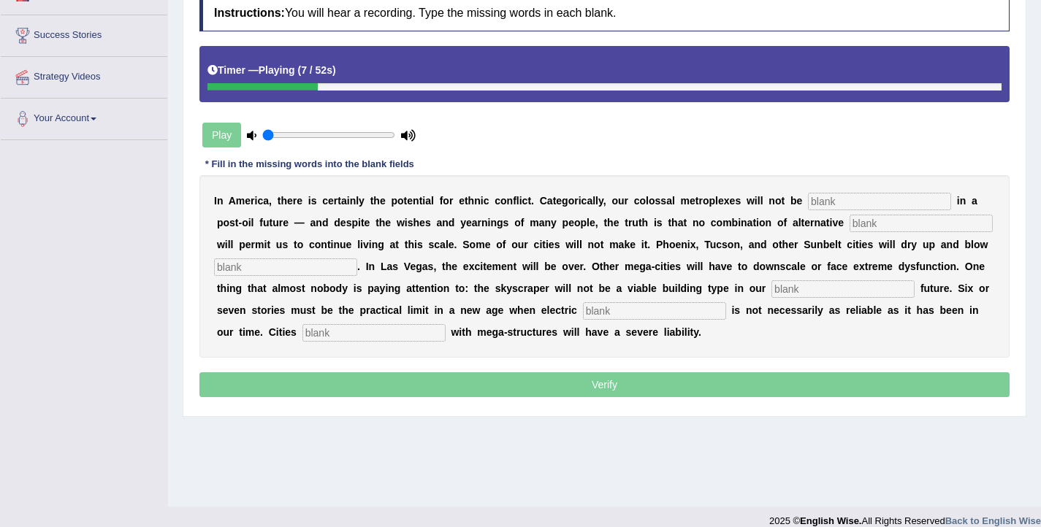
click at [876, 205] on input "text" at bounding box center [879, 202] width 143 height 18
type input "sustainable"
click at [850, 226] on input "text" at bounding box center [921, 224] width 143 height 18
type input "fuels"
click at [294, 270] on input "text" at bounding box center [285, 268] width 143 height 18
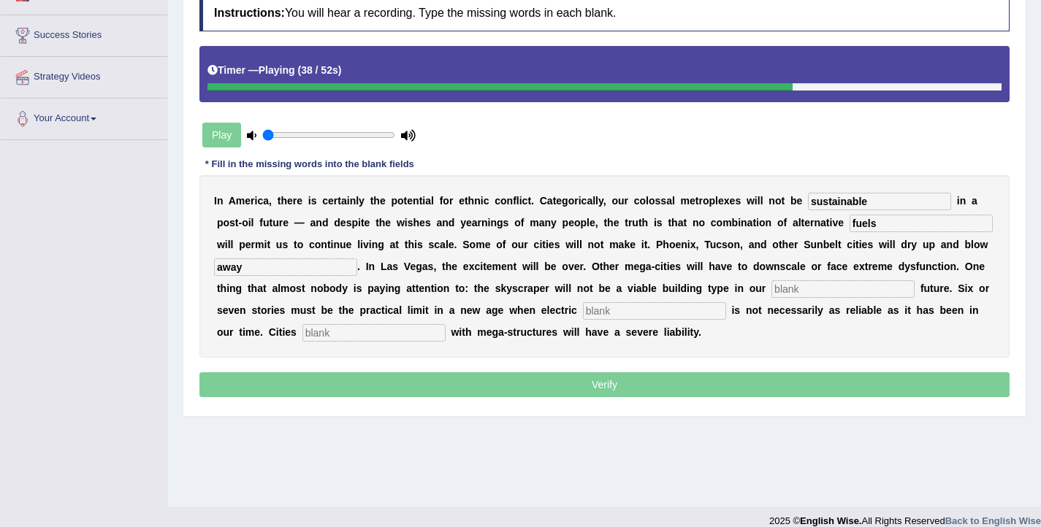
type input "away"
click at [781, 292] on input "text" at bounding box center [843, 290] width 143 height 18
type input "energyscarce"
click at [583, 307] on input "text" at bounding box center [654, 311] width 143 height 18
type input "supply"
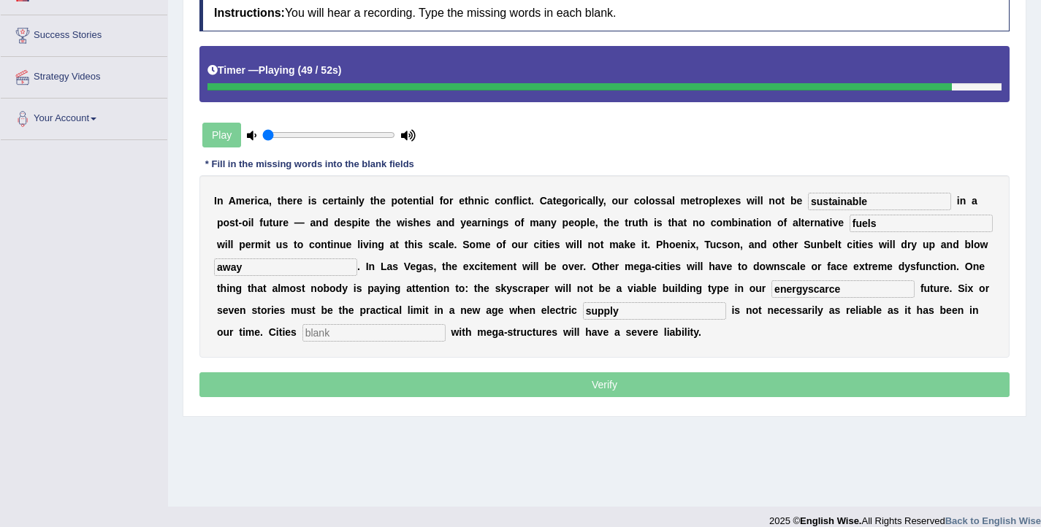
click at [305, 336] on input "text" at bounding box center [373, 333] width 143 height 18
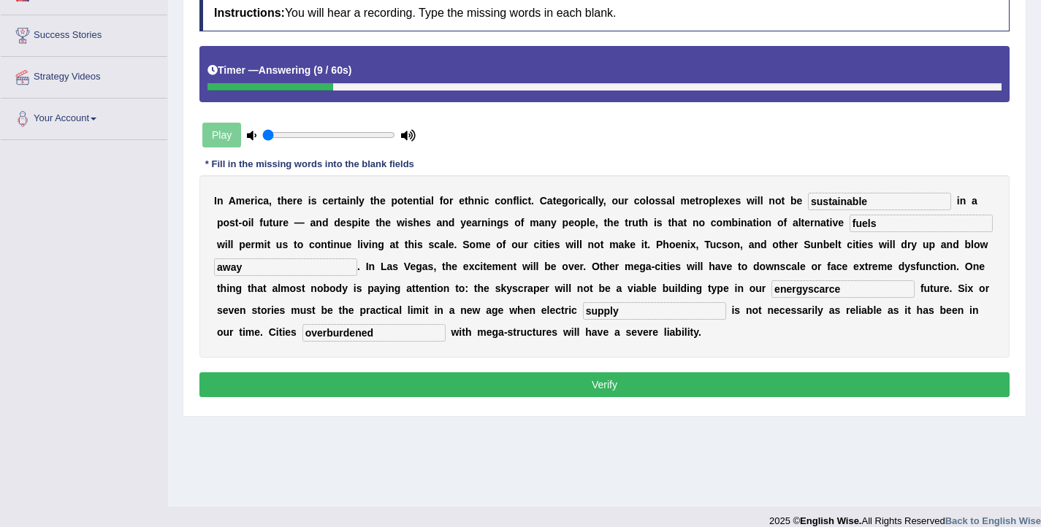
type input "overburdened"
click at [775, 292] on input "energyscarce" at bounding box center [843, 290] width 143 height 18
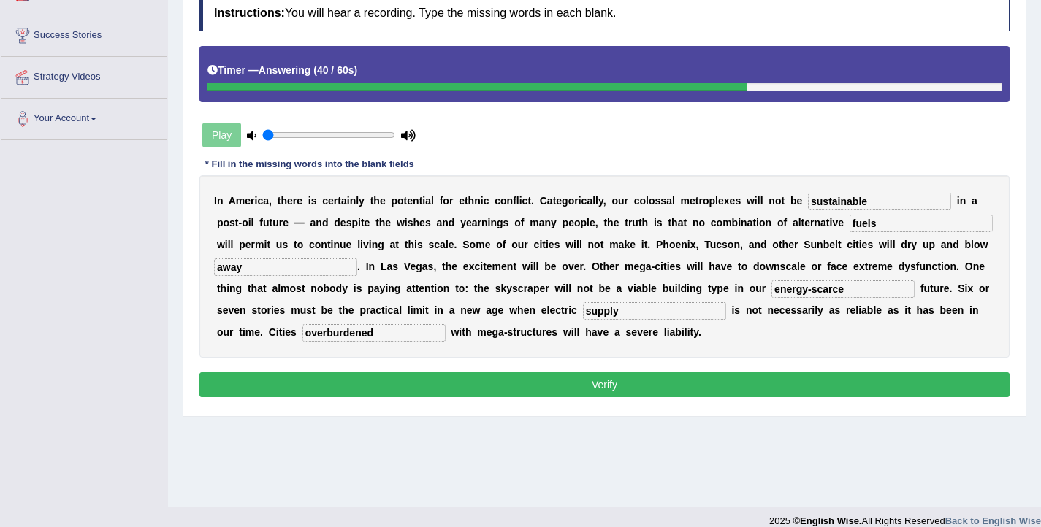
type input "energy-scarce"
click at [725, 378] on button "Verify" at bounding box center [604, 385] width 810 height 25
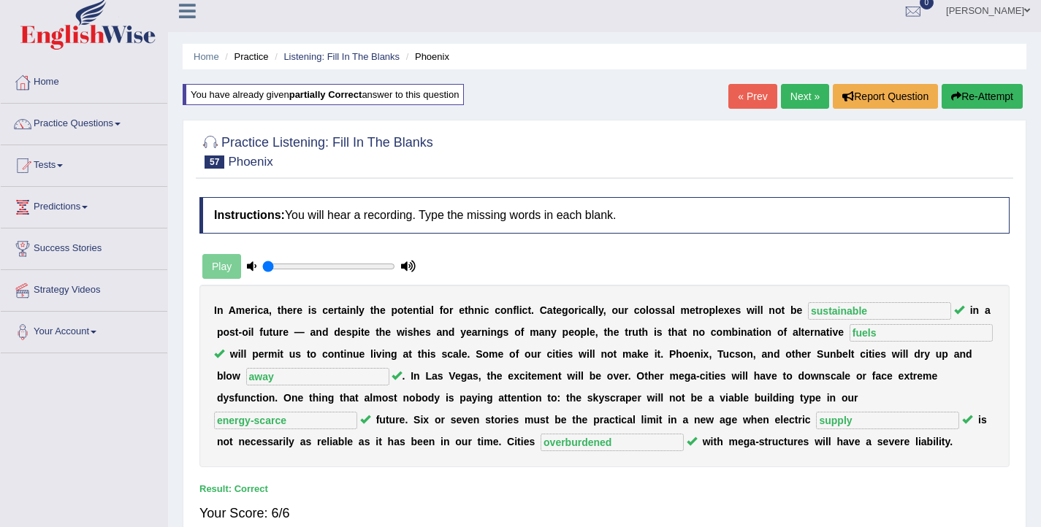
scroll to position [0, 0]
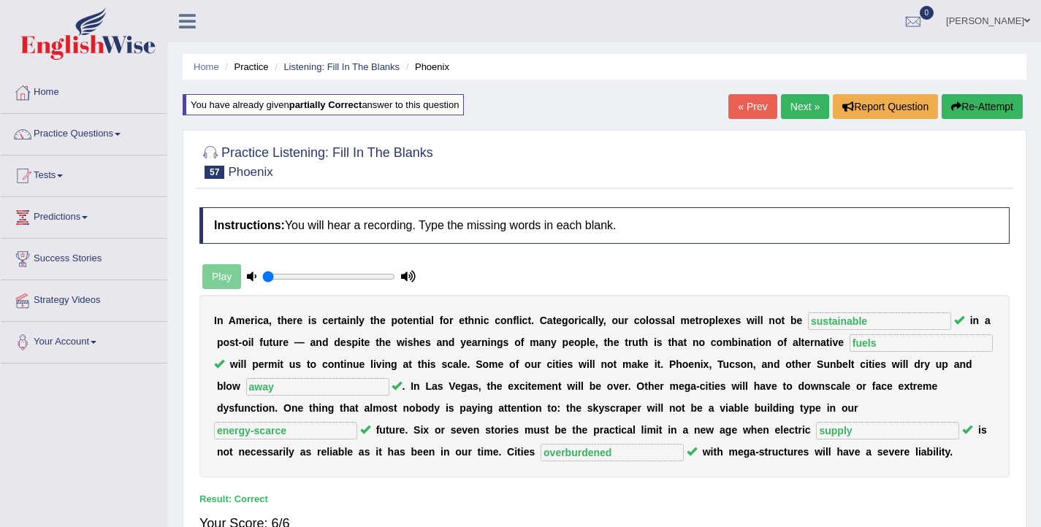
click at [791, 114] on link "Next »" at bounding box center [805, 106] width 48 height 25
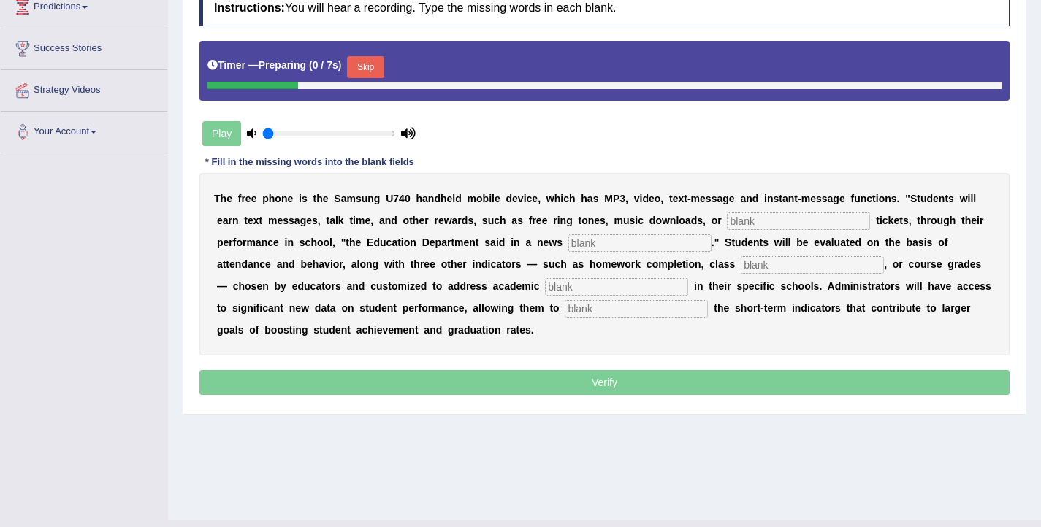
scroll to position [240, 0]
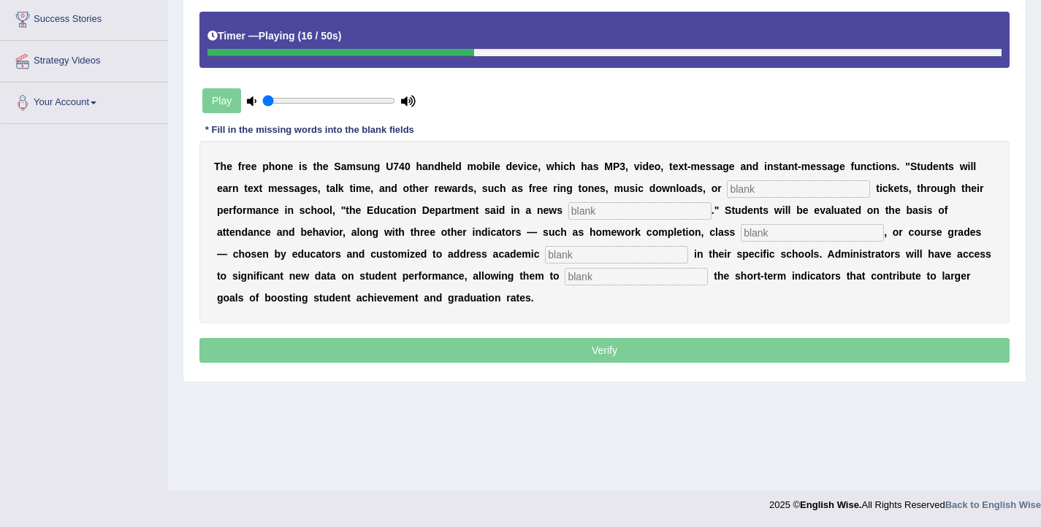
click at [791, 185] on input "text" at bounding box center [798, 189] width 143 height 18
type input "even"
click at [612, 216] on input "text" at bounding box center [639, 211] width 143 height 18
type input "release"
click at [741, 237] on input "text" at bounding box center [812, 233] width 143 height 18
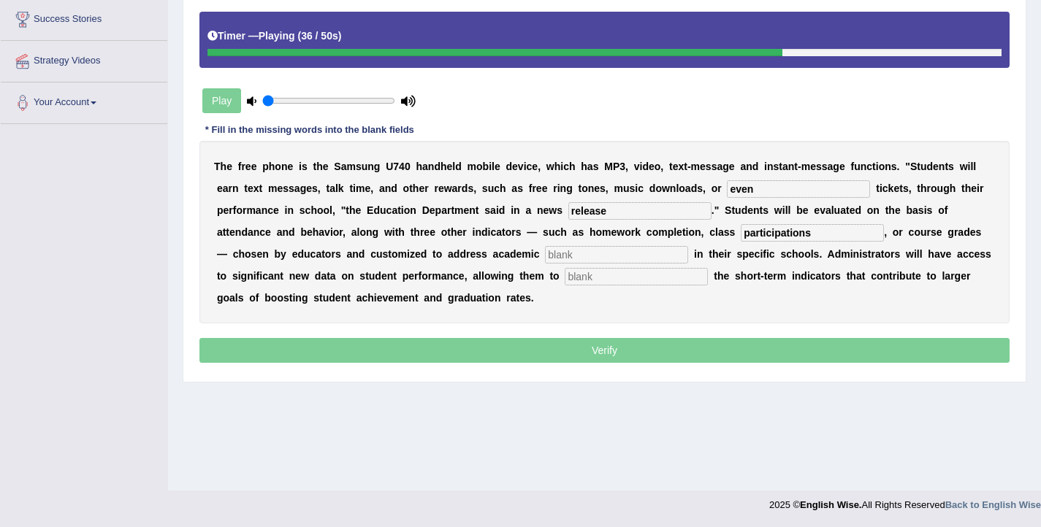
type input "participations"
click at [545, 258] on input "text" at bounding box center [616, 255] width 143 height 18
type input "proirity"
click at [565, 279] on input "text" at bounding box center [636, 277] width 143 height 18
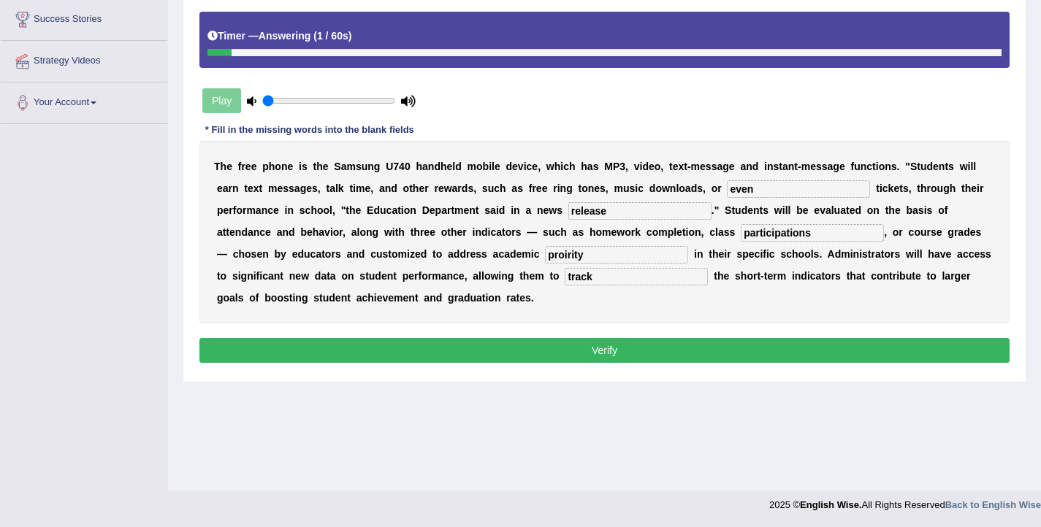
type input "track"
click at [545, 256] on input "proirity" at bounding box center [616, 255] width 143 height 18
drag, startPoint x: 514, startPoint y: 255, endPoint x: 462, endPoint y: 256, distance: 52.6
click at [462, 256] on div "T h e f r e e p h o n e i s t h e S a m s u n g U 7 4 0 h a n d h e l d m o b i…" at bounding box center [604, 232] width 810 height 183
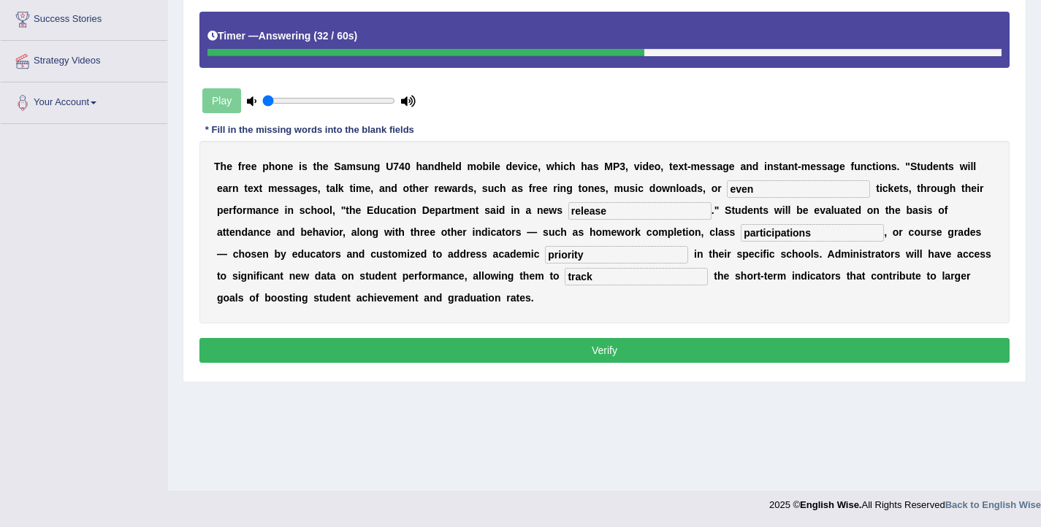
type input "priority"
click at [741, 237] on input "participations" at bounding box center [812, 233] width 143 height 18
click at [741, 233] on input "participitions" at bounding box center [812, 233] width 143 height 18
type input "participitations"
click at [619, 354] on button "Verify" at bounding box center [604, 350] width 810 height 25
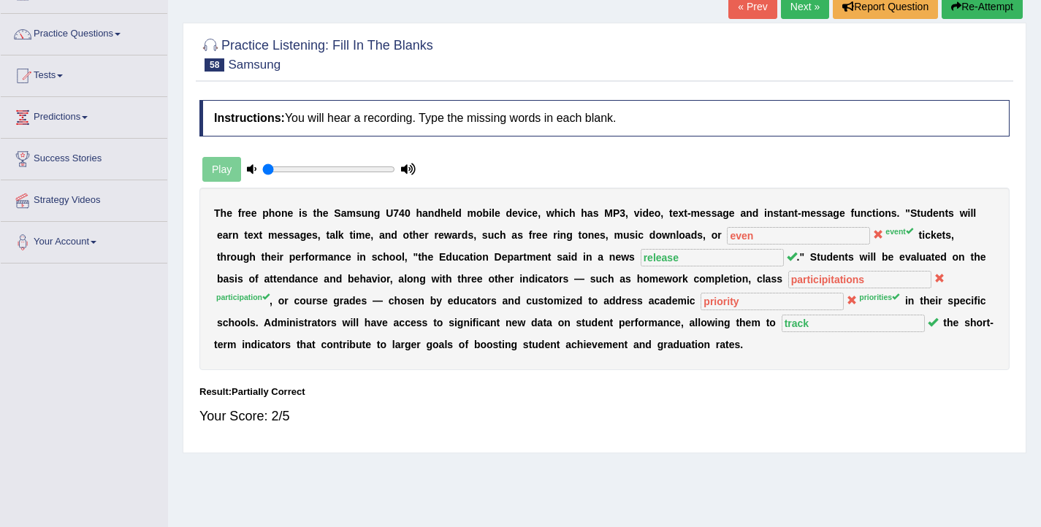
scroll to position [98, 0]
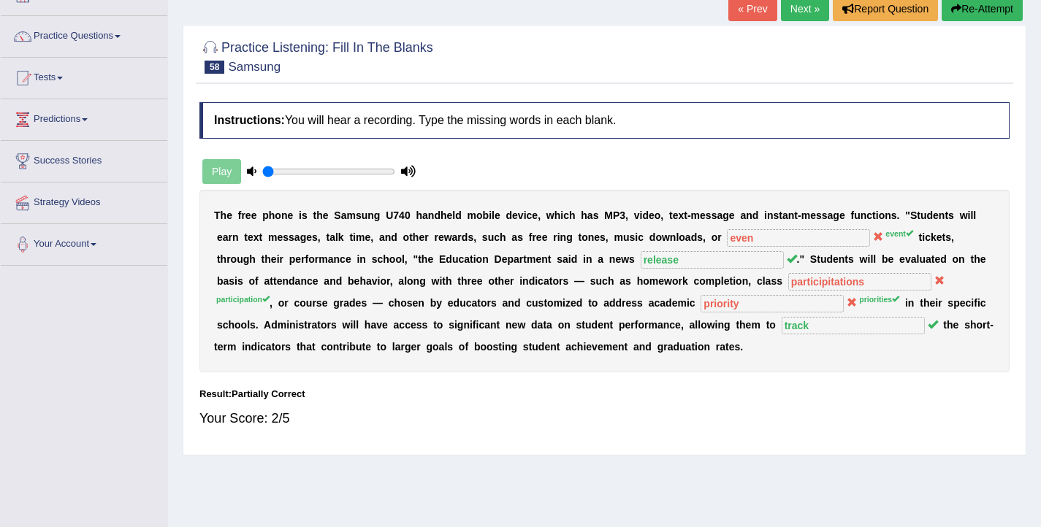
click at [791, 15] on link "Next »" at bounding box center [805, 8] width 48 height 25
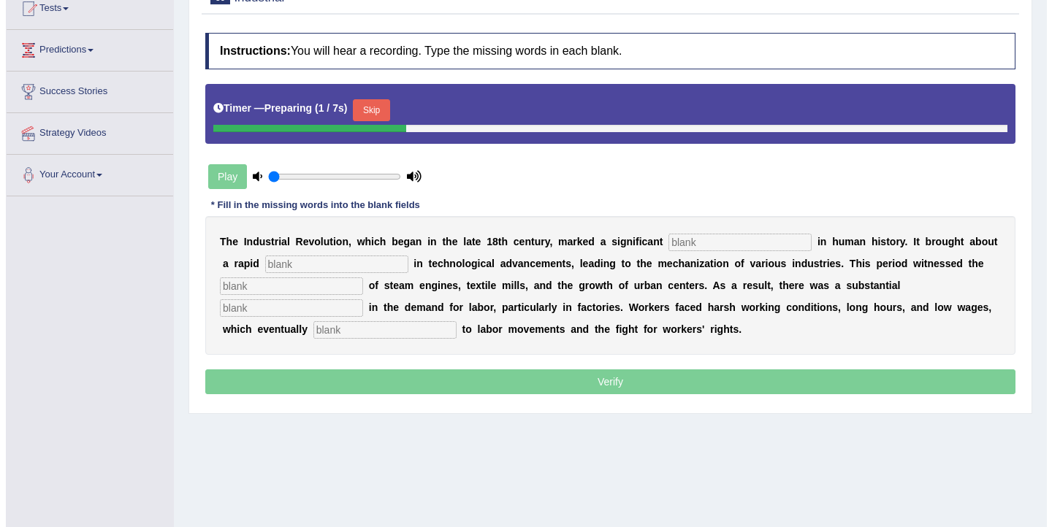
scroll to position [168, 0]
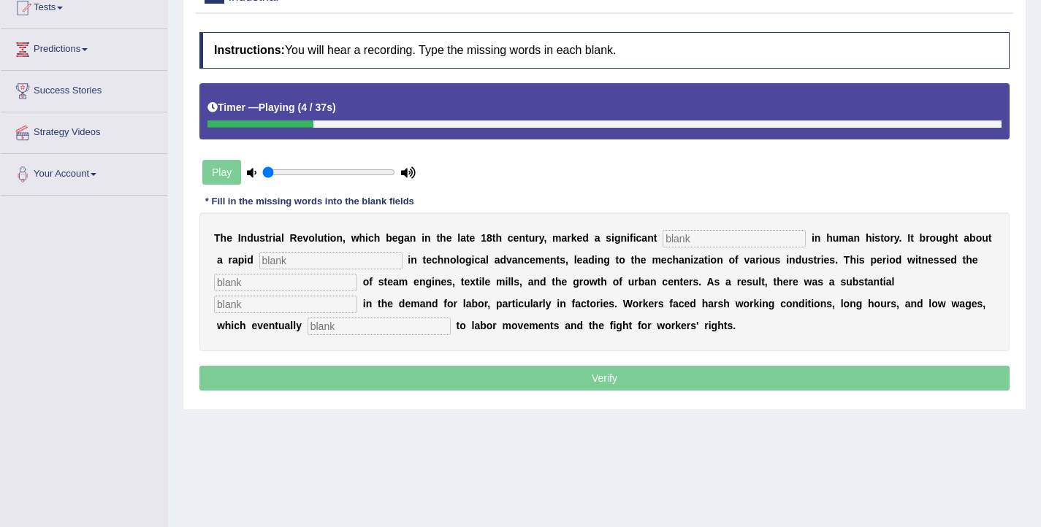
click at [731, 243] on input "text" at bounding box center [734, 239] width 143 height 18
type input "braket"
click at [289, 264] on input "text" at bounding box center [330, 261] width 143 height 18
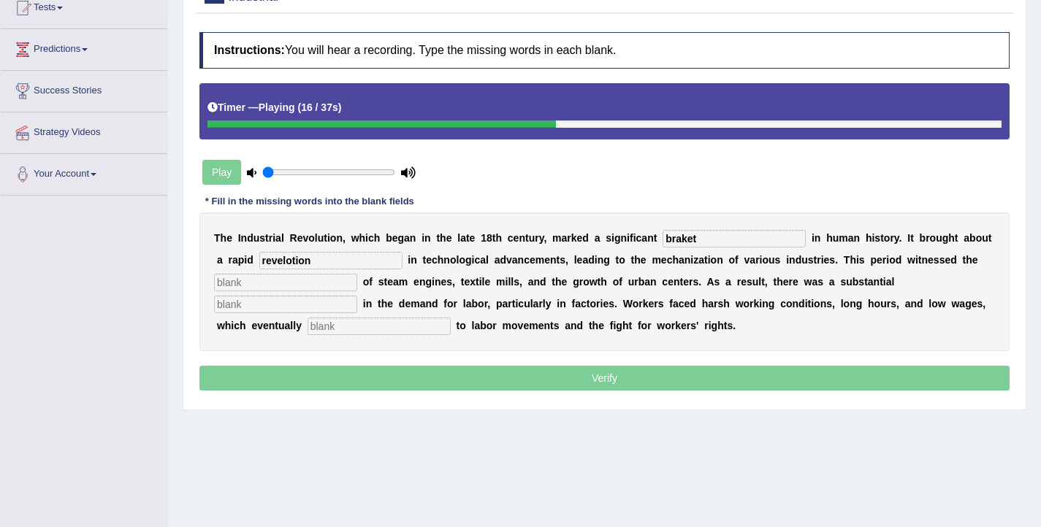
type input "revelotion"
click at [258, 286] on input "text" at bounding box center [285, 283] width 143 height 18
type input "emergence"
click at [224, 308] on input "text" at bounding box center [285, 305] width 143 height 18
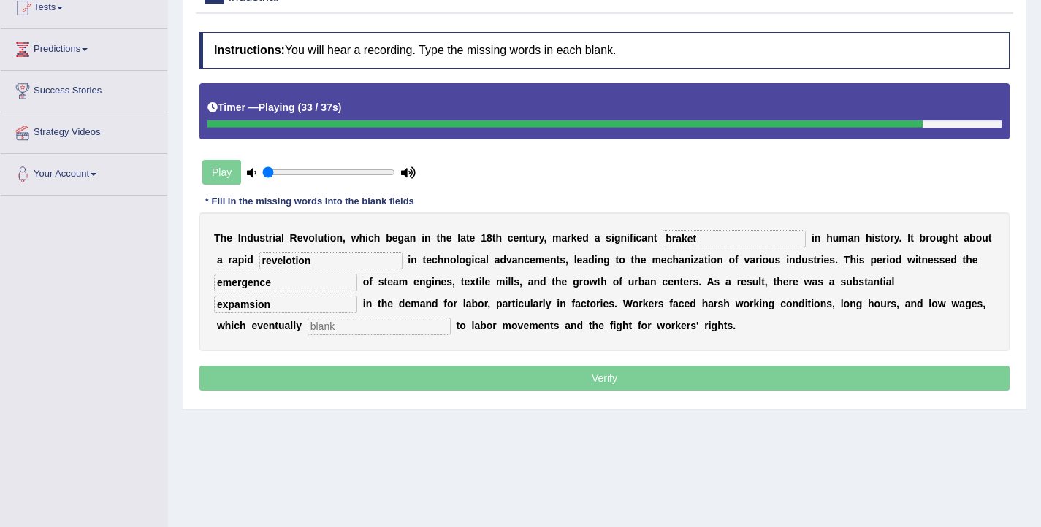
type input "expamsion"
click at [344, 332] on input "text" at bounding box center [379, 327] width 143 height 18
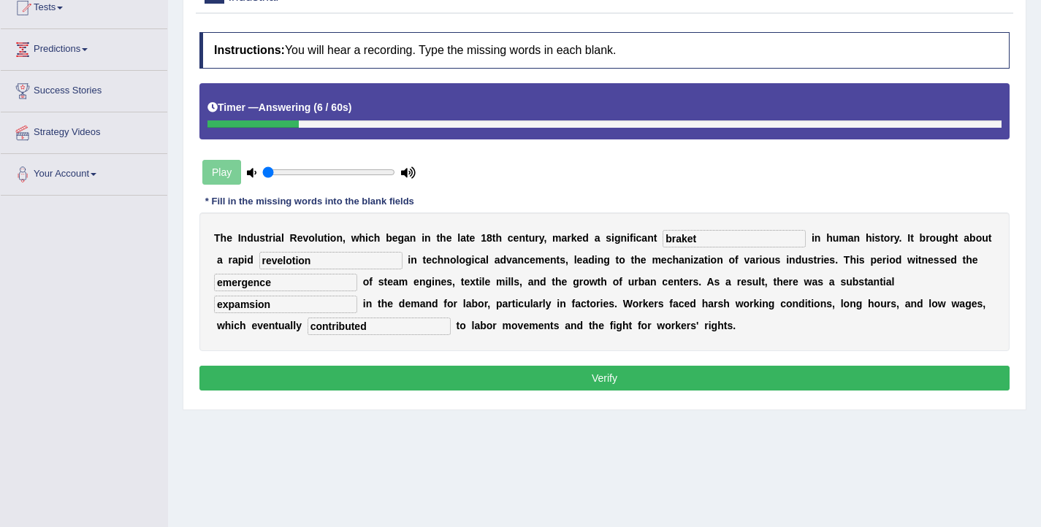
type input "contributed"
click at [698, 238] on input "braket" at bounding box center [734, 239] width 143 height 18
click at [692, 240] on input "brakethrough" at bounding box center [734, 239] width 143 height 18
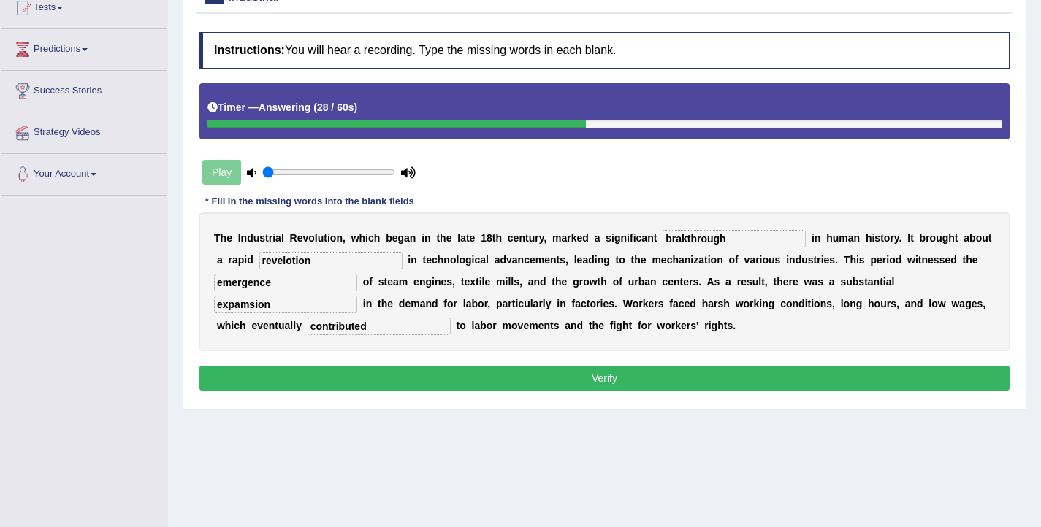
type input "brakthrough"
click at [275, 262] on input "revelotion" at bounding box center [330, 261] width 143 height 18
click at [278, 265] on input "reveloution" at bounding box center [330, 261] width 143 height 18
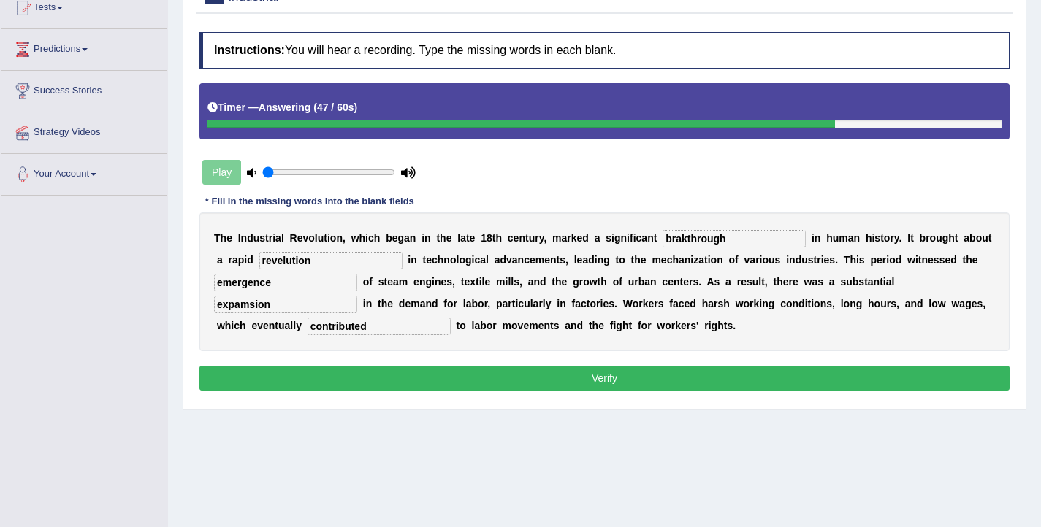
type input "revelution"
click at [251, 310] on input "expamsion" at bounding box center [285, 305] width 143 height 18
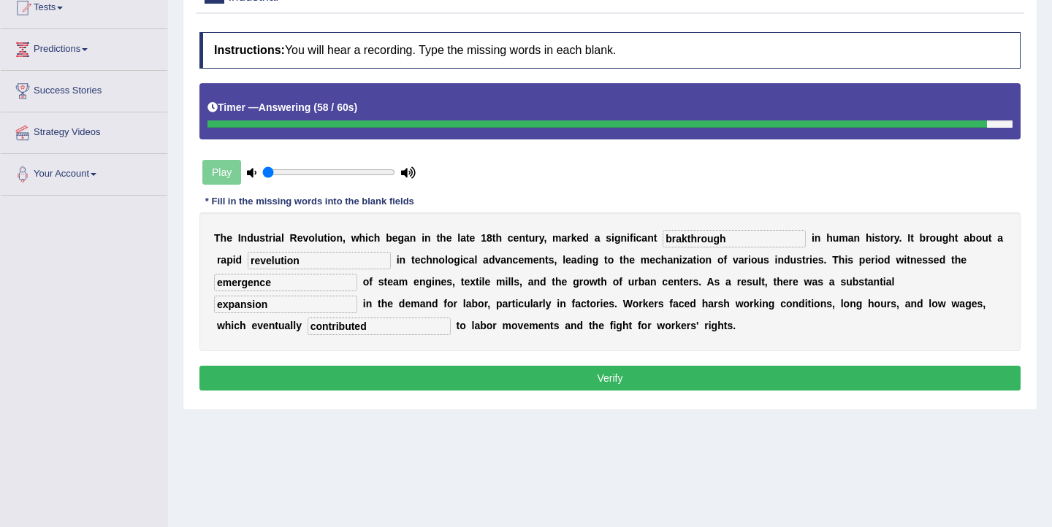
type input "expansion"
click at [676, 243] on input "brakthrough" at bounding box center [734, 239] width 143 height 18
type input "breakthrough"
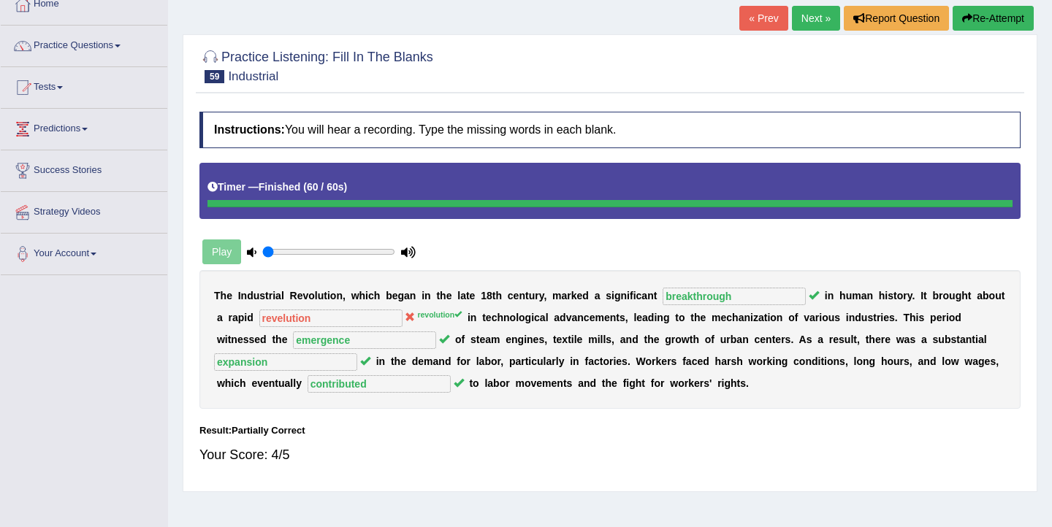
scroll to position [87, 0]
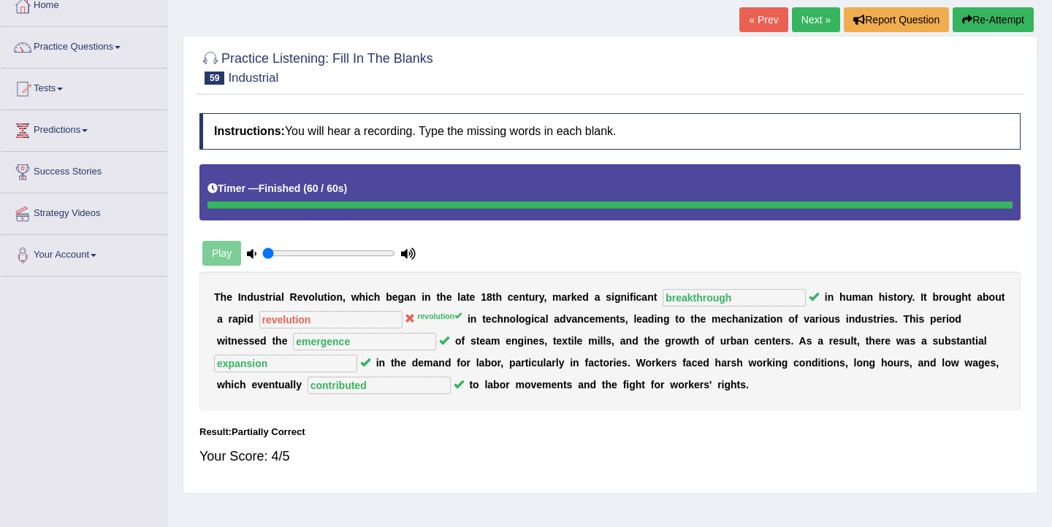
click at [808, 23] on link "Next »" at bounding box center [816, 19] width 48 height 25
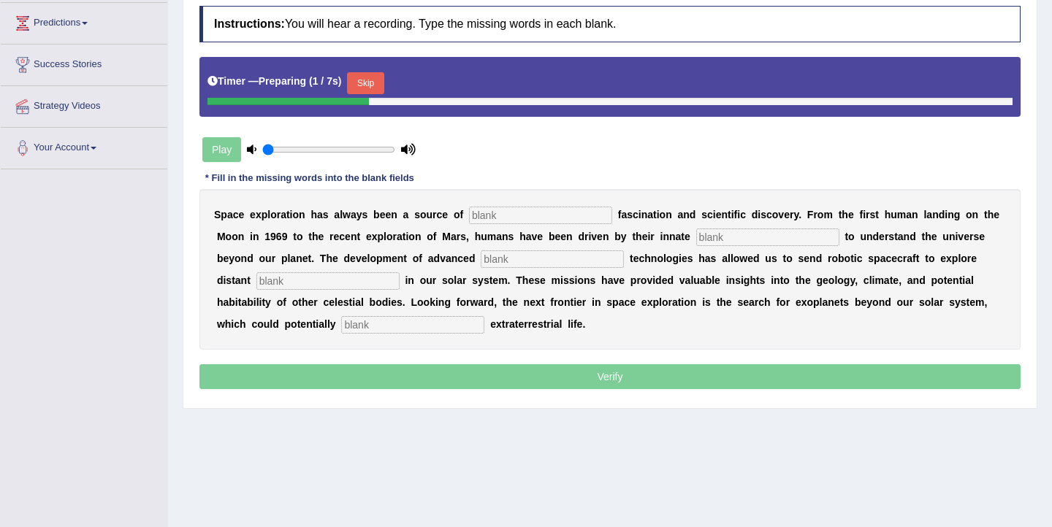
scroll to position [195, 0]
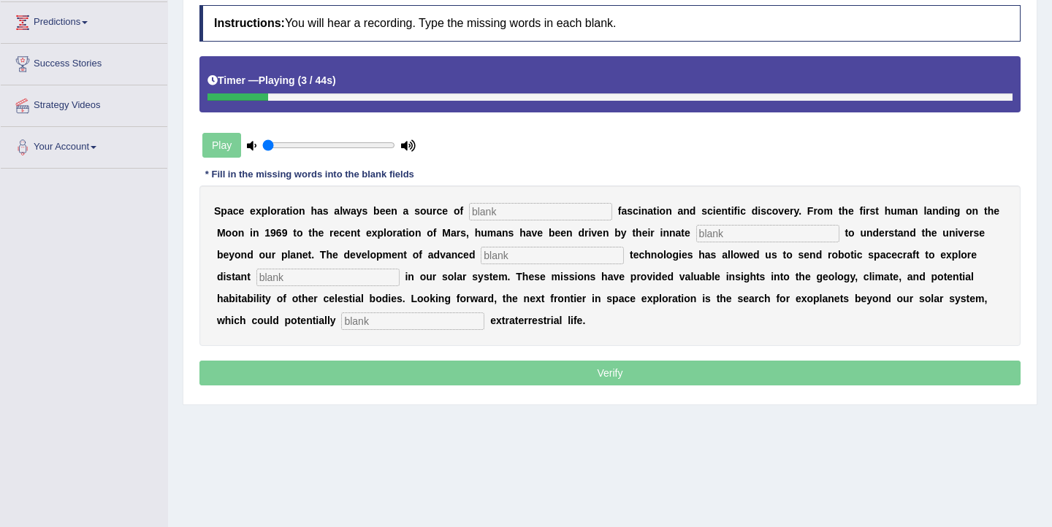
click at [507, 210] on input "text" at bounding box center [540, 212] width 143 height 18
type input "endless"
click at [717, 237] on input "text" at bounding box center [767, 234] width 143 height 18
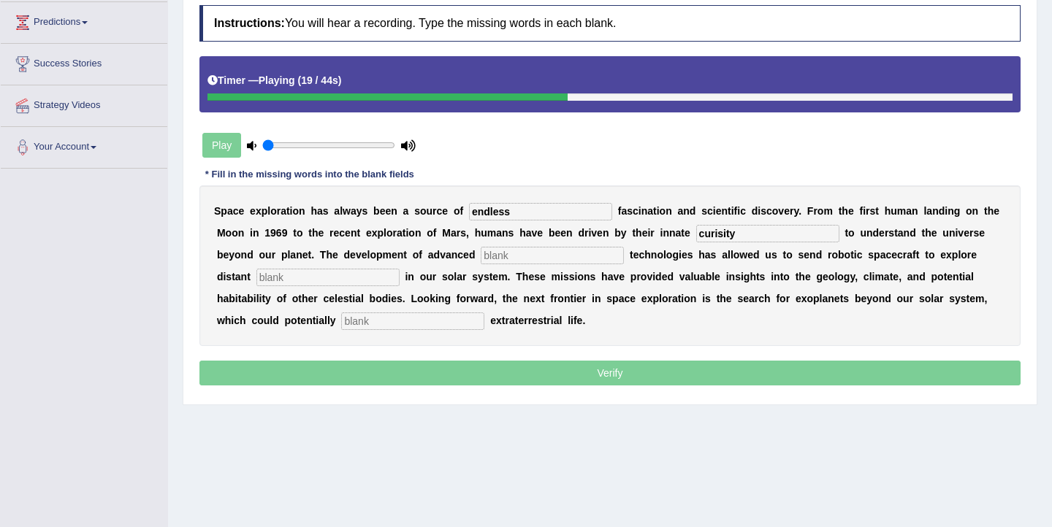
type input "curisity"
click at [481, 256] on input "text" at bounding box center [552, 256] width 143 height 18
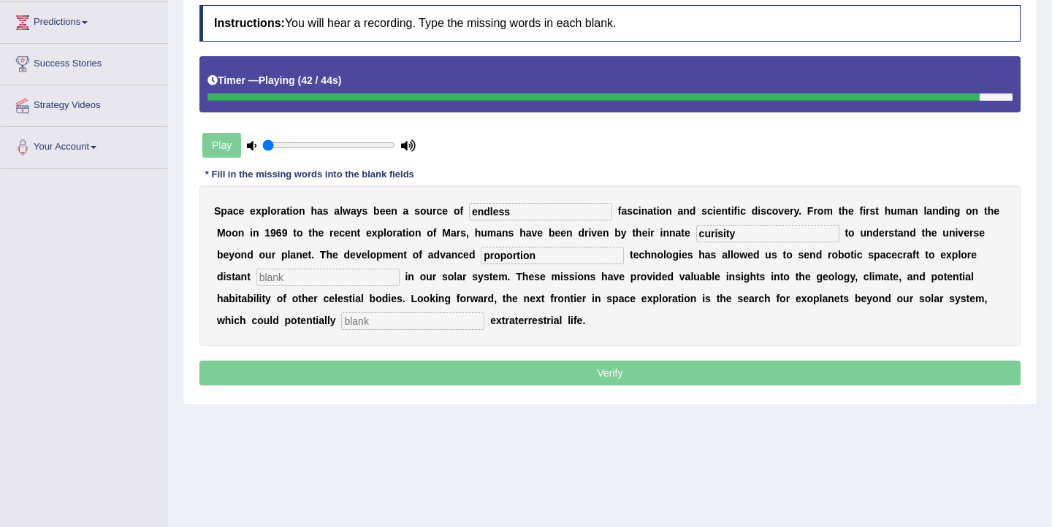
type input "proportion"
click at [341, 323] on input "text" at bounding box center [412, 322] width 143 height 18
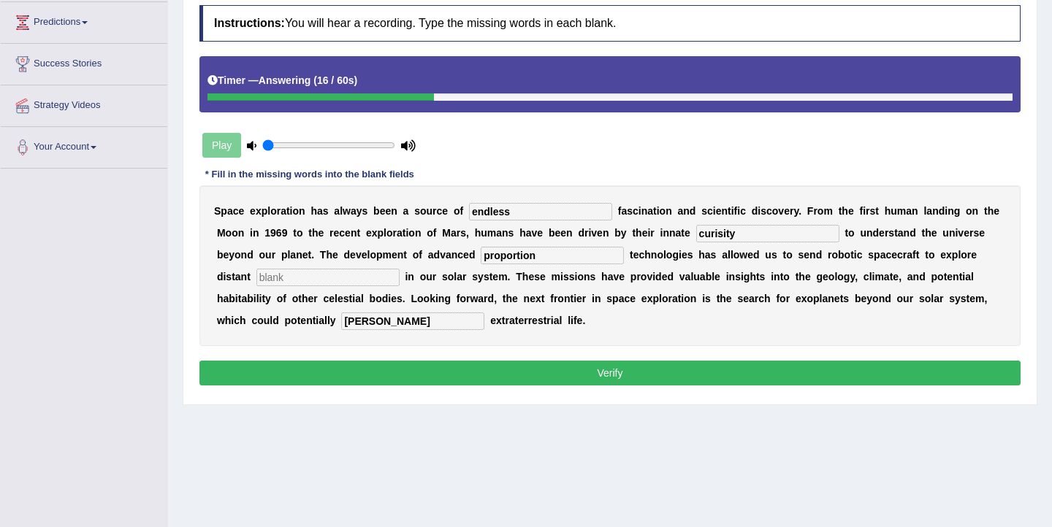
type input "[PERSON_NAME]"
drag, startPoint x: 748, startPoint y: 235, endPoint x: 693, endPoint y: 235, distance: 54.8
click at [693, 235] on div "S p a c e e x p l o r a t i o n h a s a l w a y s b e e n a s o u r c e o f end…" at bounding box center [609, 266] width 821 height 161
click at [719, 237] on input "curious" at bounding box center [767, 234] width 143 height 18
drag, startPoint x: 777, startPoint y: 235, endPoint x: 737, endPoint y: 235, distance: 39.5
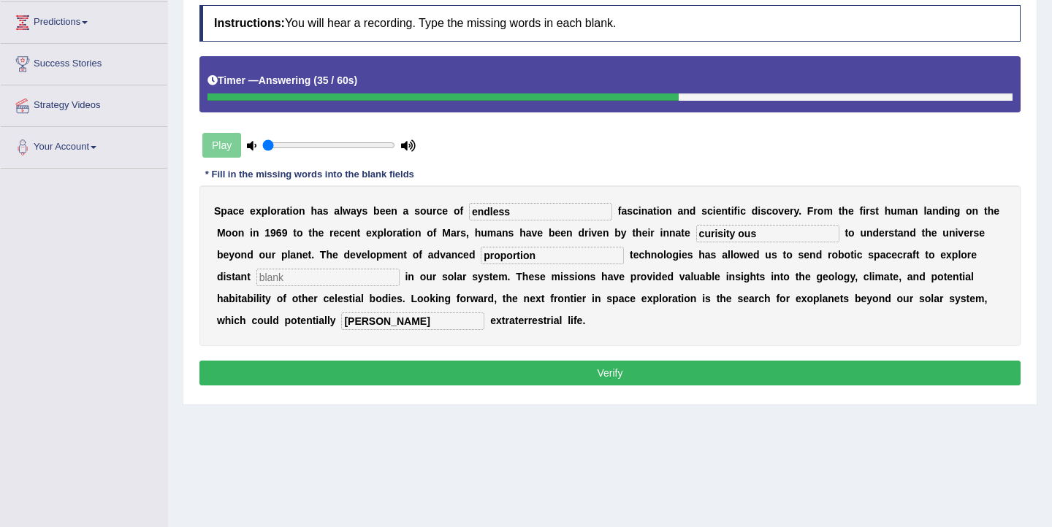
click at [737, 235] on input "curisity ous" at bounding box center [767, 234] width 143 height 18
type input "curisity"
click at [632, 376] on button "Verify" at bounding box center [609, 373] width 821 height 25
click at [495, 258] on input "proportion" at bounding box center [552, 256] width 143 height 18
type input "proportional"
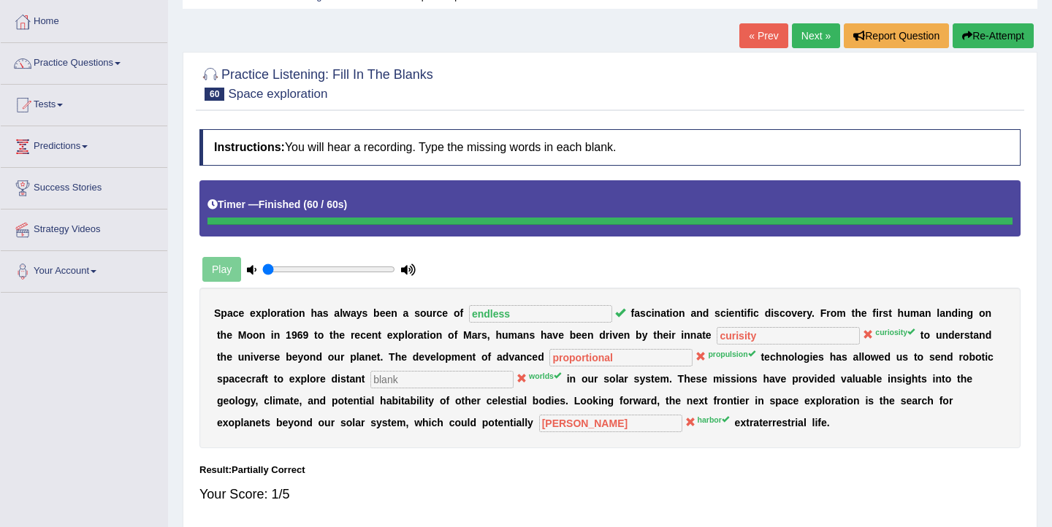
scroll to position [0, 0]
